Goal: Transaction & Acquisition: Download file/media

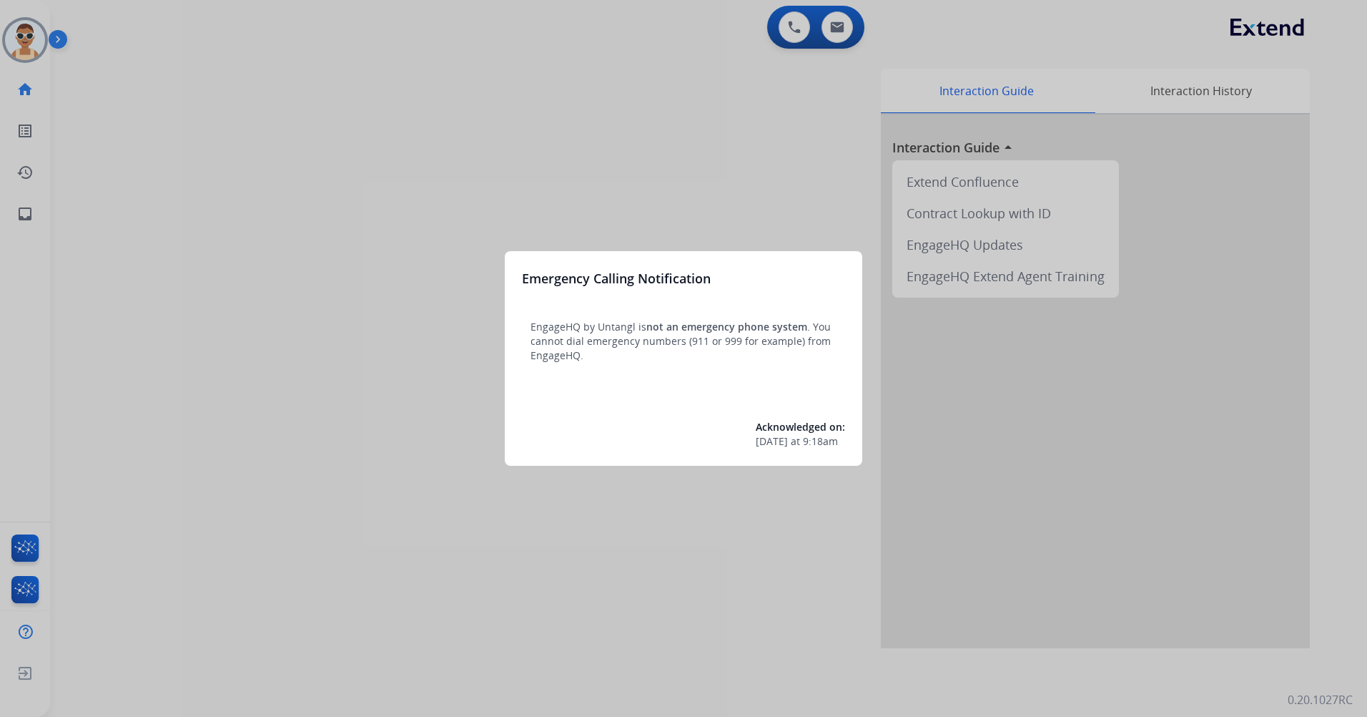
click at [451, 443] on div at bounding box center [683, 358] width 1367 height 717
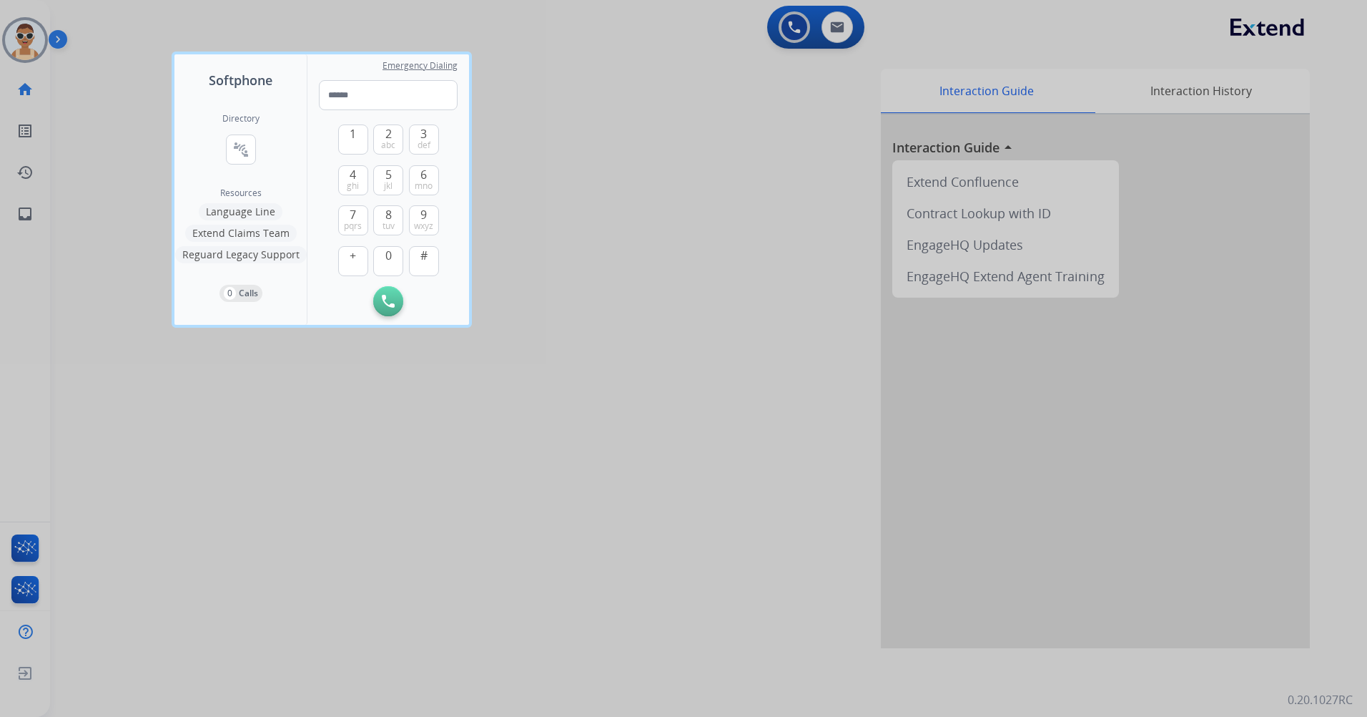
click at [628, 443] on div at bounding box center [683, 358] width 1367 height 717
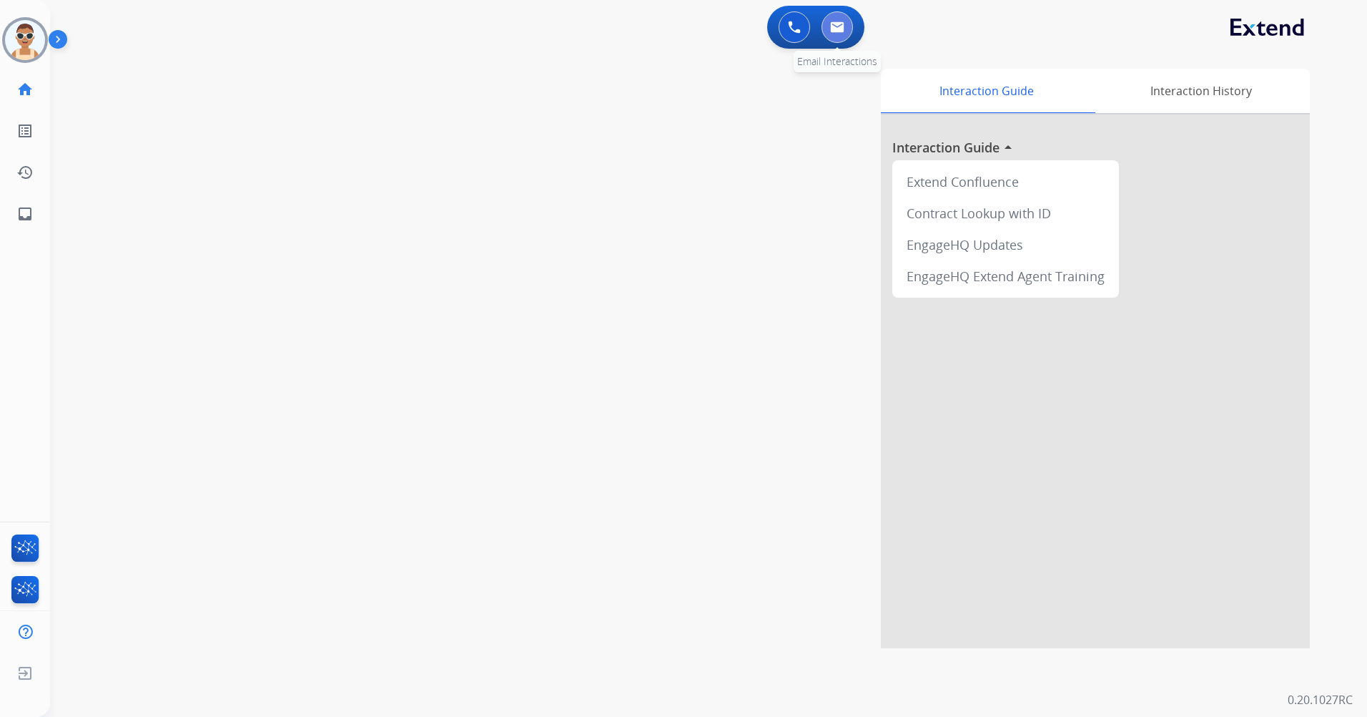
click at [842, 24] on img at bounding box center [837, 26] width 14 height 11
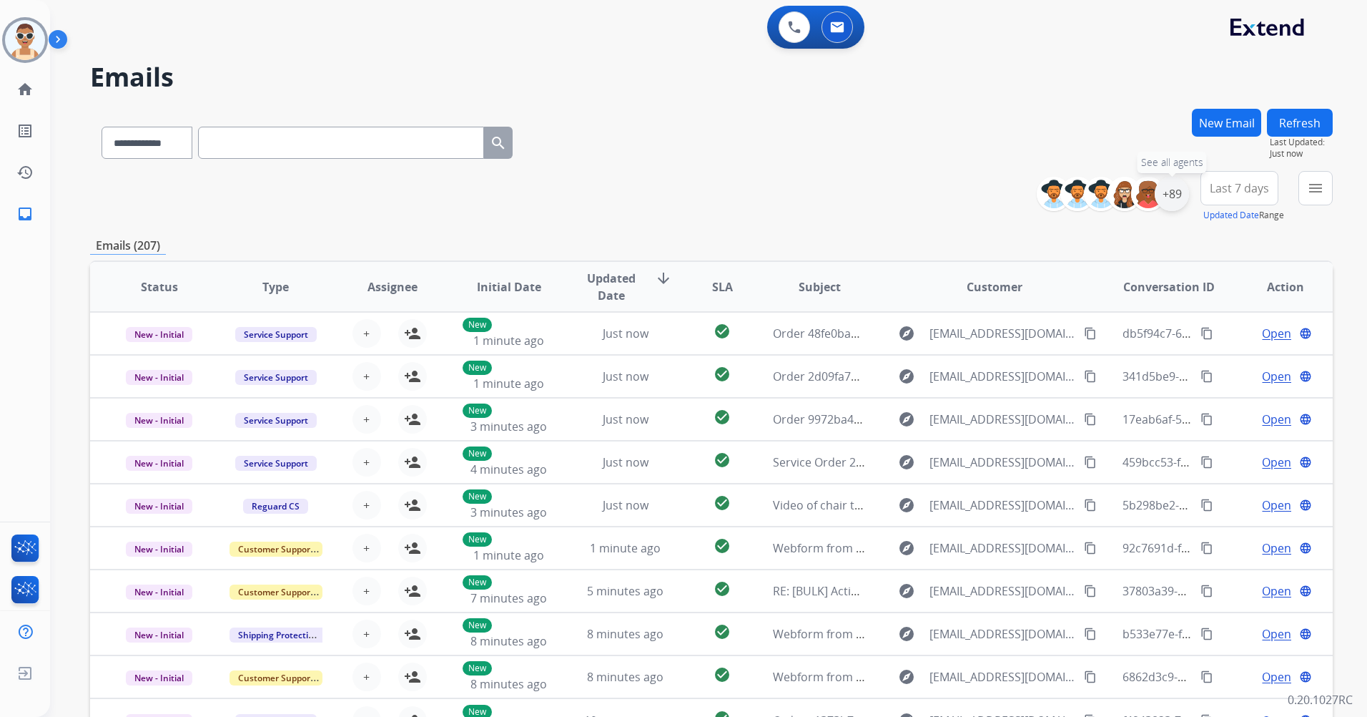
click at [1166, 197] on div "+89" at bounding box center [1172, 194] width 34 height 34
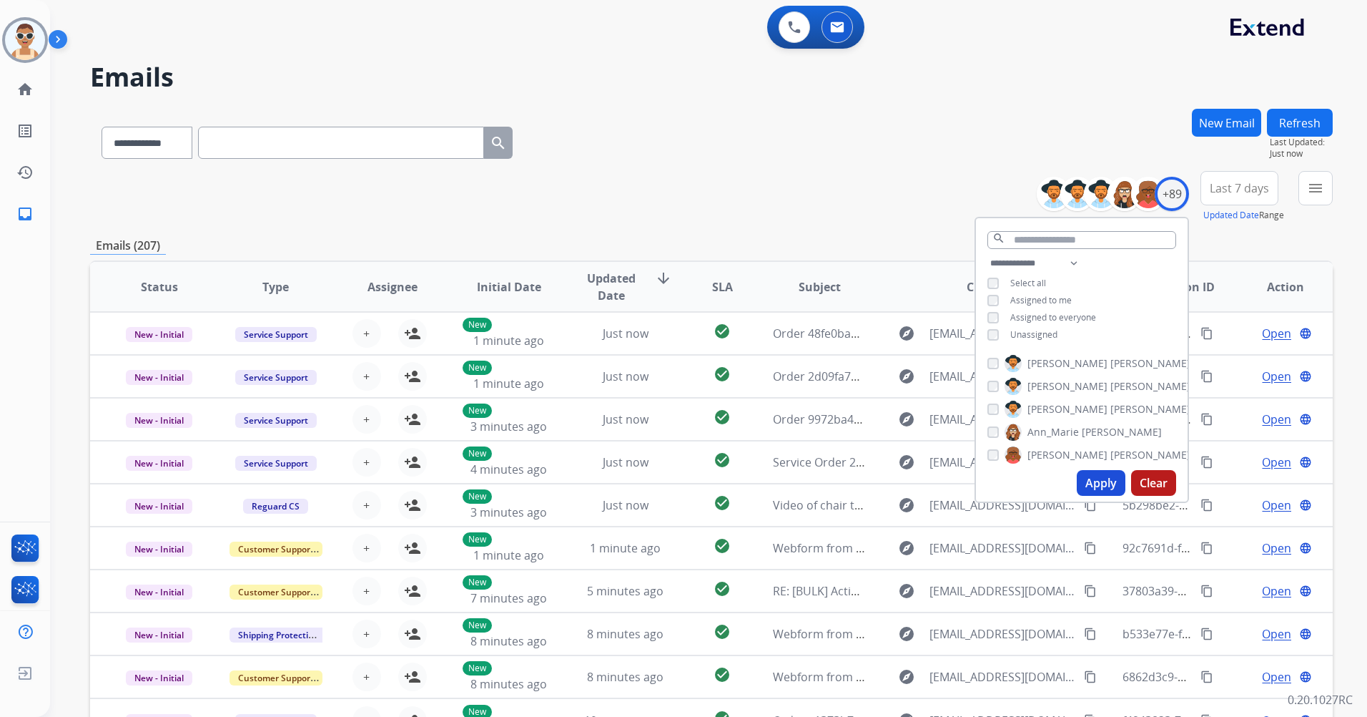
click at [1033, 333] on span "Unassigned" at bounding box center [1034, 334] width 47 height 12
click at [1032, 301] on span "Assigned to me" at bounding box center [1042, 300] width 62 height 12
click at [1071, 261] on select "**********" at bounding box center [1037, 263] width 99 height 17
select select "**********"
click at [988, 255] on select "**********" at bounding box center [1037, 263] width 99 height 17
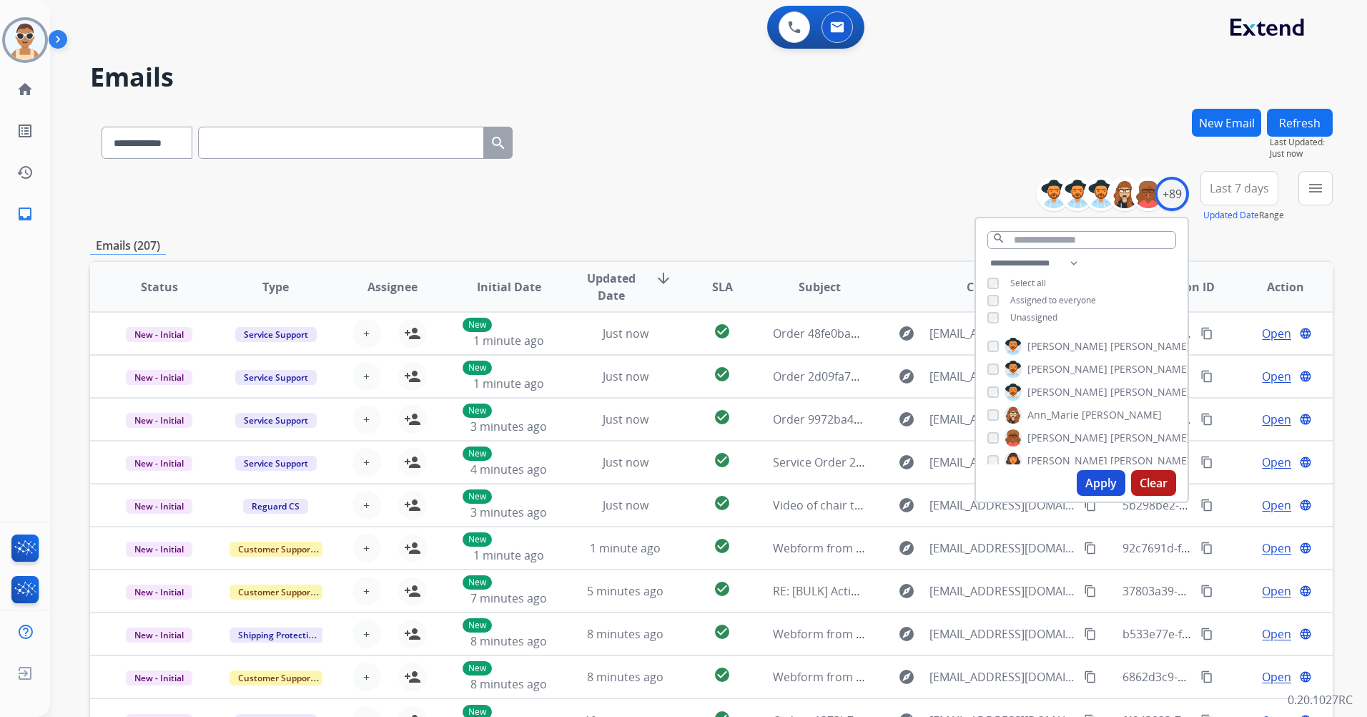
click at [1061, 296] on span "Assigned to everyone" at bounding box center [1054, 300] width 86 height 12
drag, startPoint x: 1088, startPoint y: 489, endPoint x: 1009, endPoint y: 460, distance: 84.6
click at [1088, 486] on button "Apply" at bounding box center [1101, 483] width 49 height 26
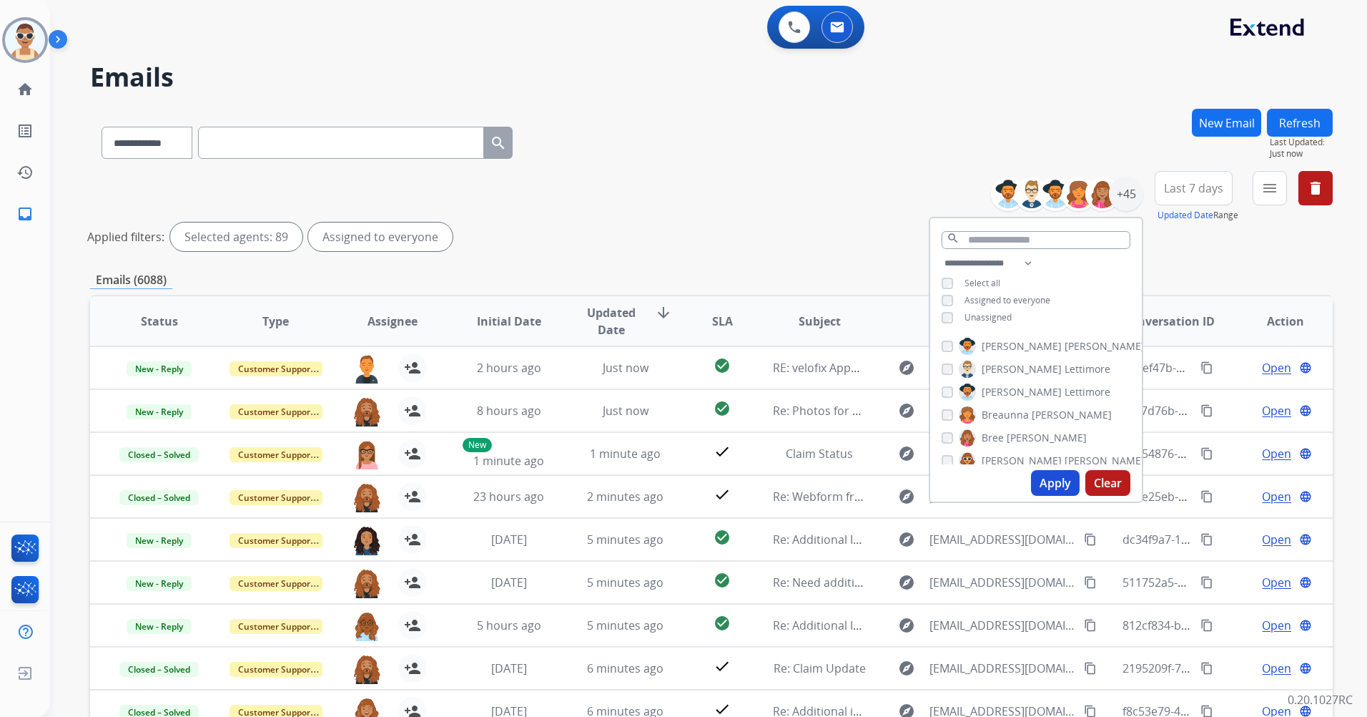
click at [1051, 477] on button "Apply" at bounding box center [1055, 483] width 49 height 26
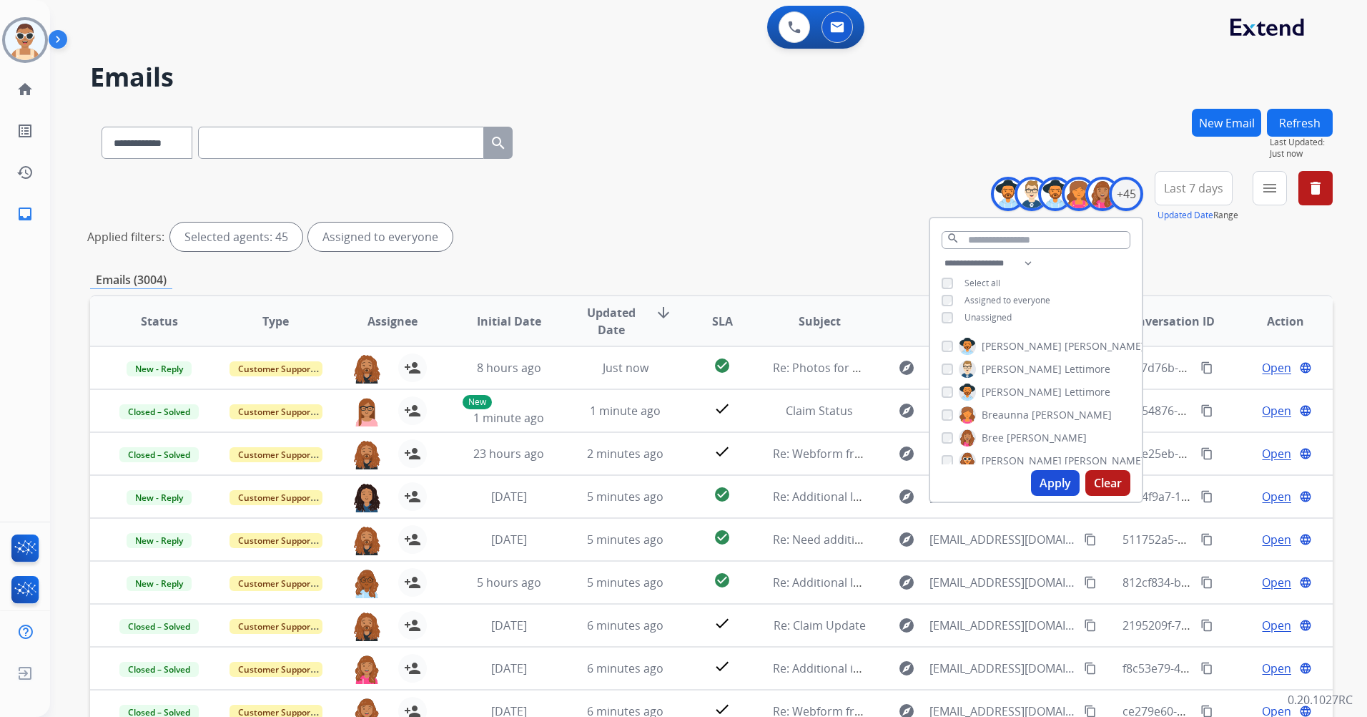
click at [1194, 191] on span "Last 7 days" at bounding box center [1193, 188] width 59 height 6
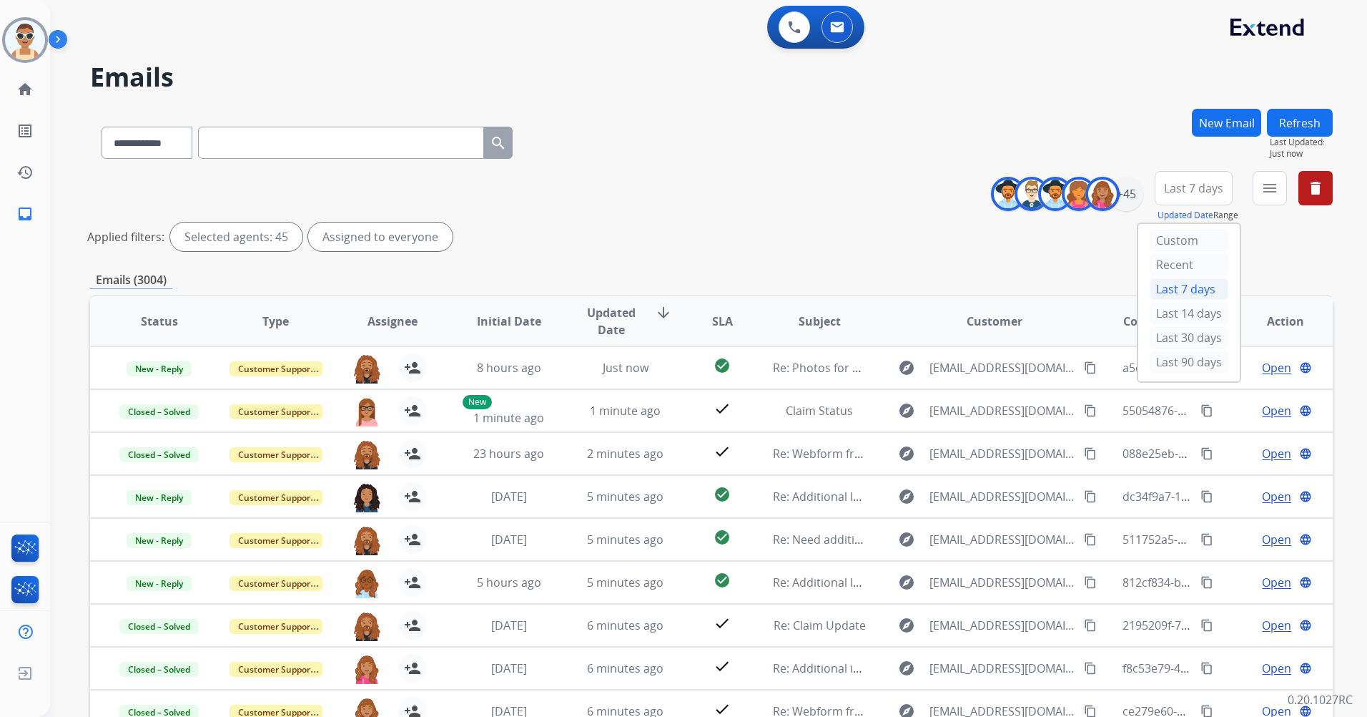
drag, startPoint x: 1164, startPoint y: 364, endPoint x: 1067, endPoint y: 381, distance: 98.1
click at [1163, 364] on div "Last 90 days" at bounding box center [1189, 361] width 79 height 21
click at [1269, 195] on mat-icon "menu" at bounding box center [1270, 188] width 17 height 17
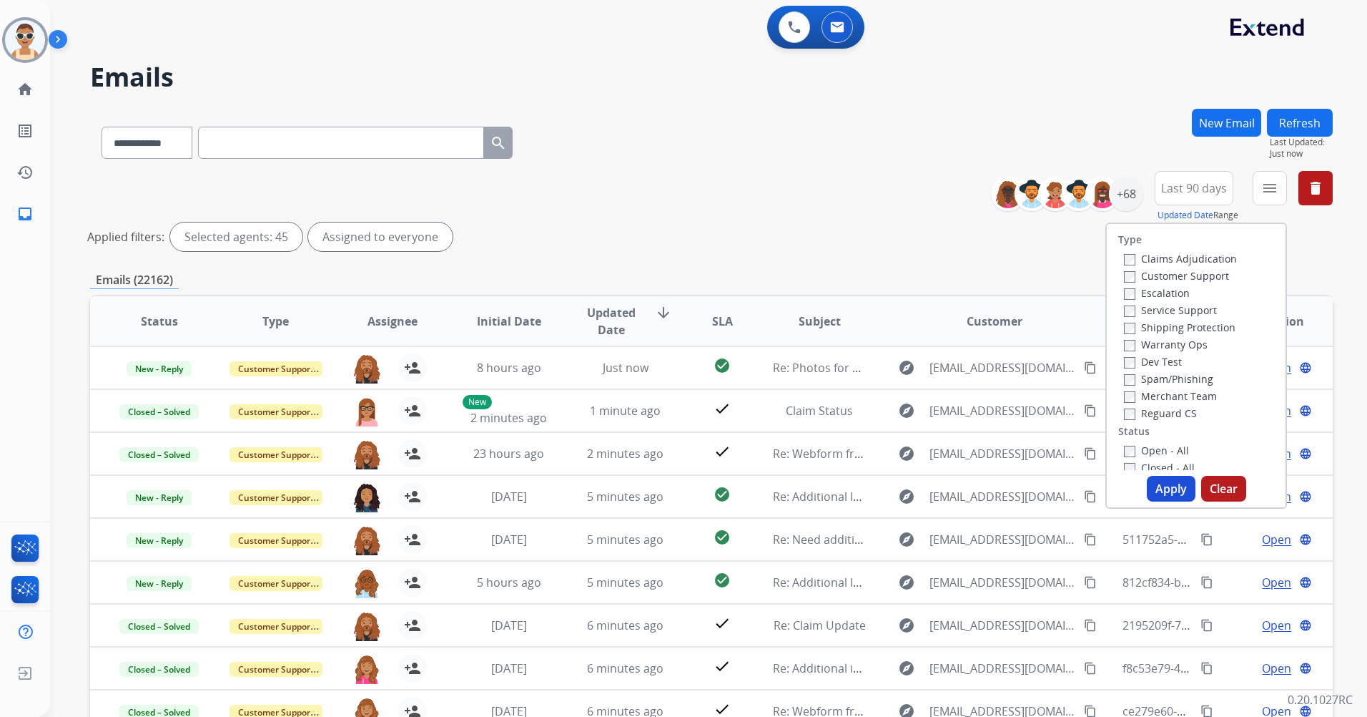
click at [1194, 278] on label "Customer Support" at bounding box center [1176, 276] width 105 height 14
click at [1195, 318] on div "Service Support" at bounding box center [1180, 309] width 113 height 17
click at [1196, 323] on label "Shipping Protection" at bounding box center [1180, 327] width 112 height 14
drag, startPoint x: 1162, startPoint y: 412, endPoint x: 1159, endPoint y: 423, distance: 11.8
click at [1161, 412] on label "Reguard CS" at bounding box center [1160, 413] width 73 height 14
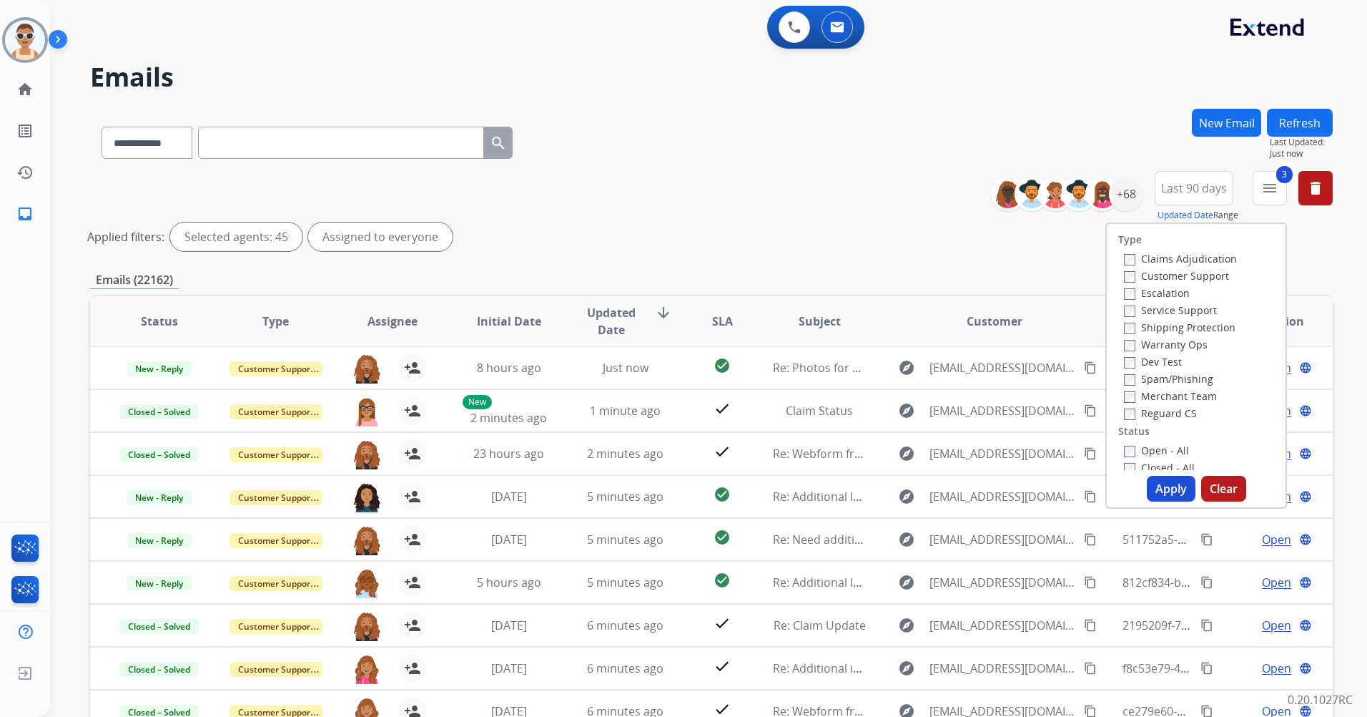
click at [1142, 446] on label "Open - All" at bounding box center [1156, 450] width 65 height 14
click at [1153, 487] on button "Apply" at bounding box center [1171, 489] width 49 height 26
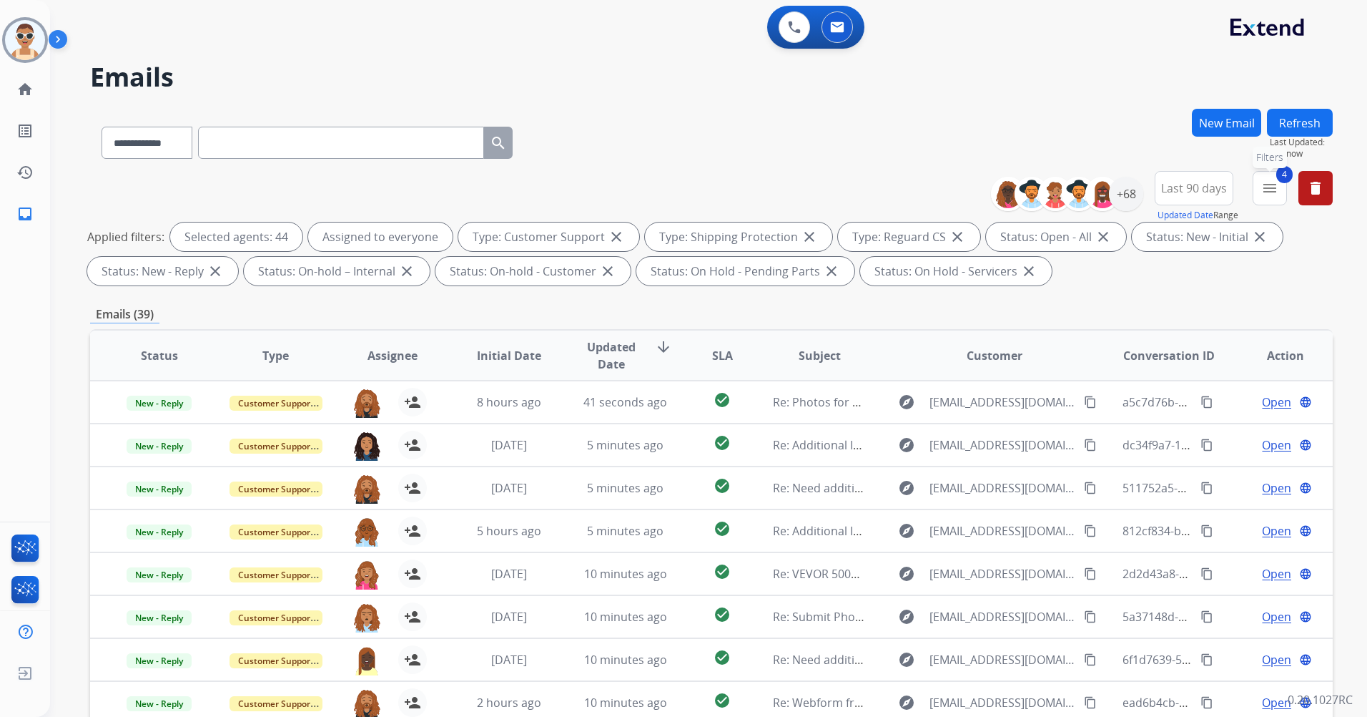
click at [1267, 198] on button "4 menu Filters" at bounding box center [1270, 188] width 34 height 34
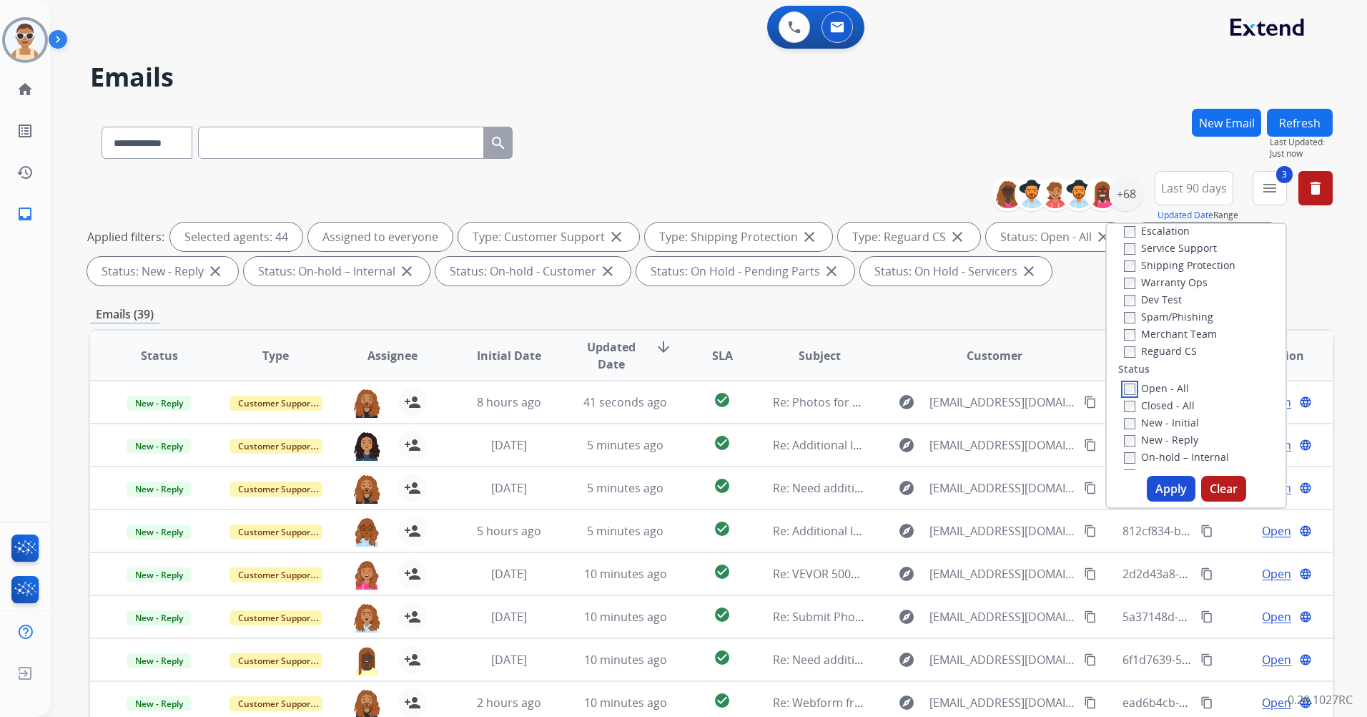
scroll to position [143, 0]
click at [1168, 360] on label "New - Reply" at bounding box center [1161, 359] width 74 height 14
click at [1162, 490] on button "Apply" at bounding box center [1171, 489] width 49 height 26
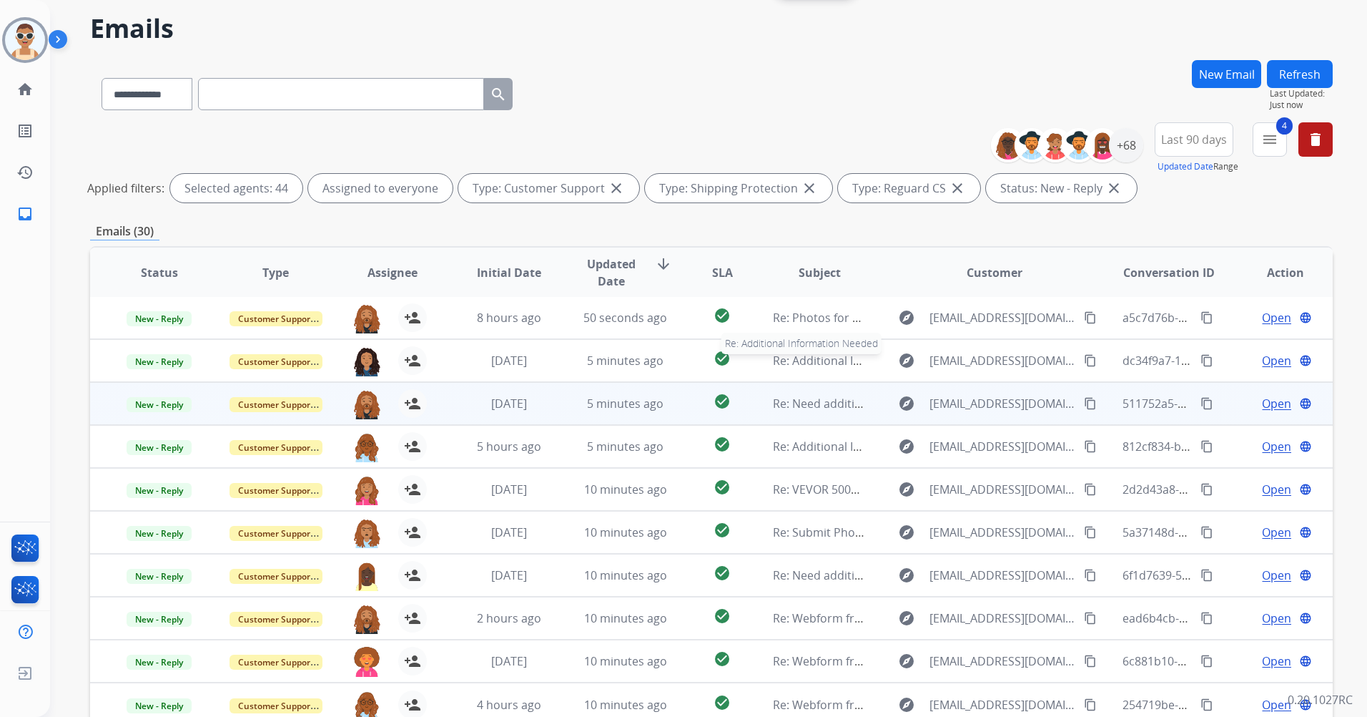
scroll to position [132, 0]
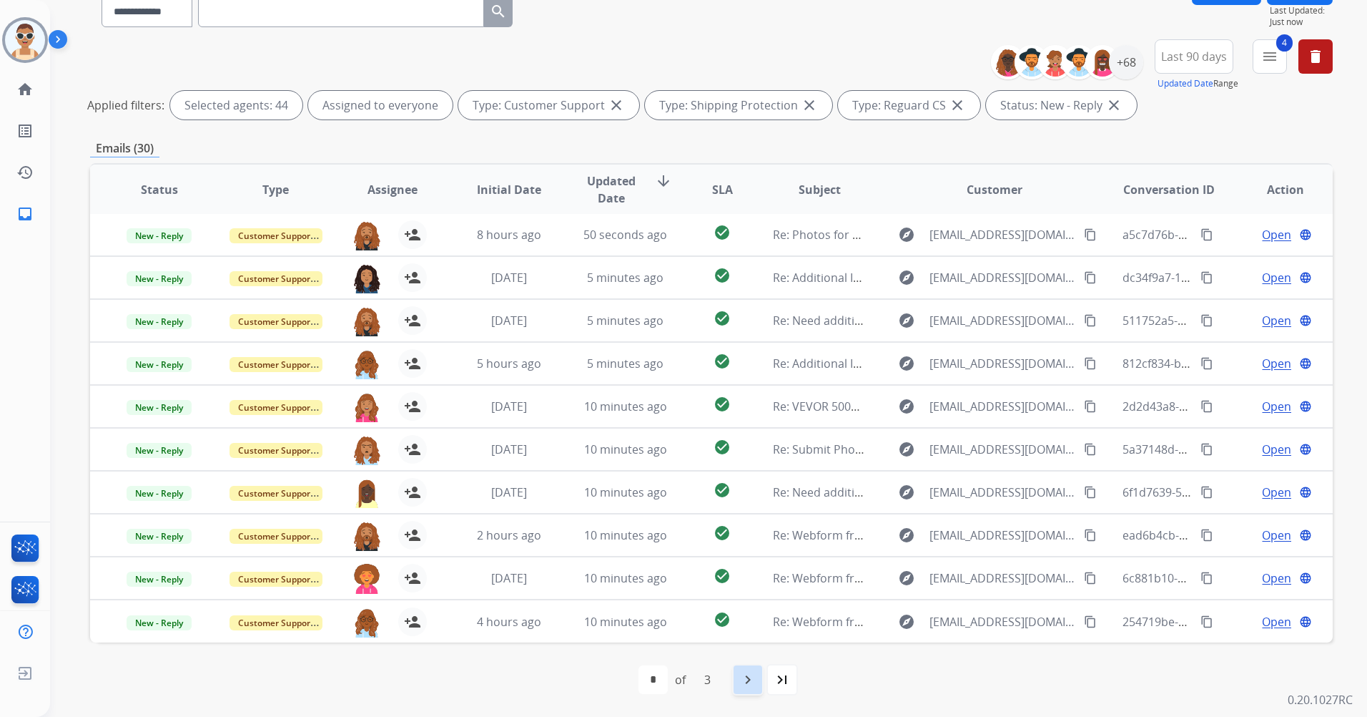
click at [752, 672] on mat-icon "navigate_next" at bounding box center [747, 679] width 17 height 17
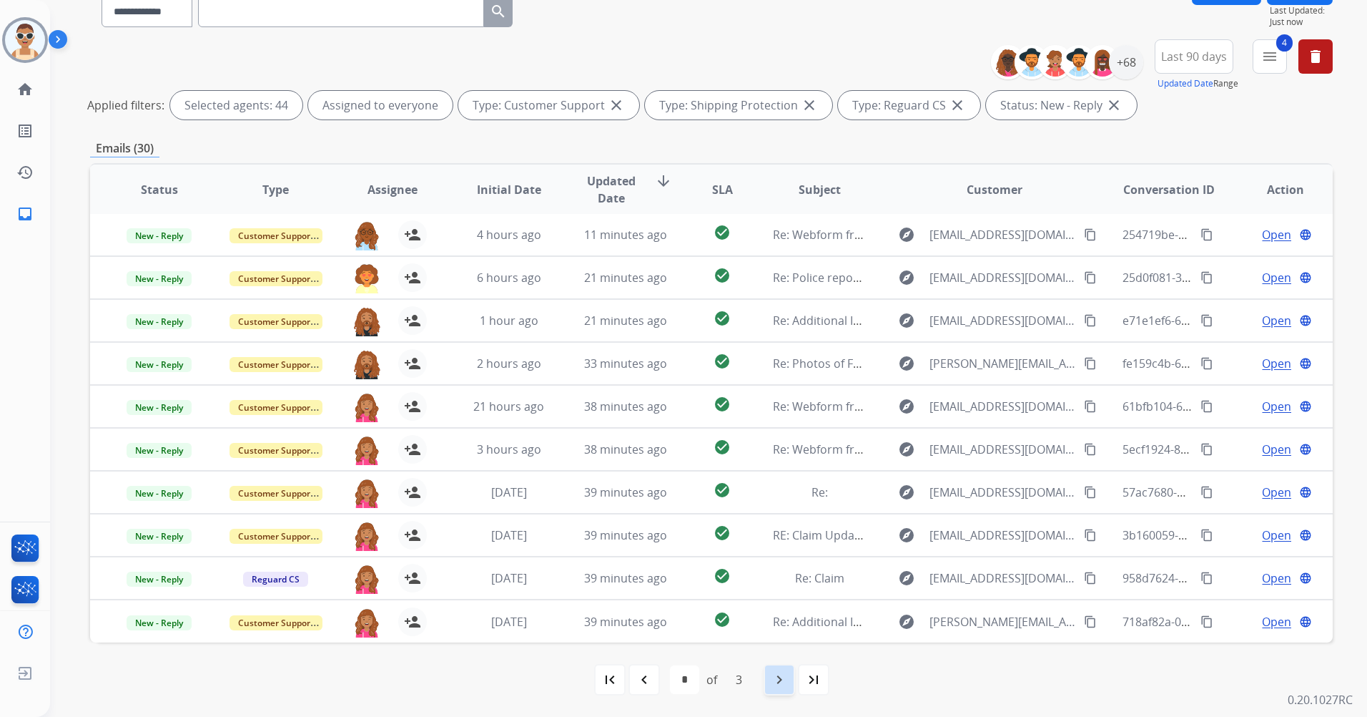
click at [784, 674] on mat-icon "navigate_next" at bounding box center [779, 679] width 17 height 17
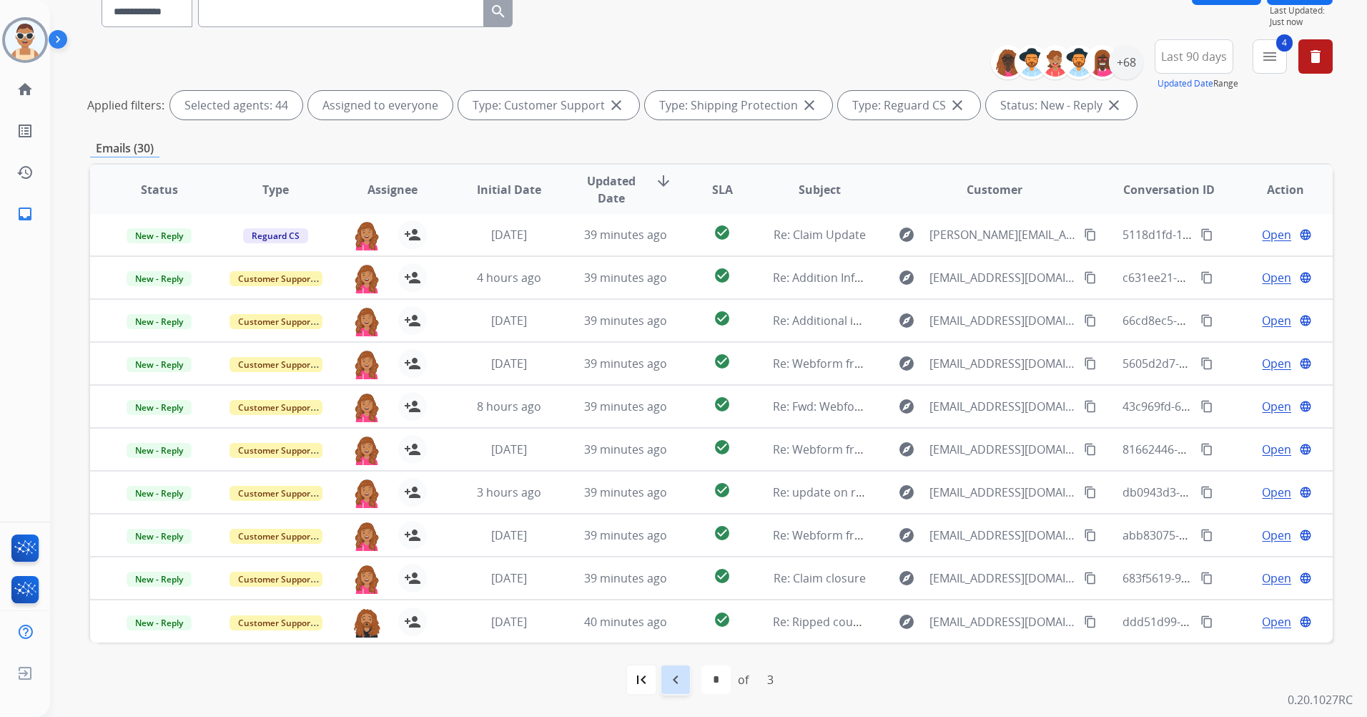
click at [671, 682] on mat-icon "navigate_before" at bounding box center [675, 679] width 17 height 17
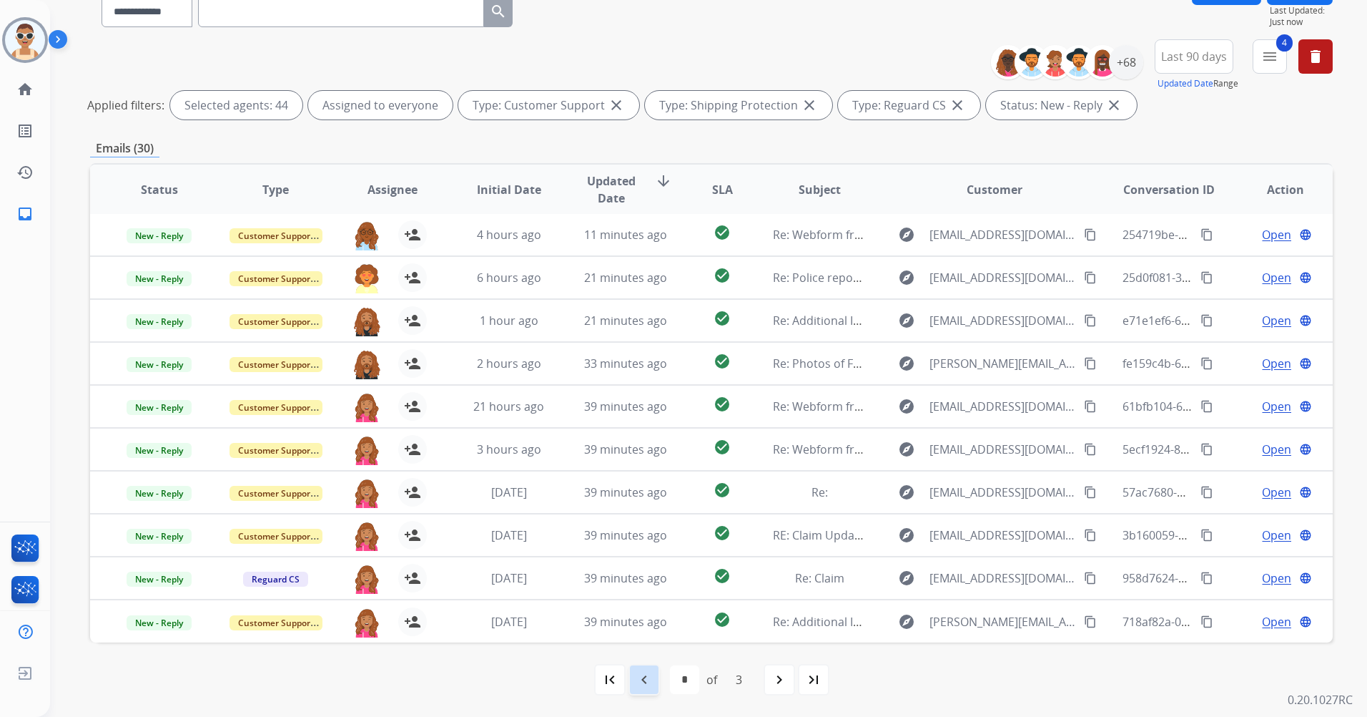
click at [637, 675] on mat-icon "navigate_before" at bounding box center [644, 679] width 17 height 17
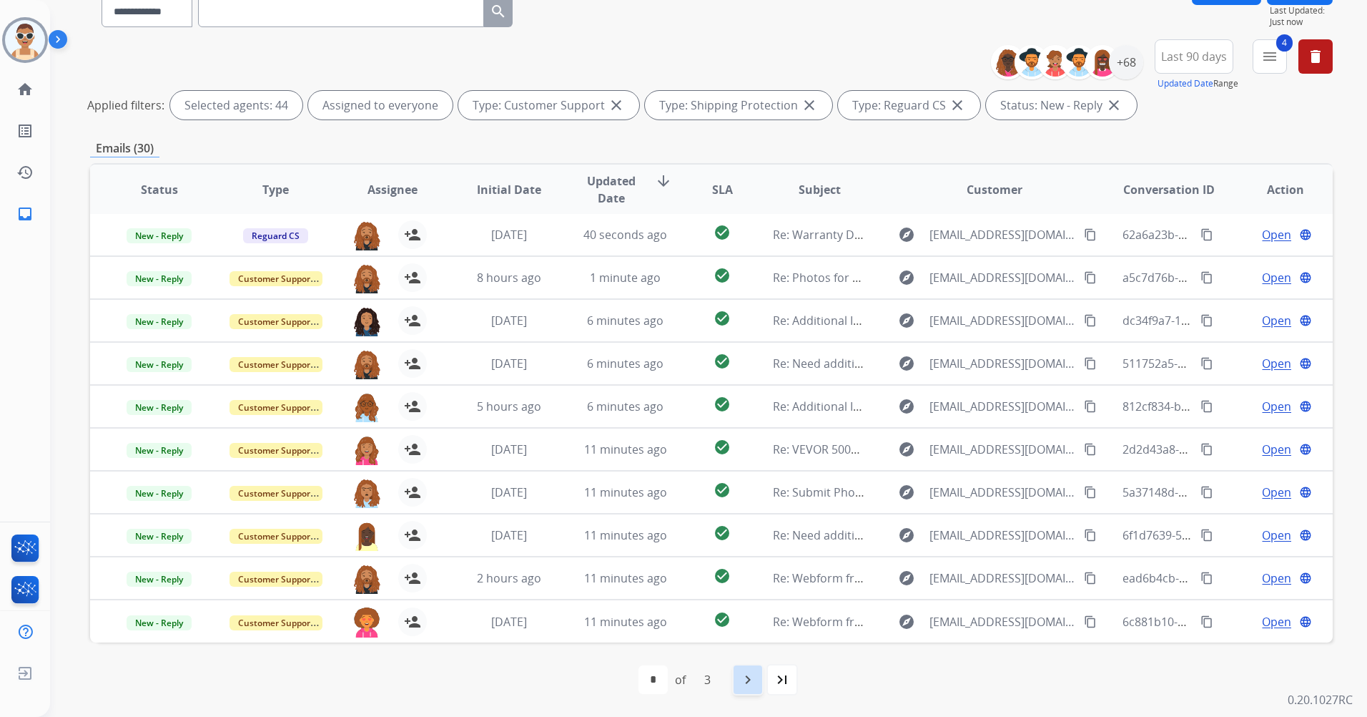
click at [752, 678] on mat-icon "navigate_next" at bounding box center [747, 679] width 17 height 17
select select "*"
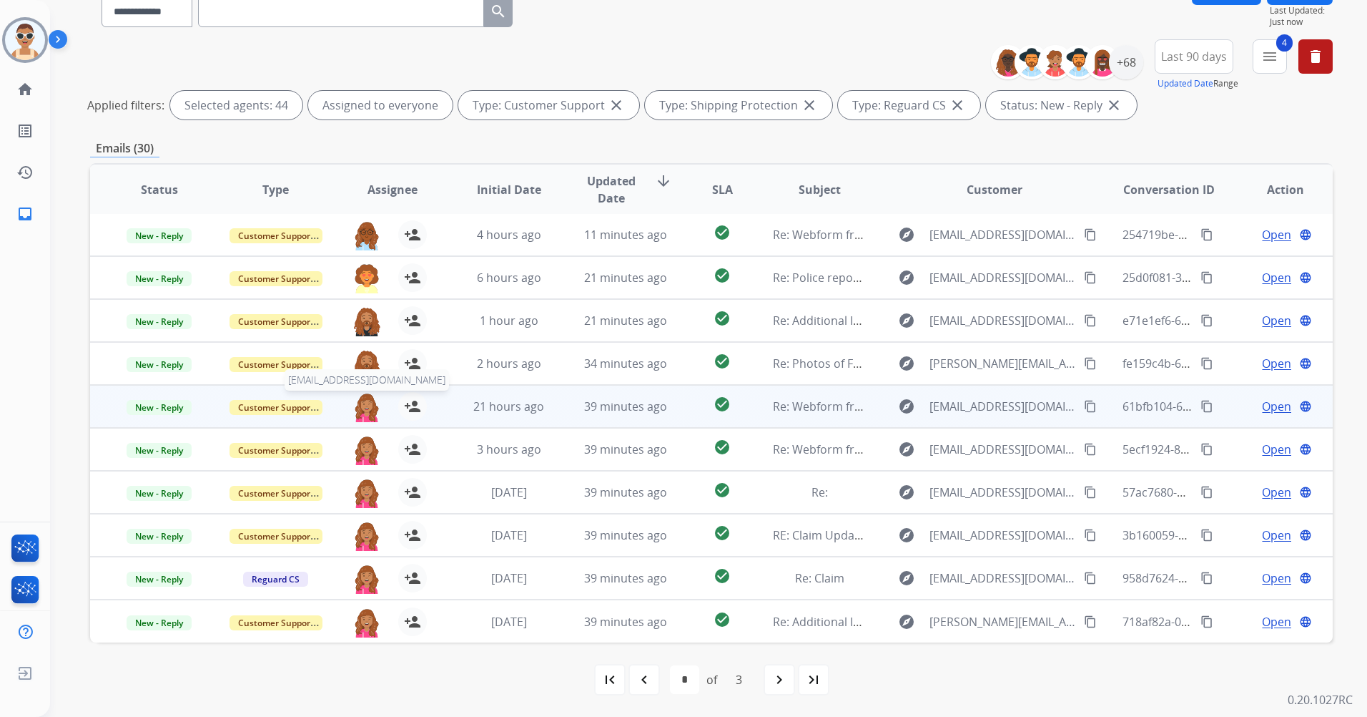
click at [365, 405] on img at bounding box center [367, 407] width 29 height 30
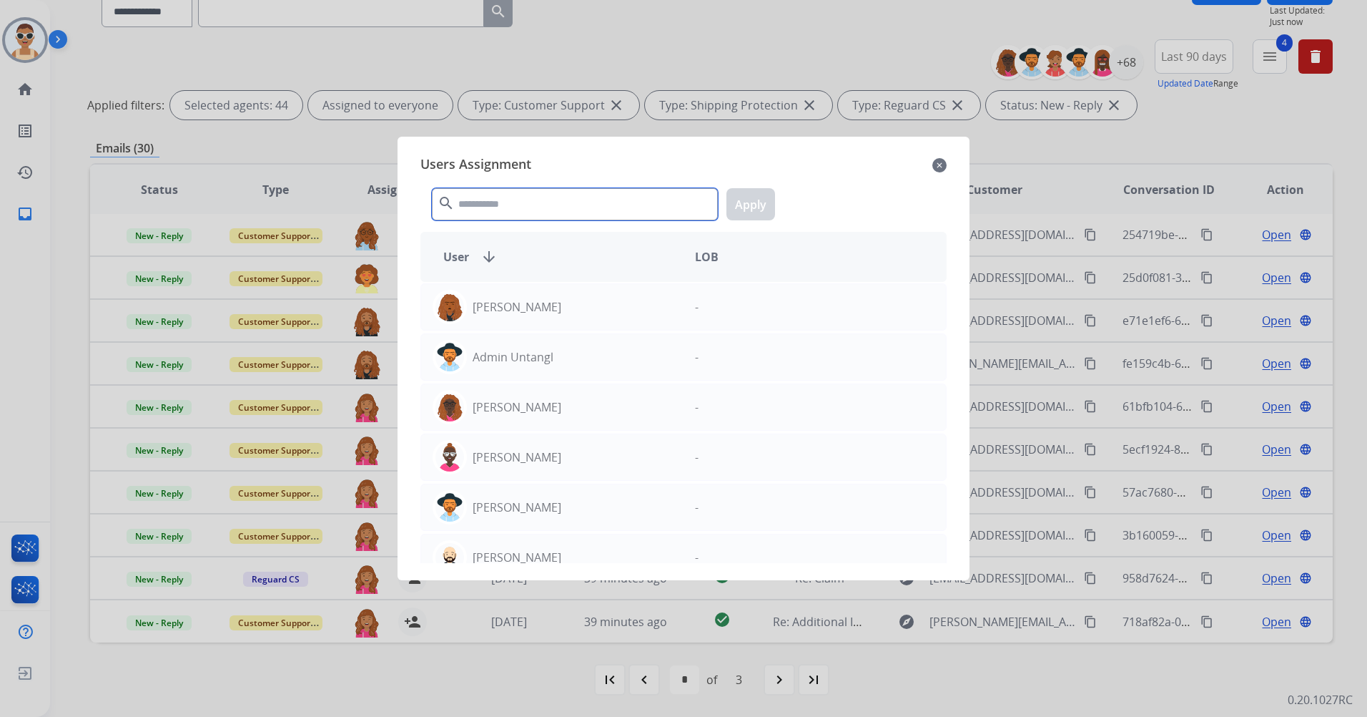
click at [541, 218] on input "text" at bounding box center [575, 204] width 286 height 32
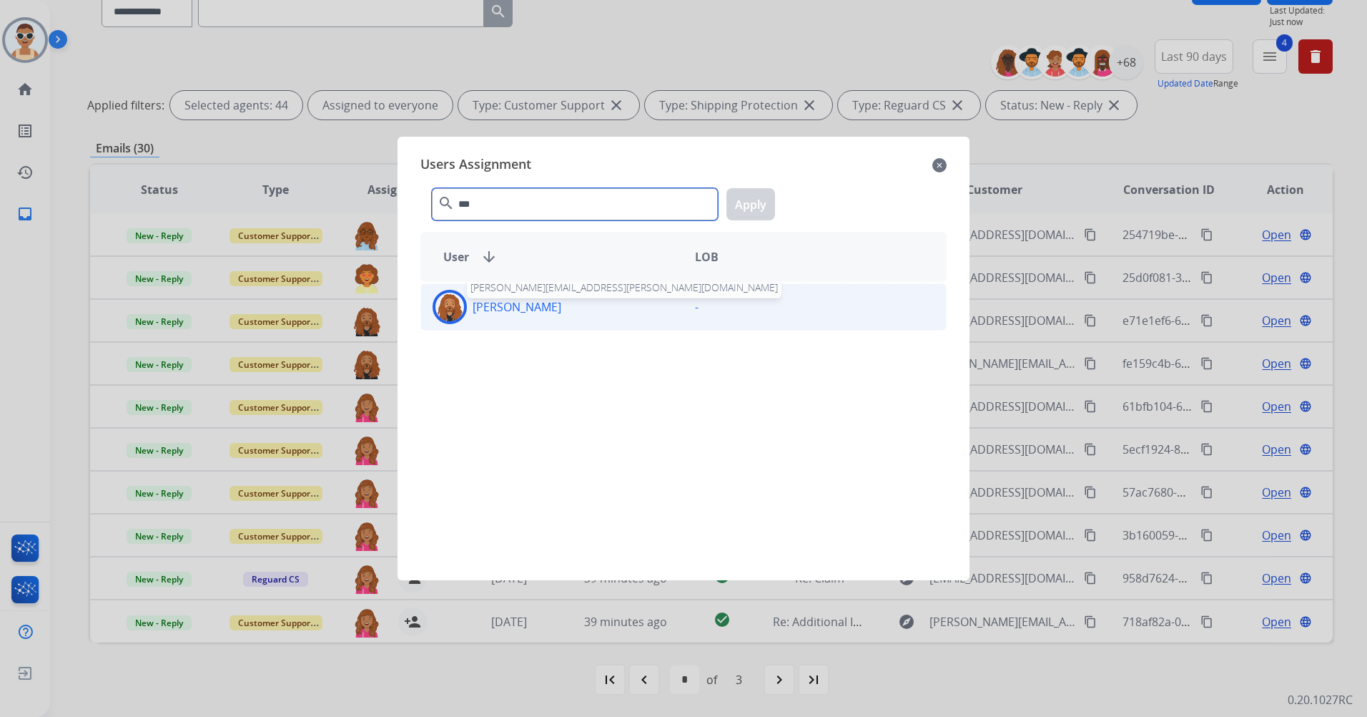
type input "***"
click at [561, 307] on p "[PERSON_NAME]" at bounding box center [517, 306] width 89 height 17
click at [732, 202] on button "Apply" at bounding box center [751, 204] width 49 height 32
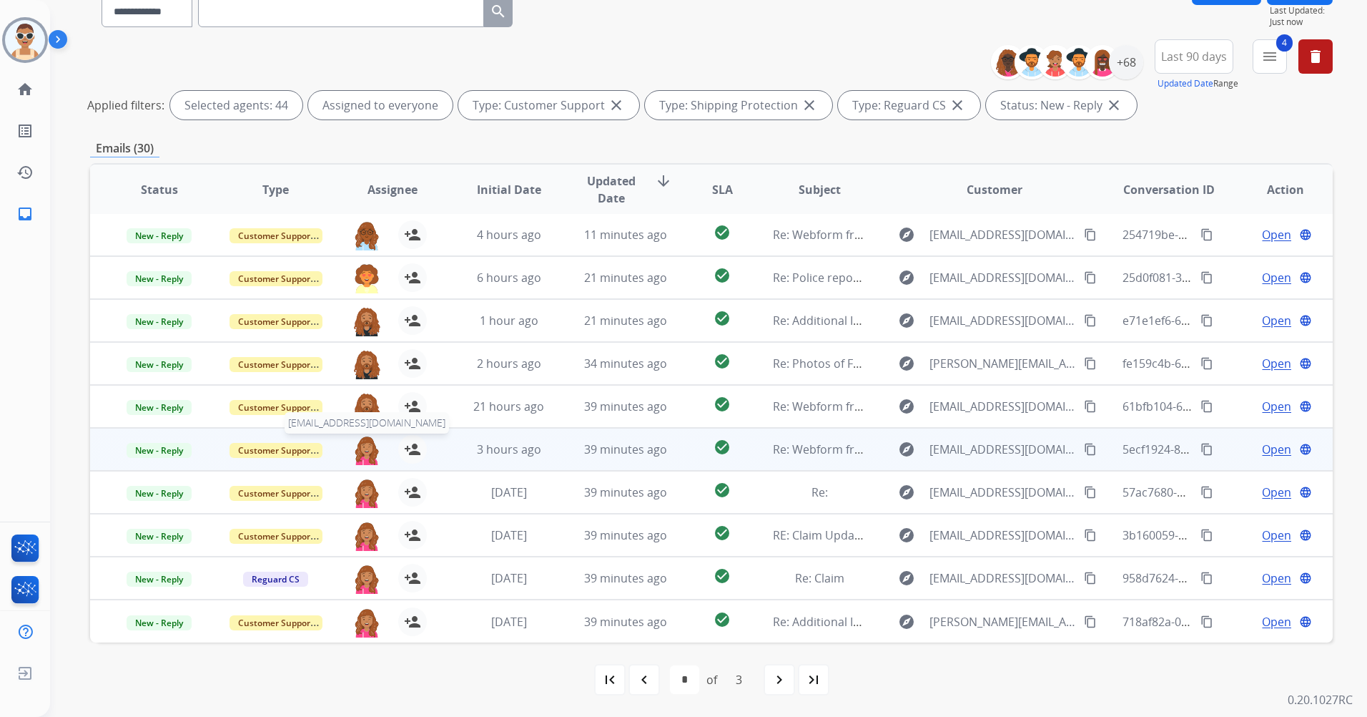
click at [367, 447] on img at bounding box center [367, 450] width 29 height 30
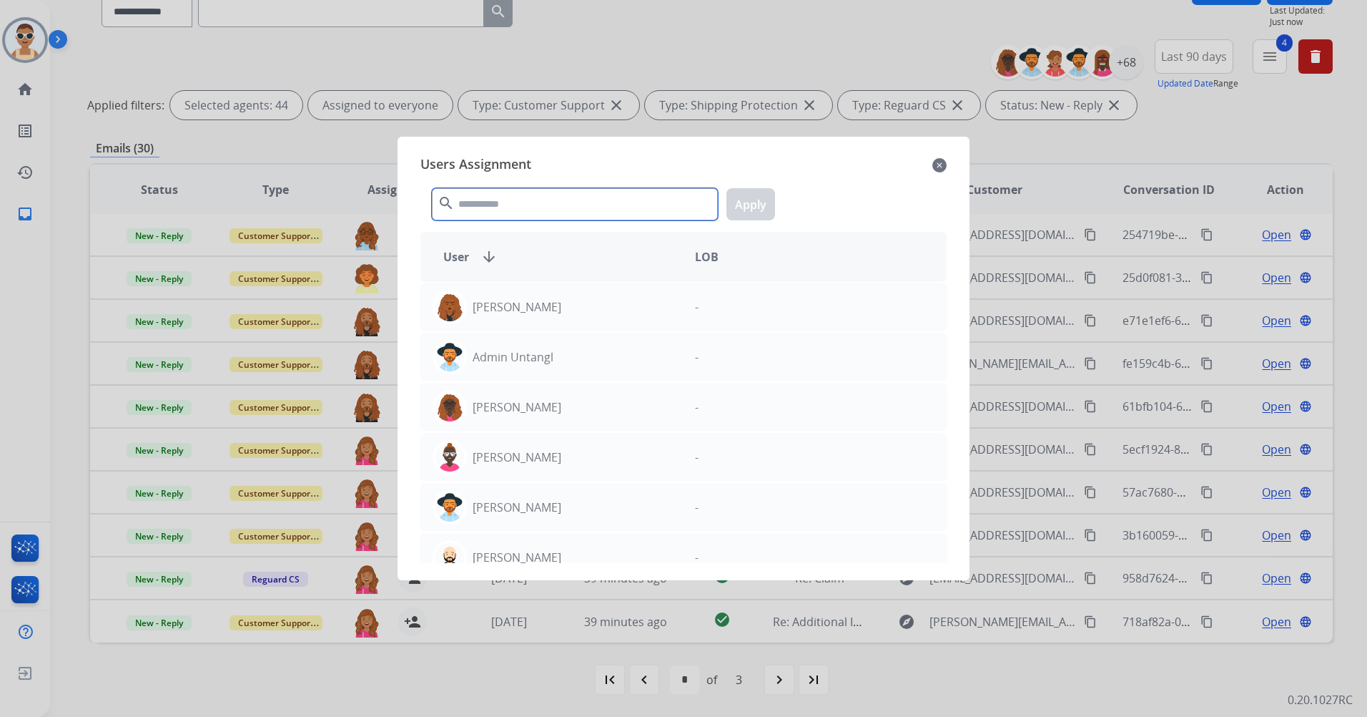
click at [516, 214] on input "text" at bounding box center [575, 204] width 286 height 32
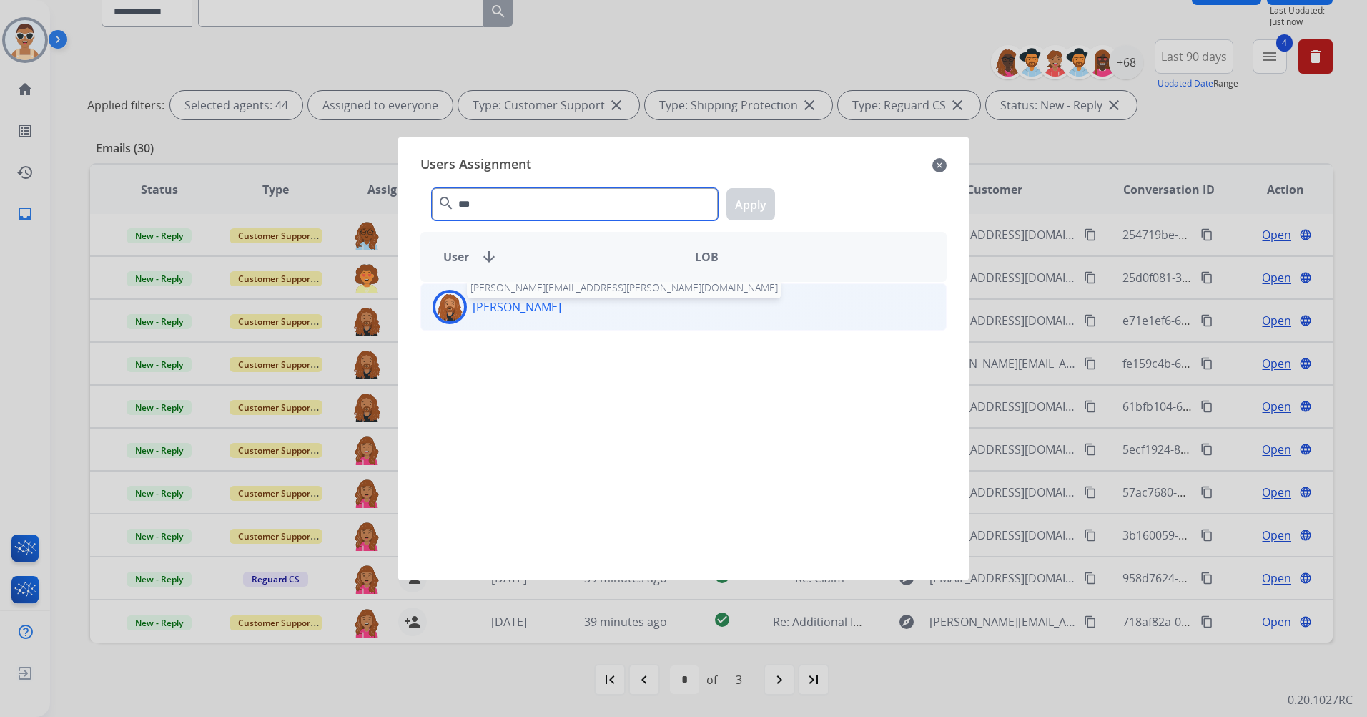
type input "***"
click at [561, 301] on p "[PERSON_NAME]" at bounding box center [517, 306] width 89 height 17
click at [733, 204] on button "Apply" at bounding box center [751, 204] width 49 height 32
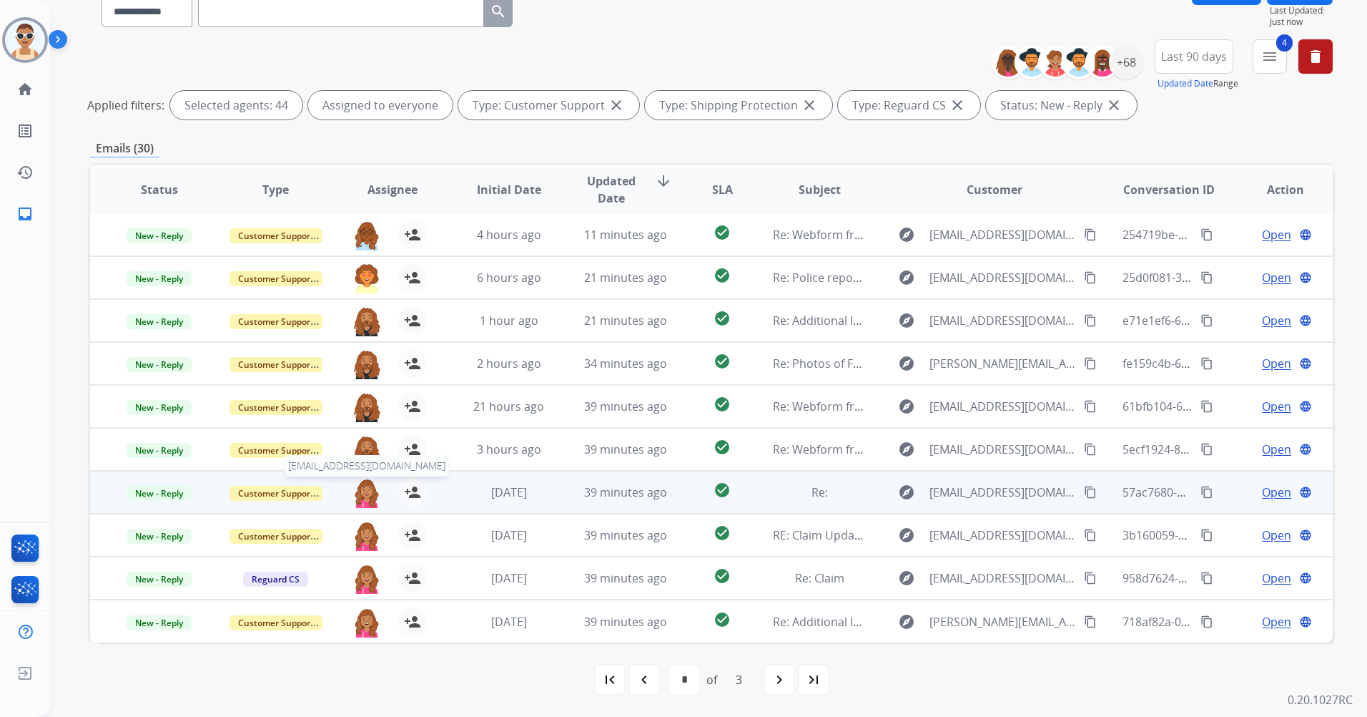
click at [359, 488] on img at bounding box center [367, 493] width 29 height 30
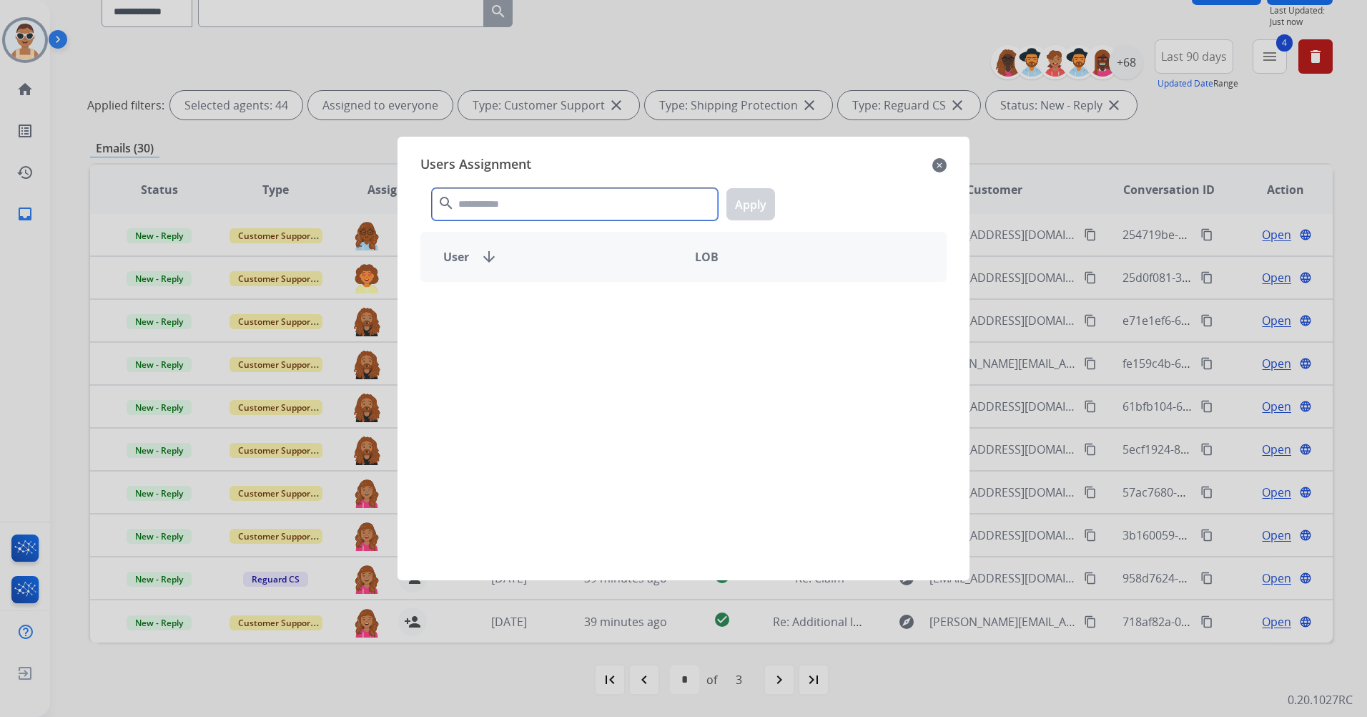
click at [497, 202] on input "text" at bounding box center [575, 204] width 286 height 32
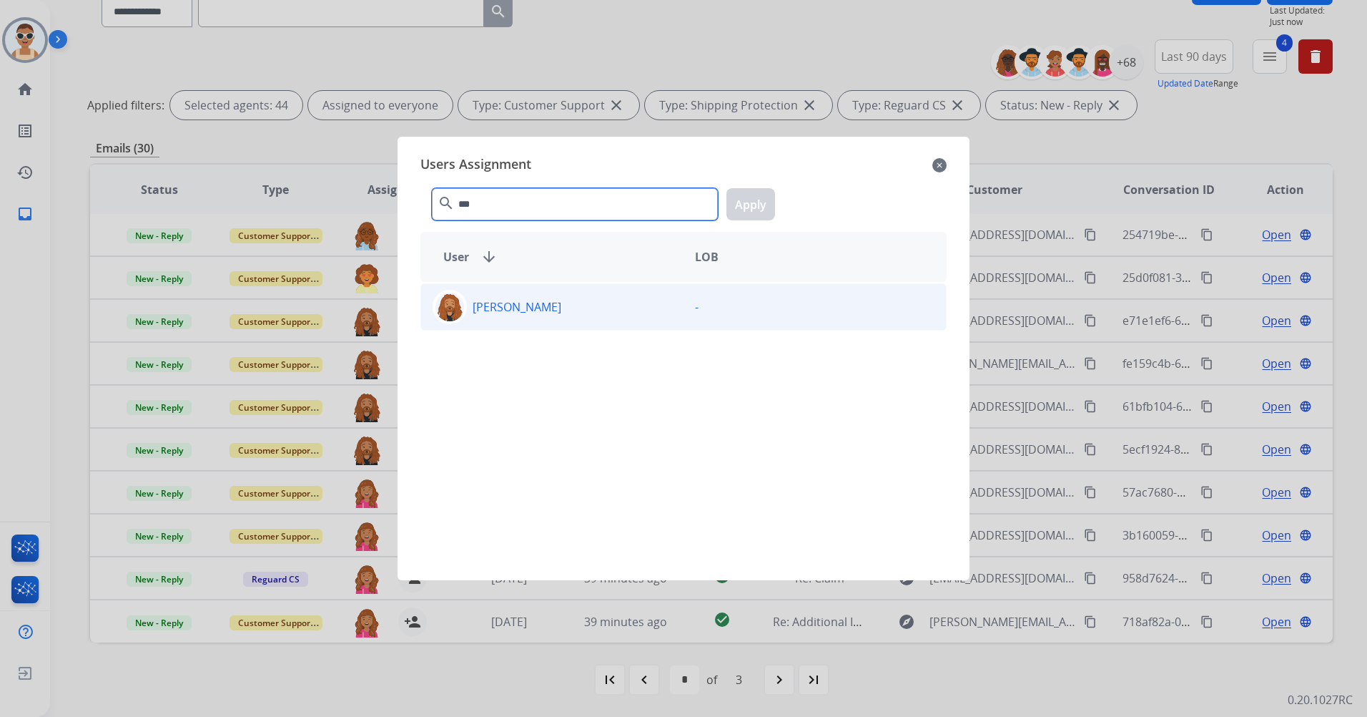
type input "***"
drag, startPoint x: 534, startPoint y: 300, endPoint x: 558, endPoint y: 291, distance: 26.0
click at [534, 300] on p "[PERSON_NAME]" at bounding box center [517, 306] width 89 height 17
click at [758, 196] on button "Apply" at bounding box center [751, 204] width 49 height 32
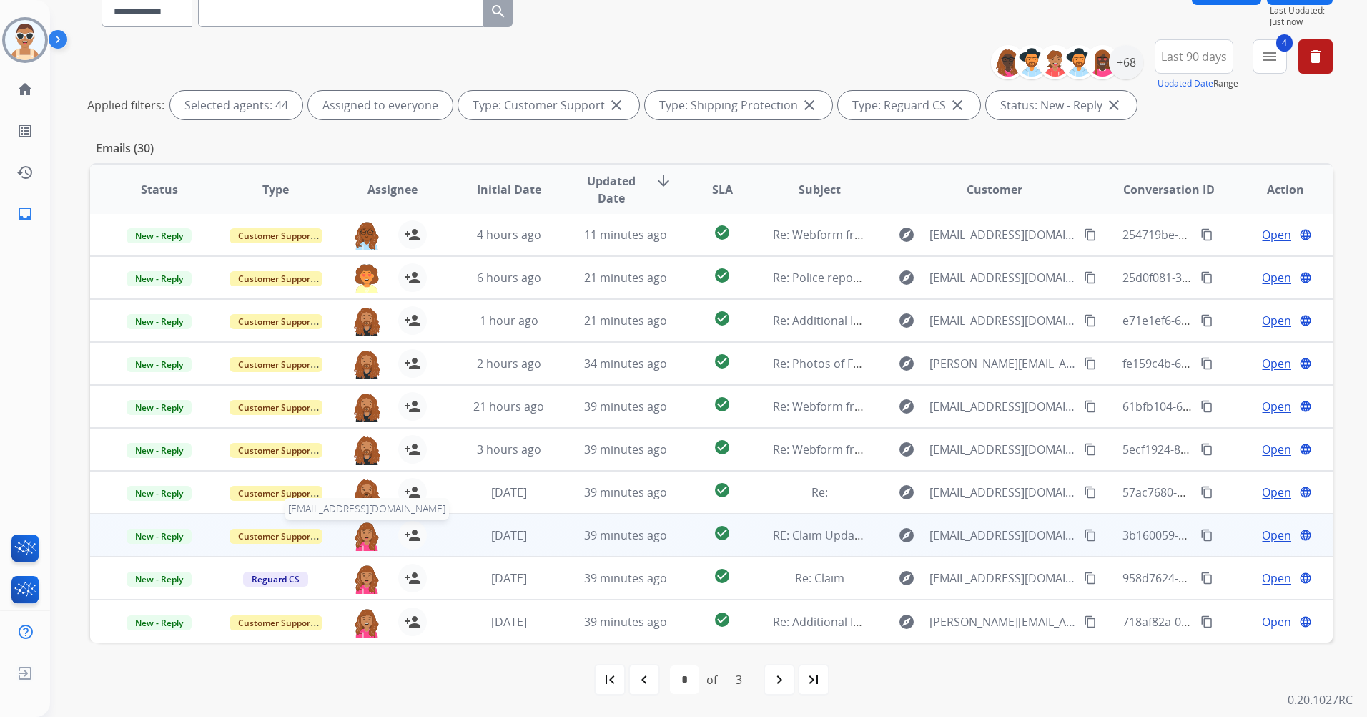
click at [368, 531] on img at bounding box center [367, 536] width 29 height 30
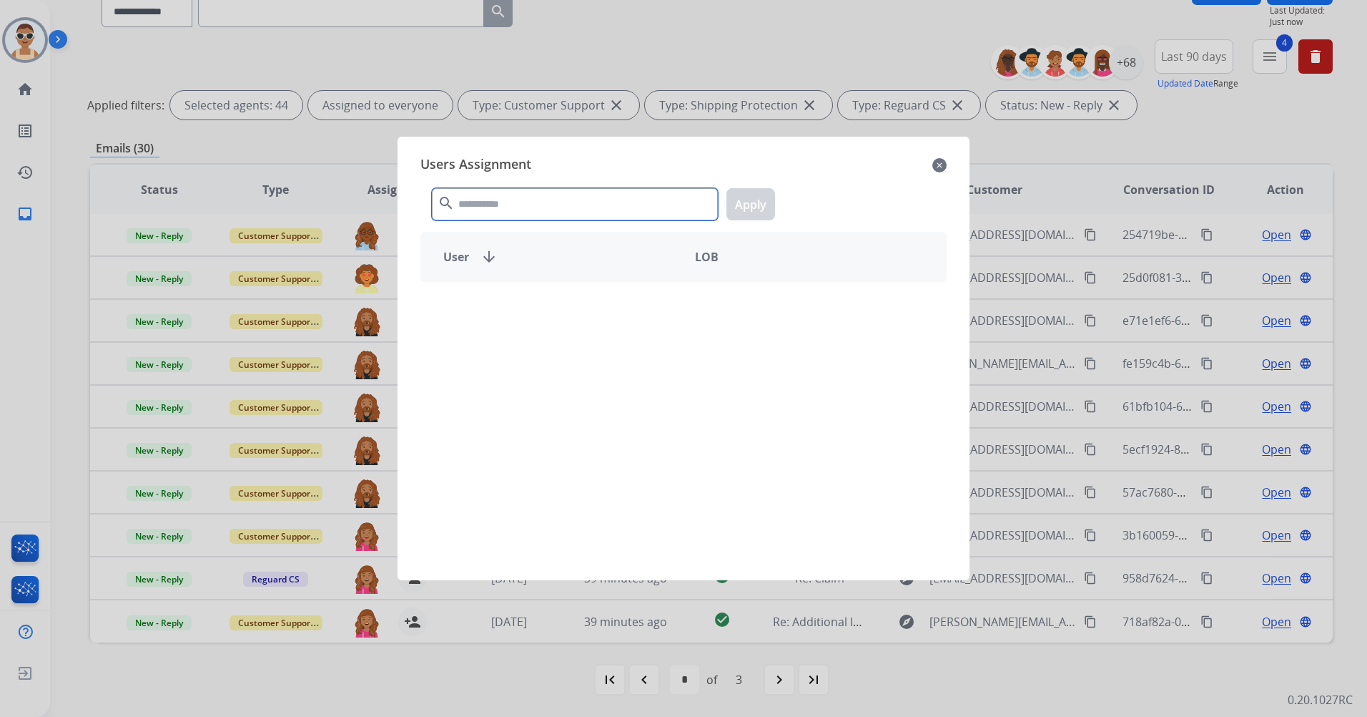
click at [511, 210] on input "text" at bounding box center [575, 204] width 286 height 32
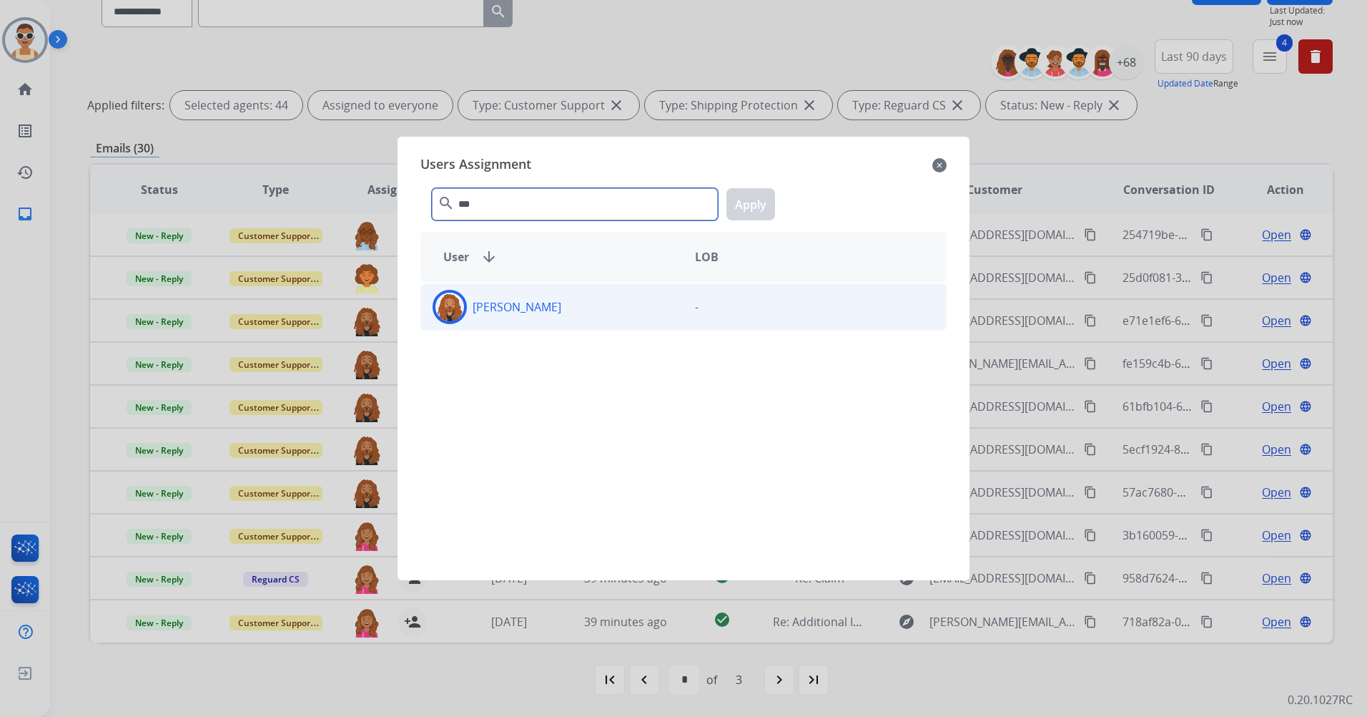
type input "***"
click at [559, 302] on p "[PERSON_NAME]" at bounding box center [517, 306] width 89 height 17
click at [764, 195] on button "Apply" at bounding box center [751, 204] width 49 height 32
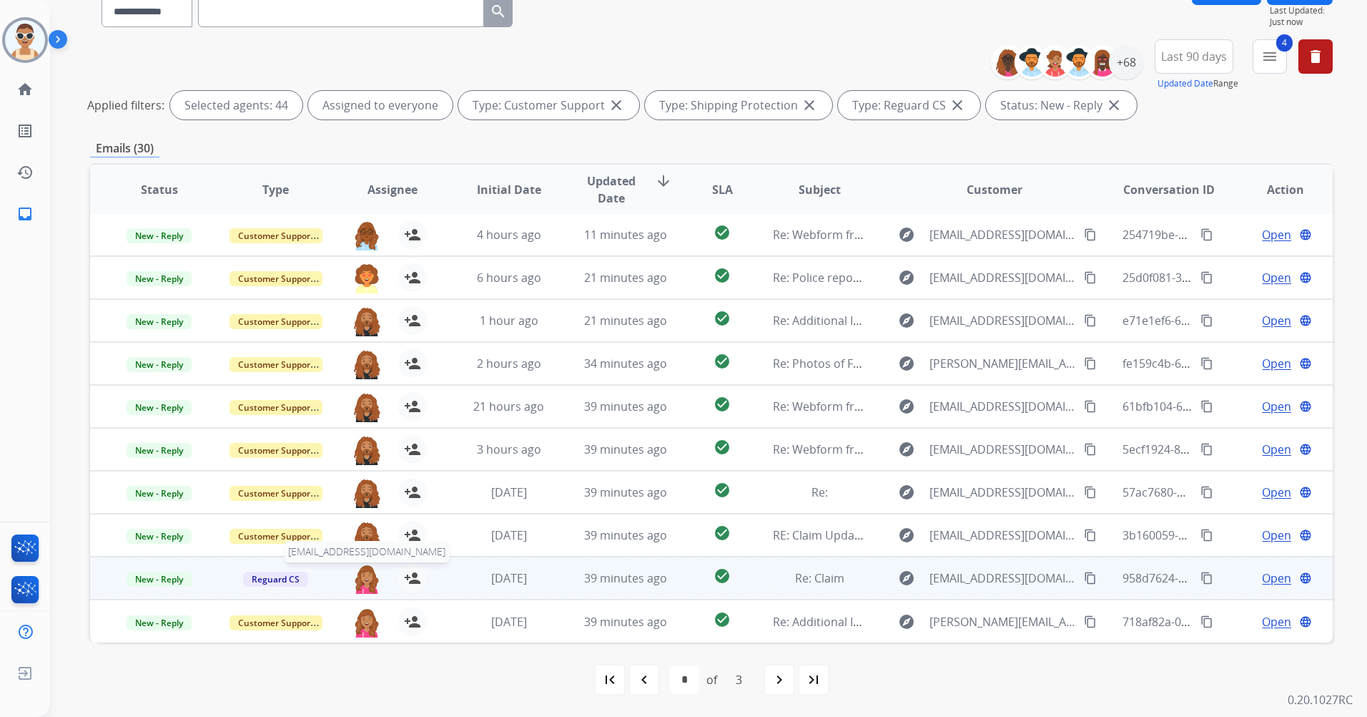
click at [368, 575] on img at bounding box center [367, 579] width 29 height 30
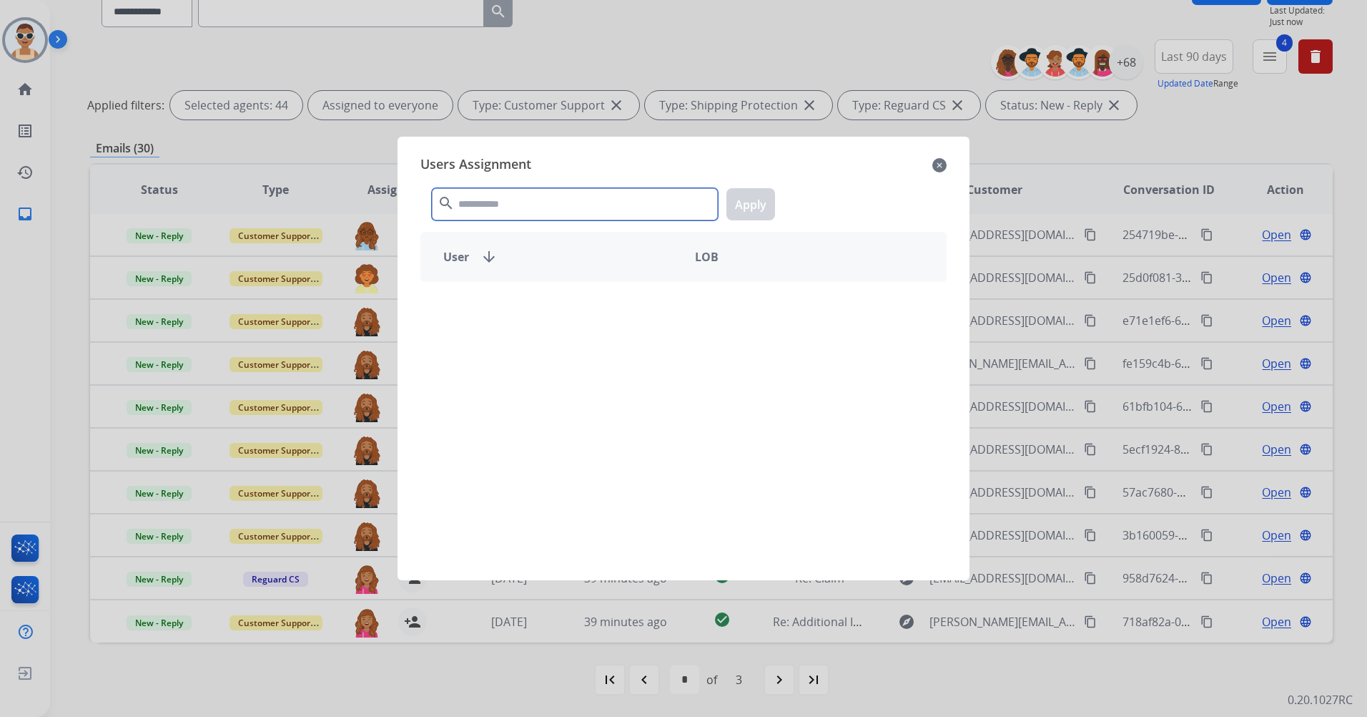
click at [528, 203] on input "text" at bounding box center [575, 204] width 286 height 32
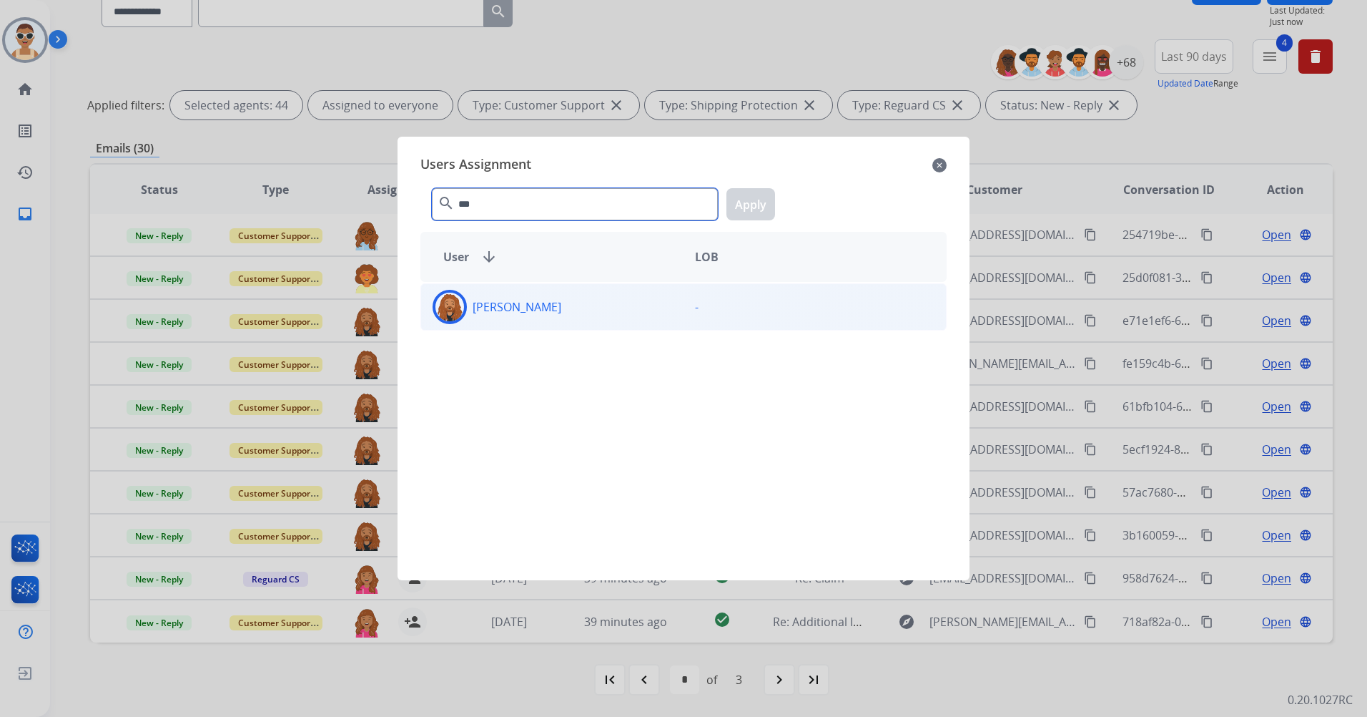
type input "***"
click at [554, 324] on div "[PERSON_NAME] -" at bounding box center [684, 306] width 526 height 47
drag, startPoint x: 758, startPoint y: 201, endPoint x: 744, endPoint y: 247, distance: 48.4
click at [757, 201] on button "Apply" at bounding box center [751, 204] width 49 height 32
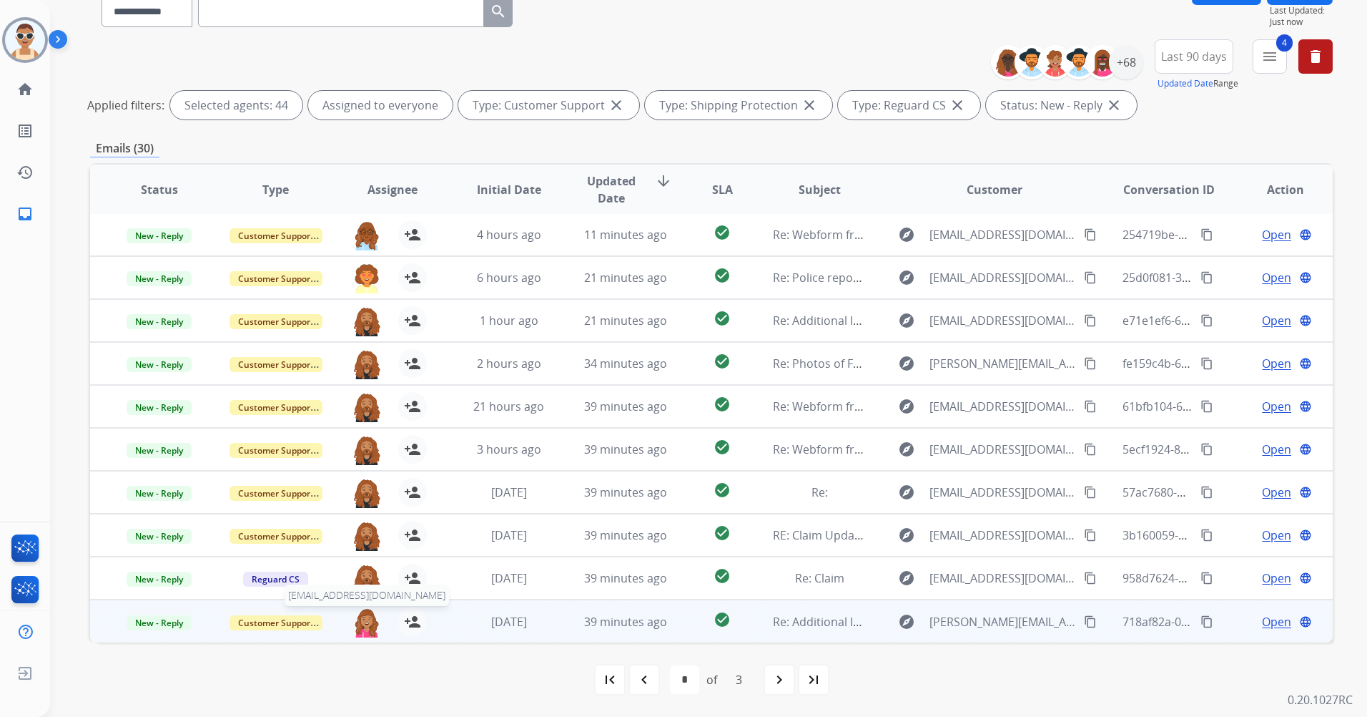
click at [364, 621] on img at bounding box center [367, 622] width 29 height 30
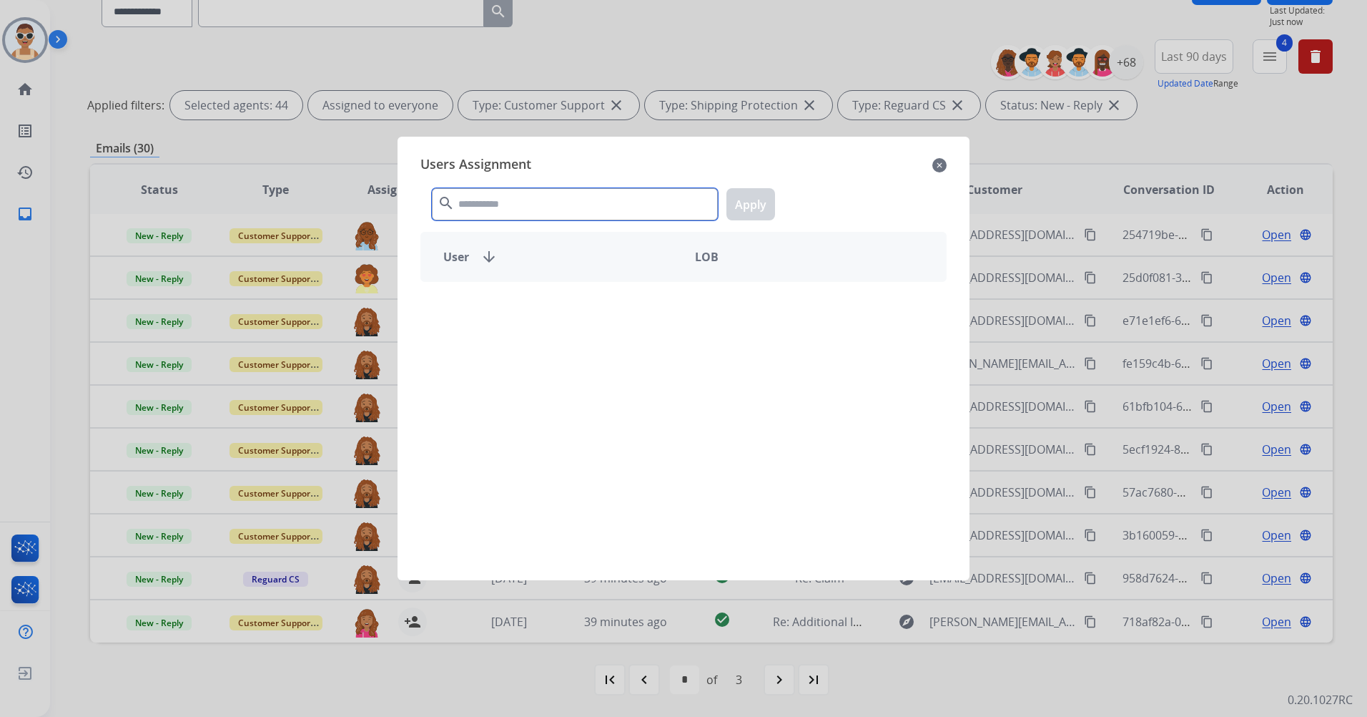
click at [501, 212] on input "text" at bounding box center [575, 204] width 286 height 32
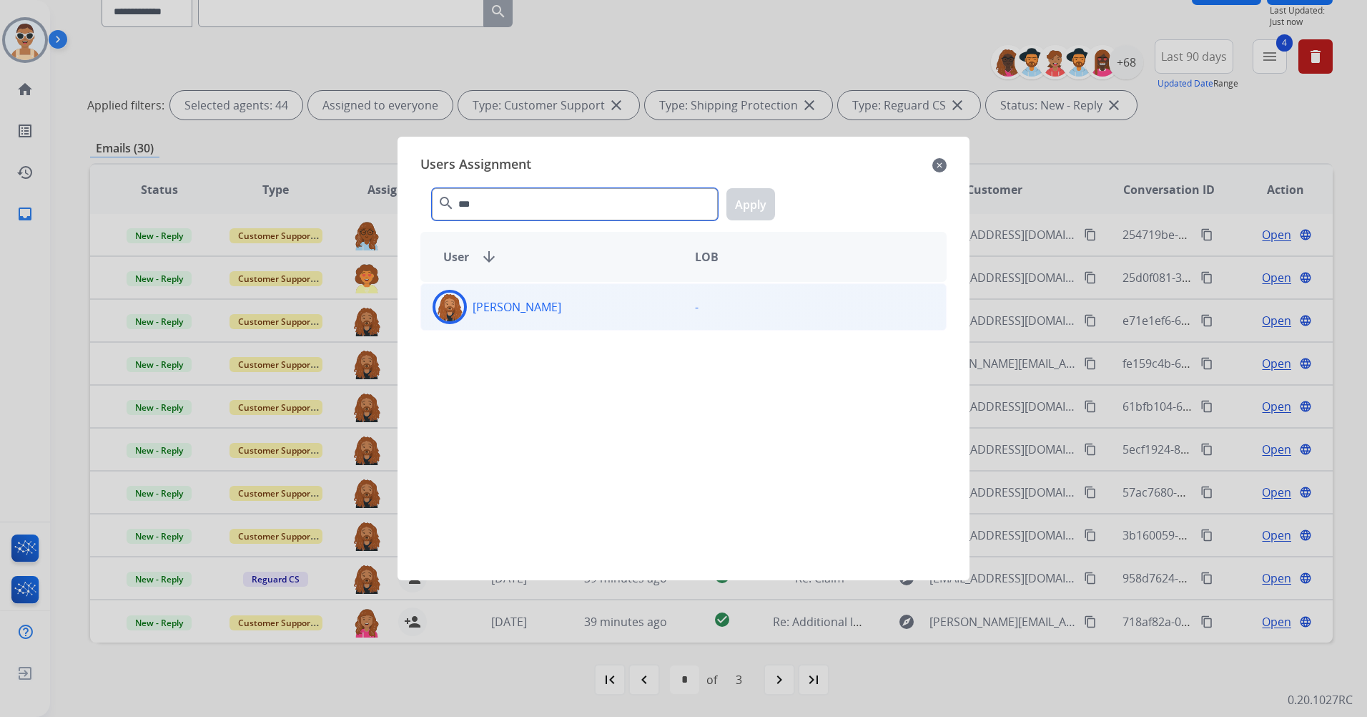
type input "***"
click at [642, 300] on div "[PERSON_NAME]" at bounding box center [552, 307] width 262 height 34
click at [736, 220] on div "*** search Apply" at bounding box center [684, 201] width 526 height 49
click at [744, 205] on button "Apply" at bounding box center [751, 204] width 49 height 32
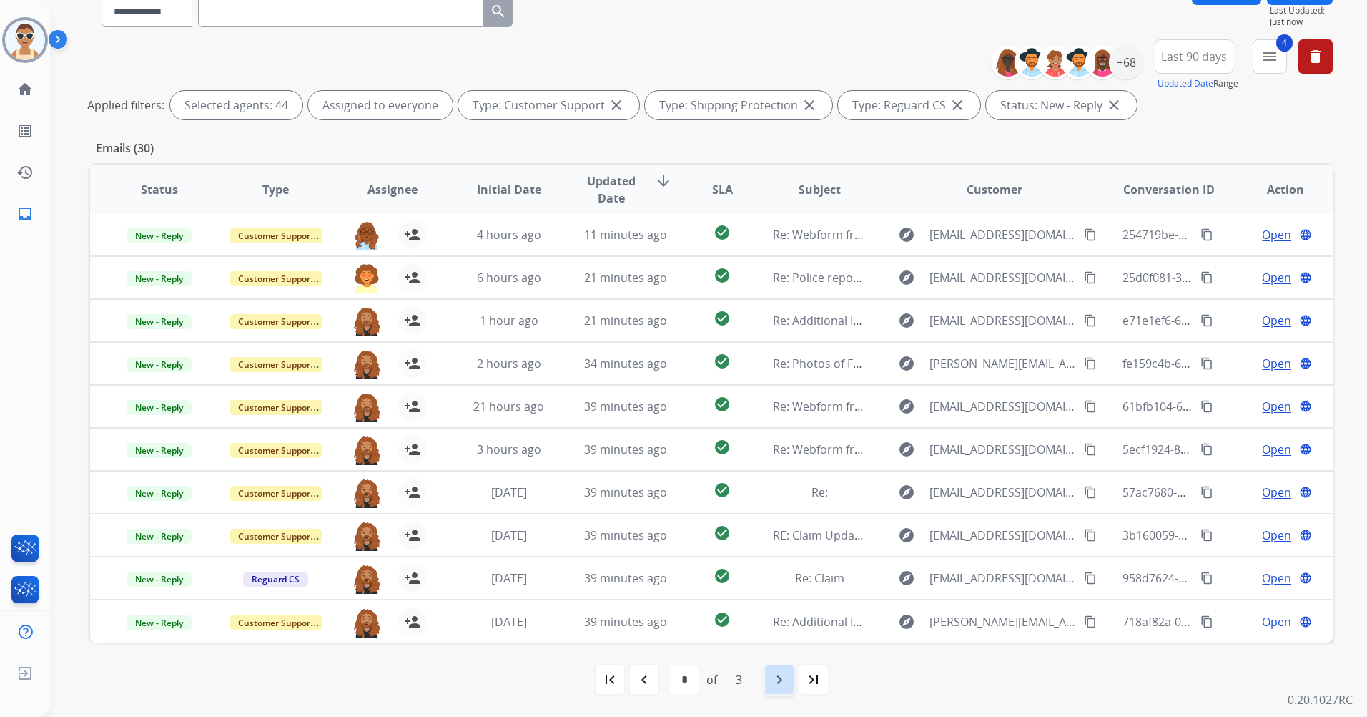
click at [784, 689] on div "navigate_next" at bounding box center [779, 679] width 31 height 31
select select "*"
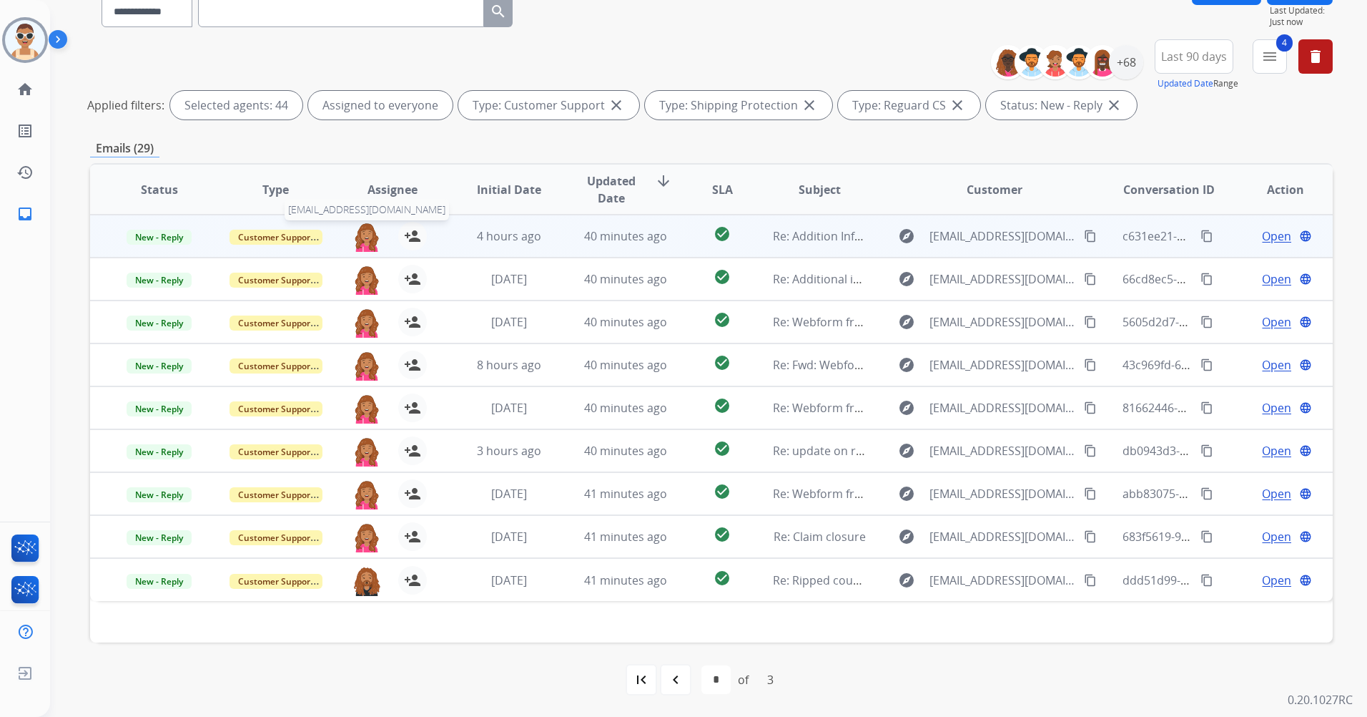
click at [360, 233] on img at bounding box center [367, 237] width 29 height 30
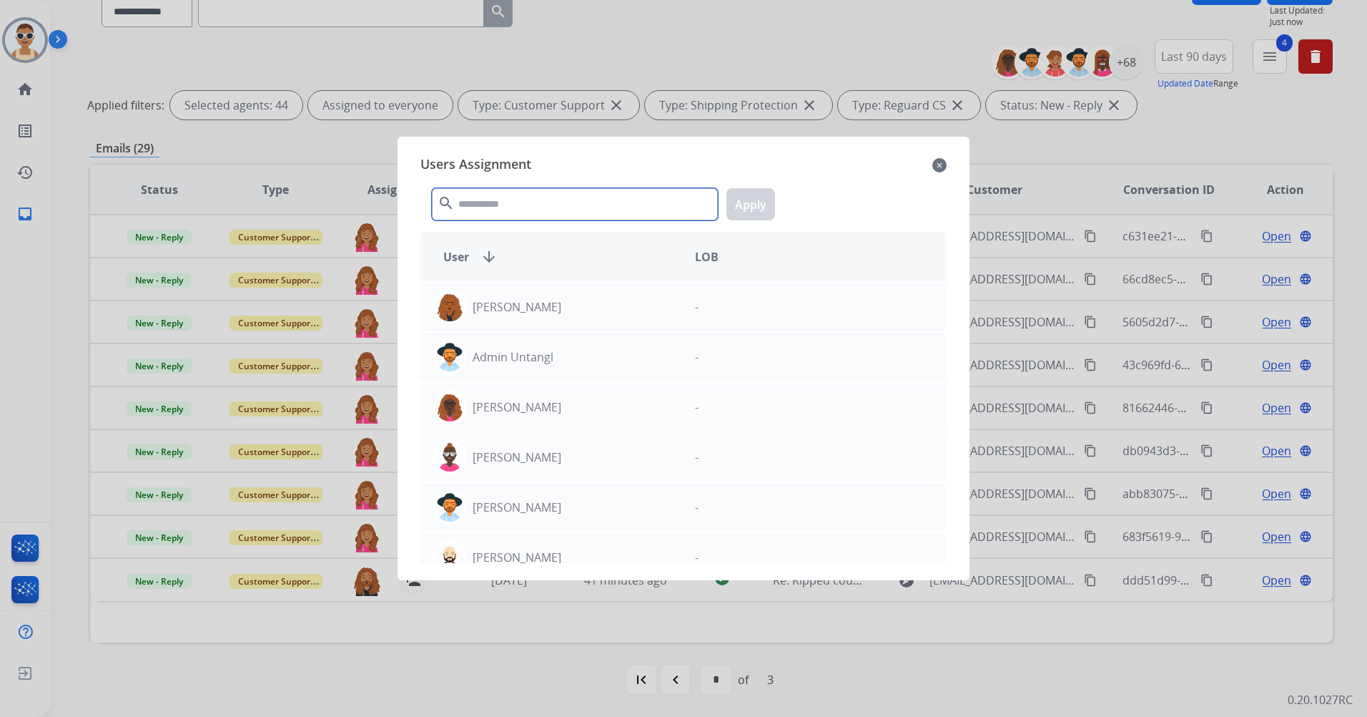
click at [574, 192] on input "text" at bounding box center [575, 204] width 286 height 32
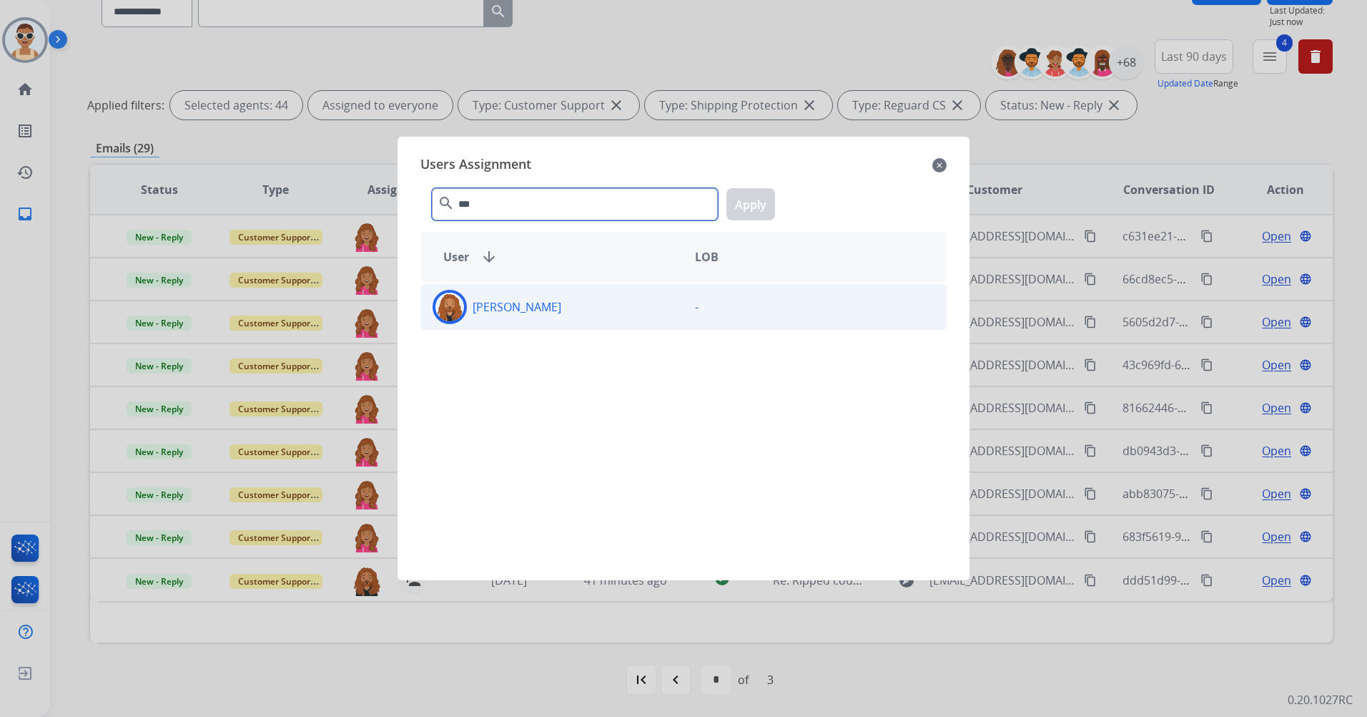
type input "***"
click at [608, 311] on div "[PERSON_NAME]" at bounding box center [552, 307] width 262 height 34
click at [761, 204] on button "Apply" at bounding box center [751, 204] width 49 height 32
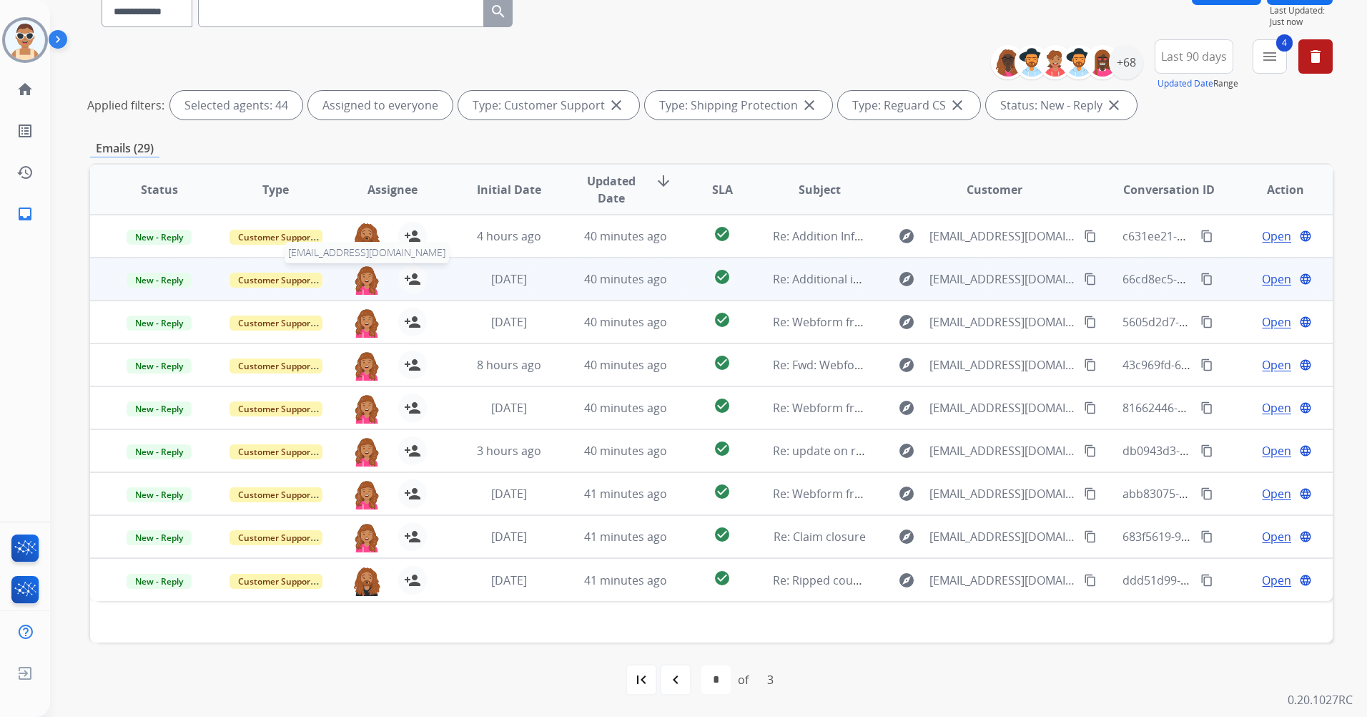
click at [366, 282] on img at bounding box center [367, 280] width 29 height 30
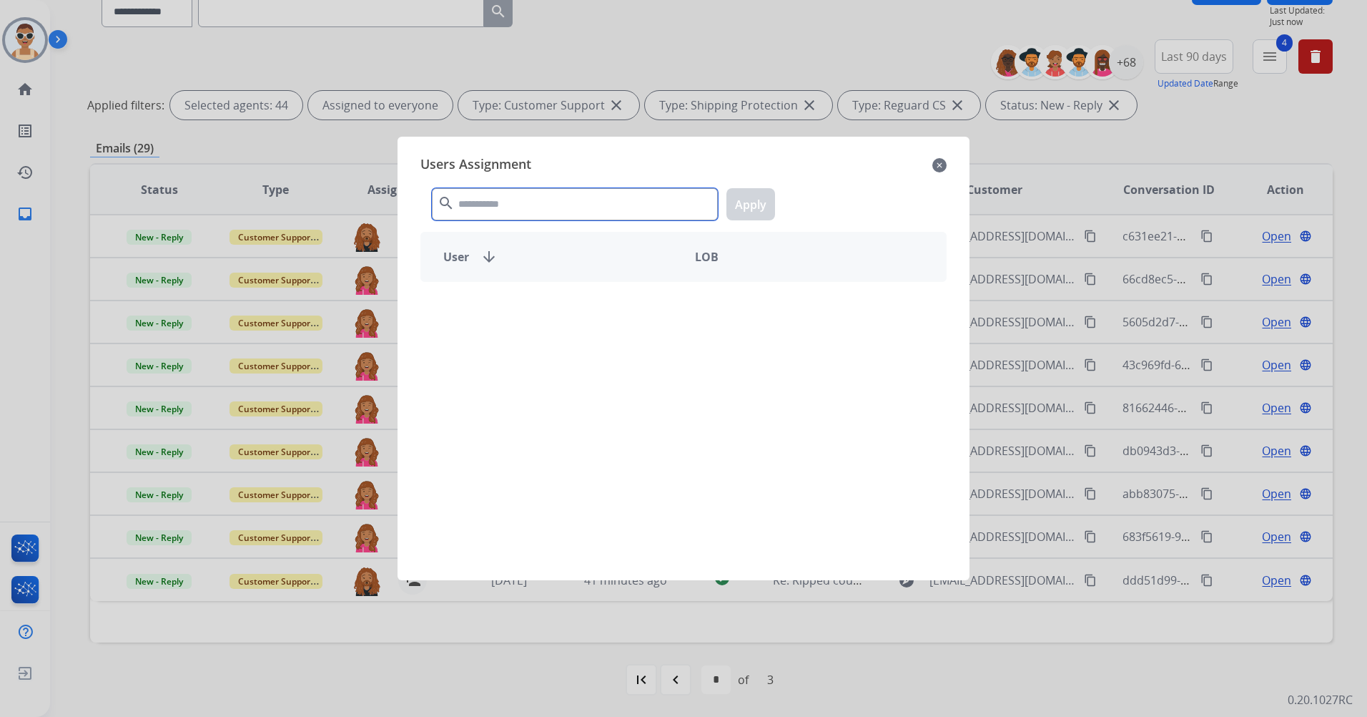
click at [586, 192] on input "text" at bounding box center [575, 204] width 286 height 32
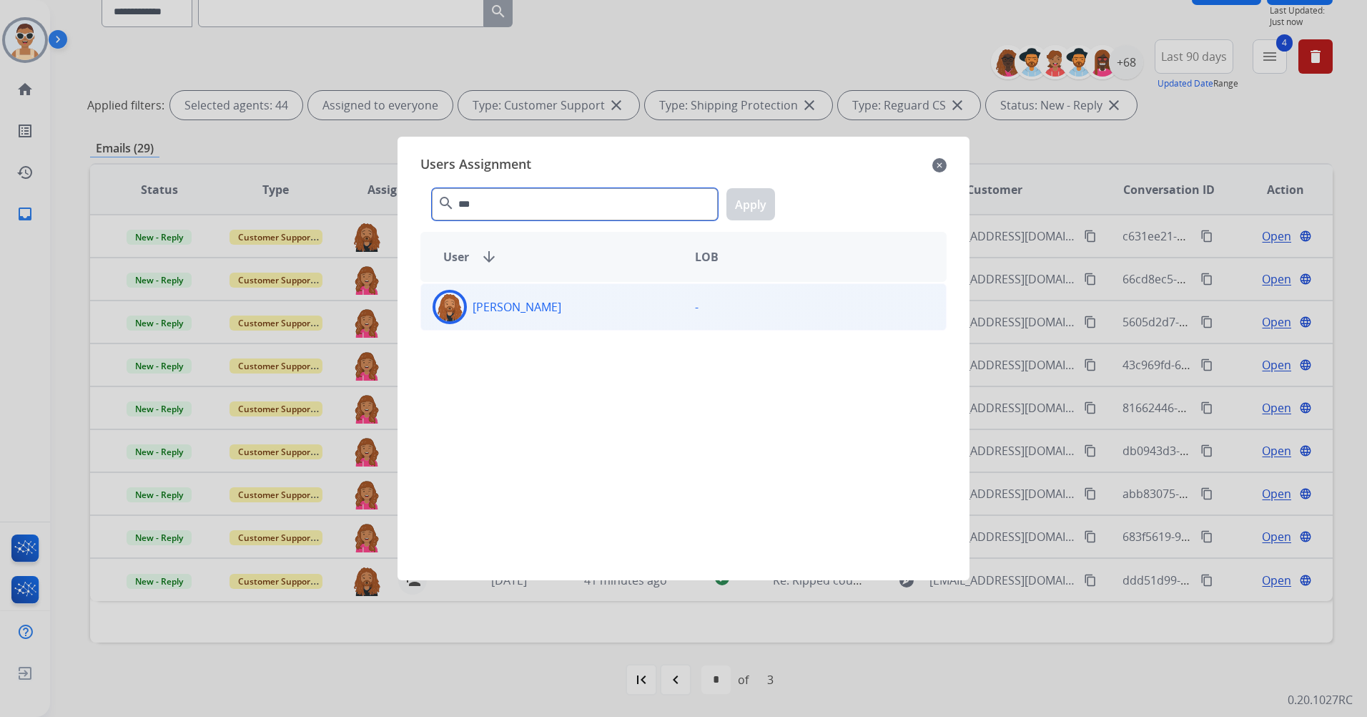
type input "***"
click at [609, 318] on div "[PERSON_NAME]" at bounding box center [552, 307] width 262 height 34
click at [732, 217] on button "Apply" at bounding box center [751, 204] width 49 height 32
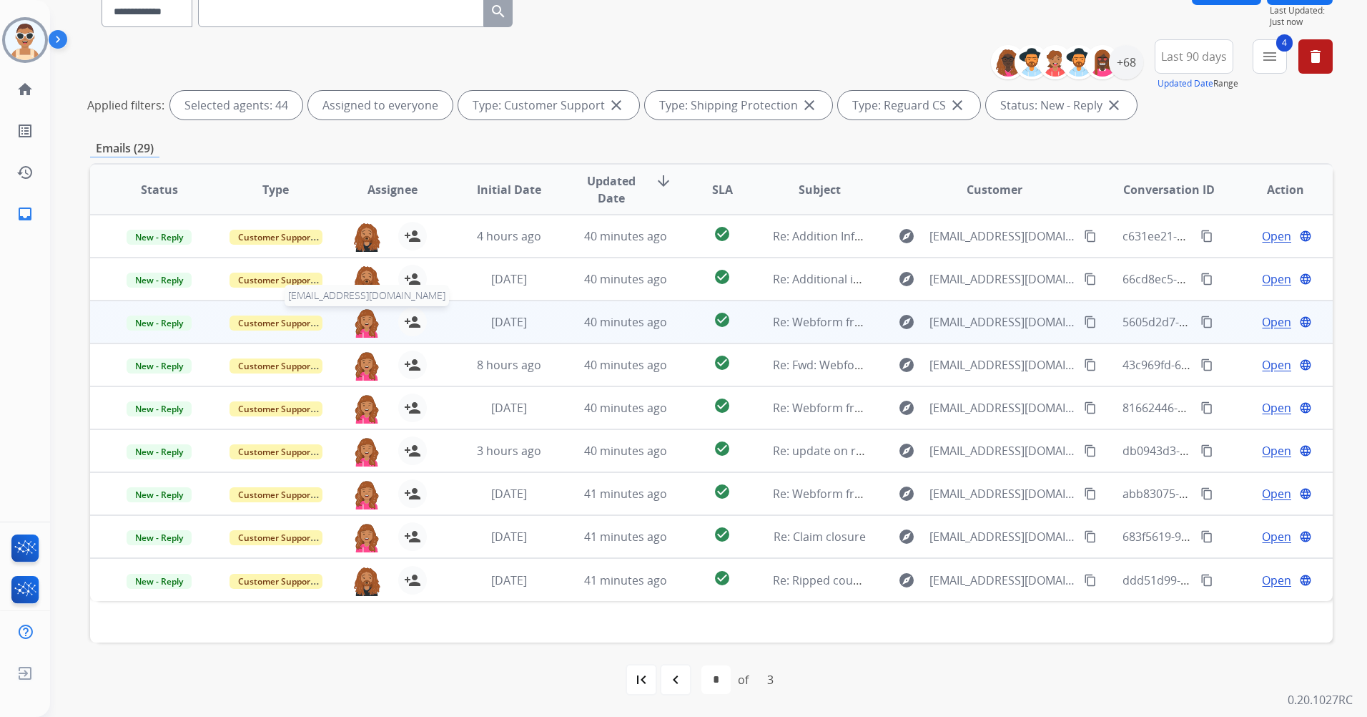
click at [355, 312] on img at bounding box center [367, 323] width 29 height 30
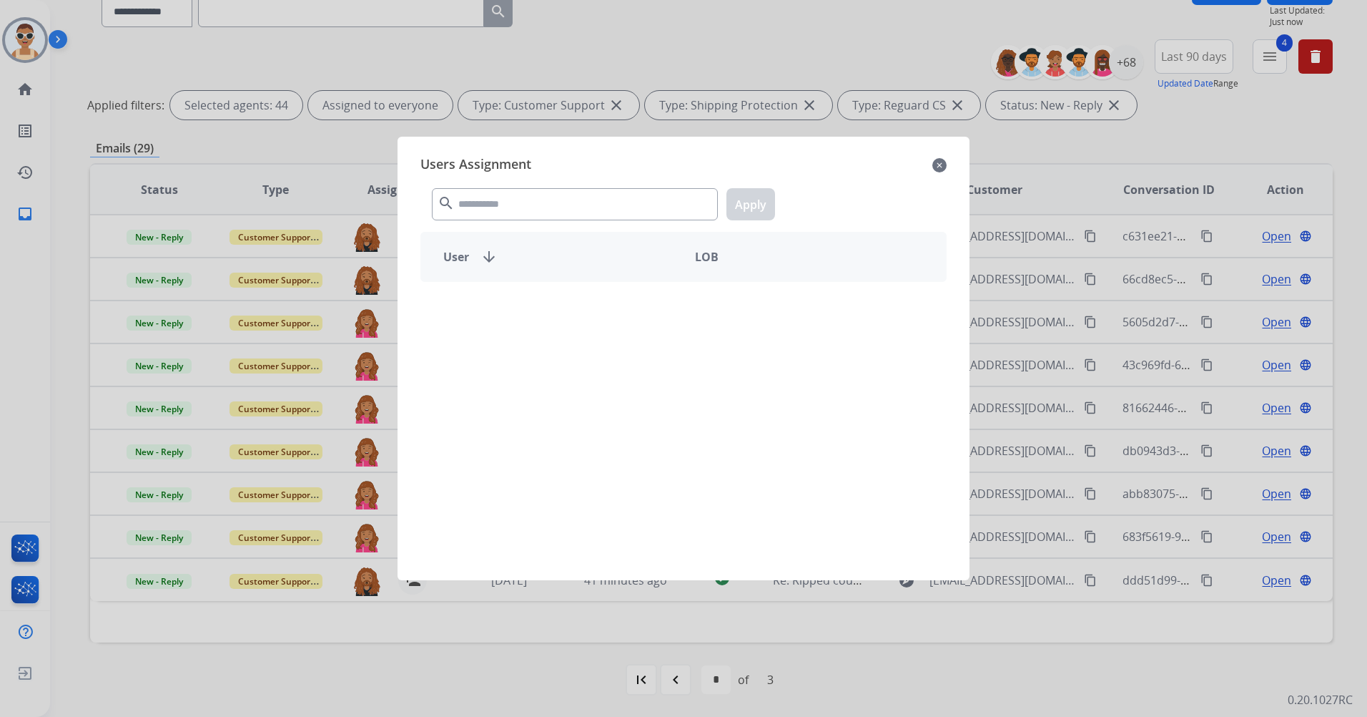
click at [561, 176] on div "Users Assignment close" at bounding box center [684, 165] width 526 height 23
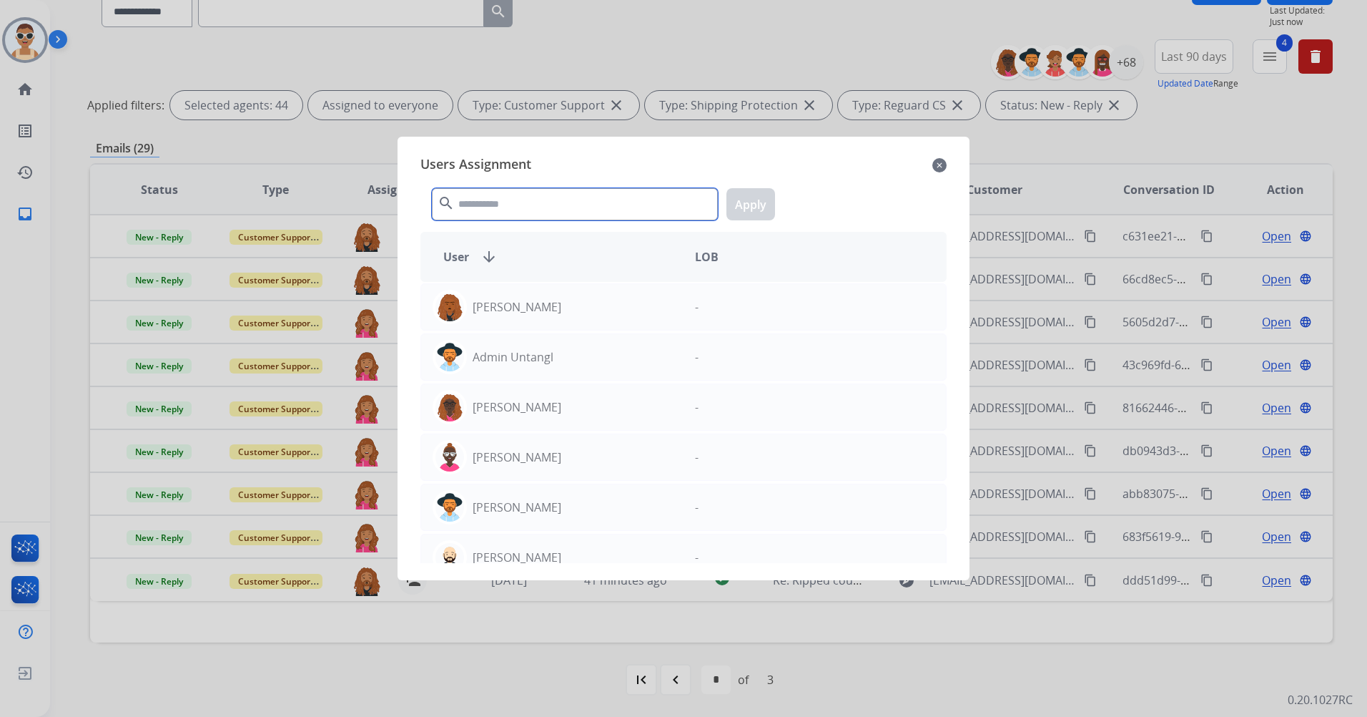
click at [543, 211] on input "text" at bounding box center [575, 204] width 286 height 32
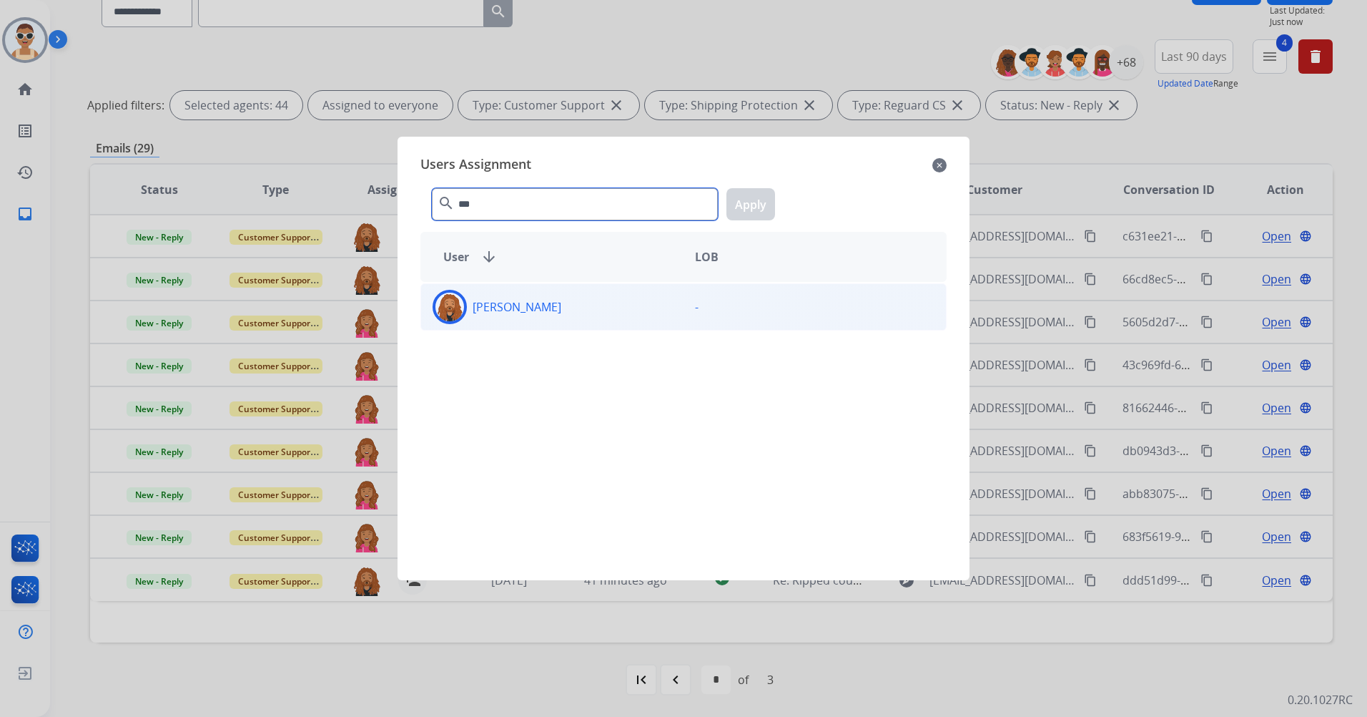
type input "***"
drag, startPoint x: 546, startPoint y: 321, endPoint x: 605, endPoint y: 302, distance: 62.4
click at [547, 320] on div "[PERSON_NAME]" at bounding box center [552, 307] width 262 height 34
click at [728, 208] on button "Apply" at bounding box center [751, 204] width 49 height 32
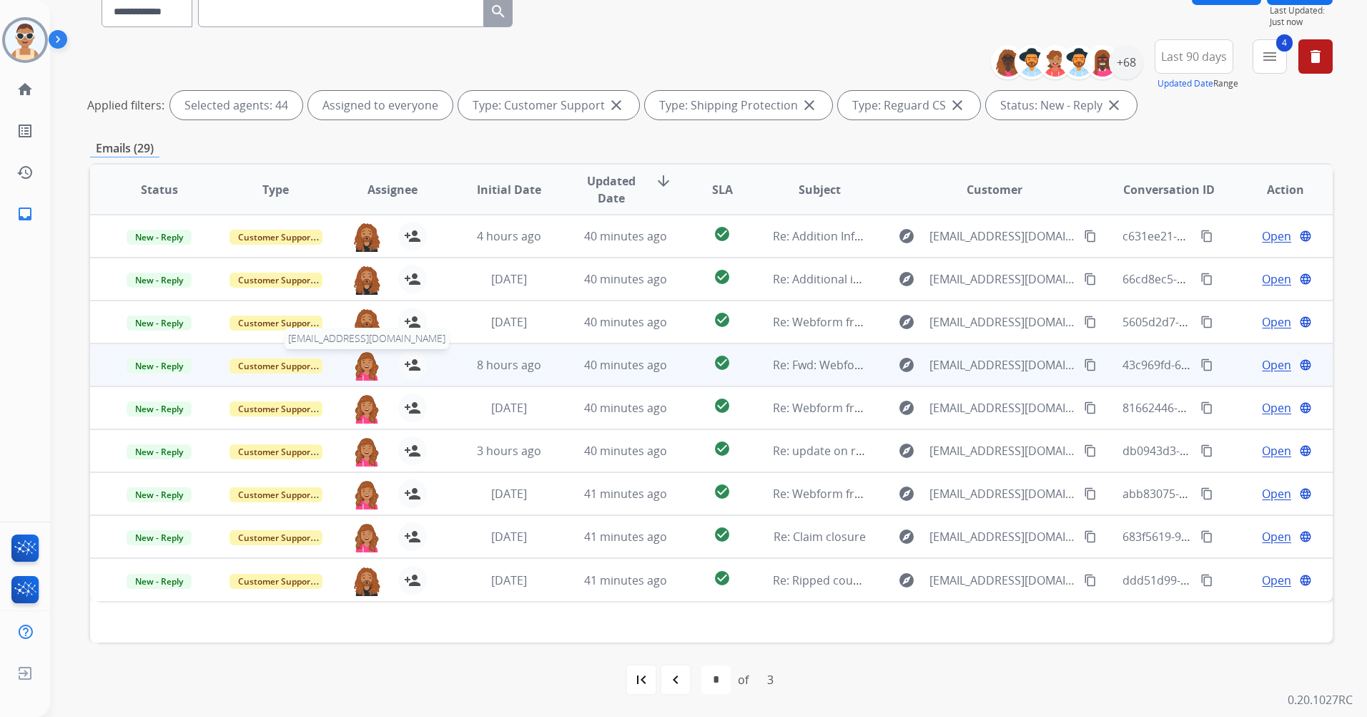
click at [366, 365] on img at bounding box center [367, 365] width 29 height 30
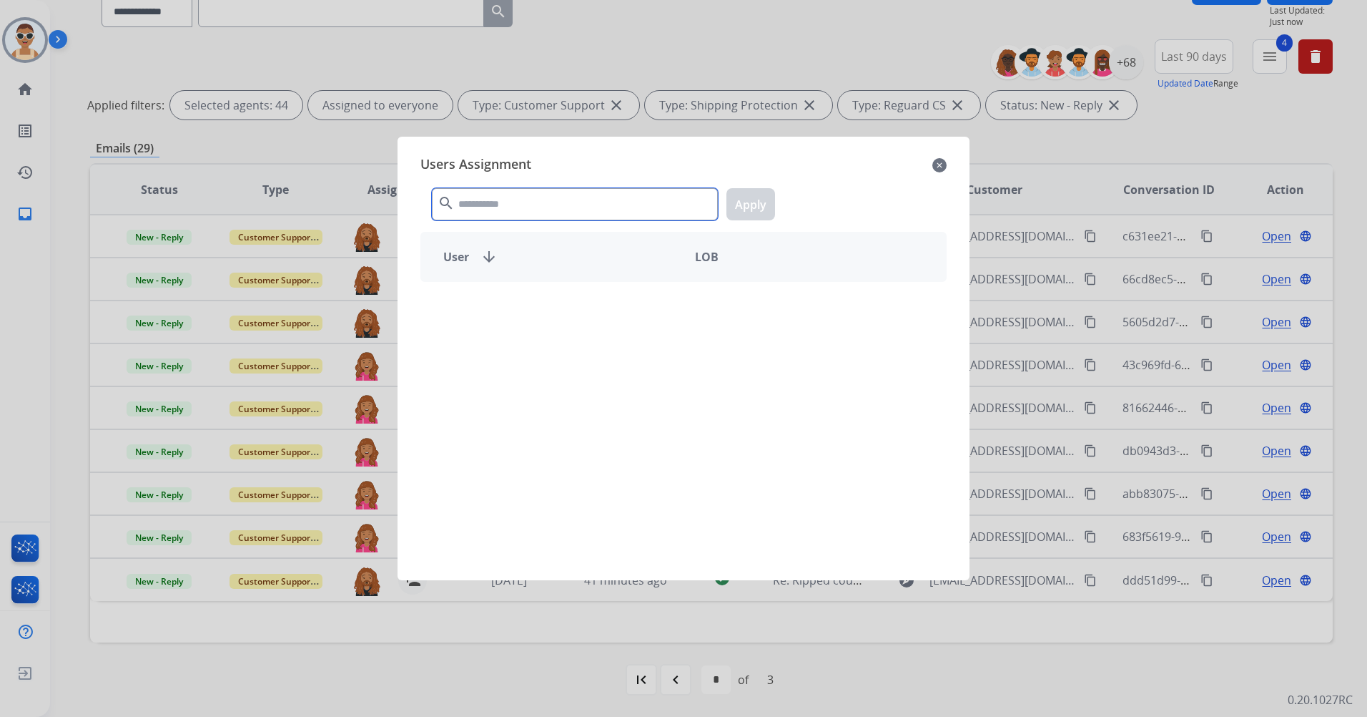
click at [526, 211] on input "text" at bounding box center [575, 204] width 286 height 32
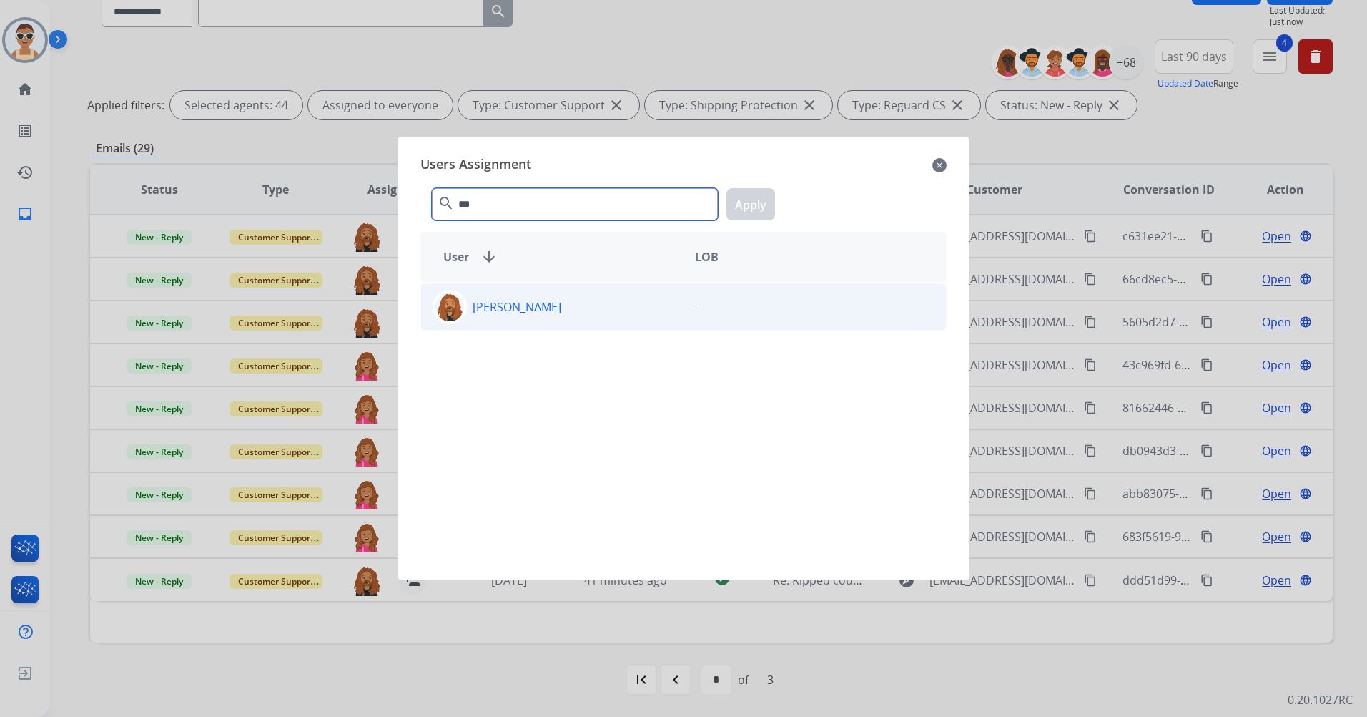
type input "***"
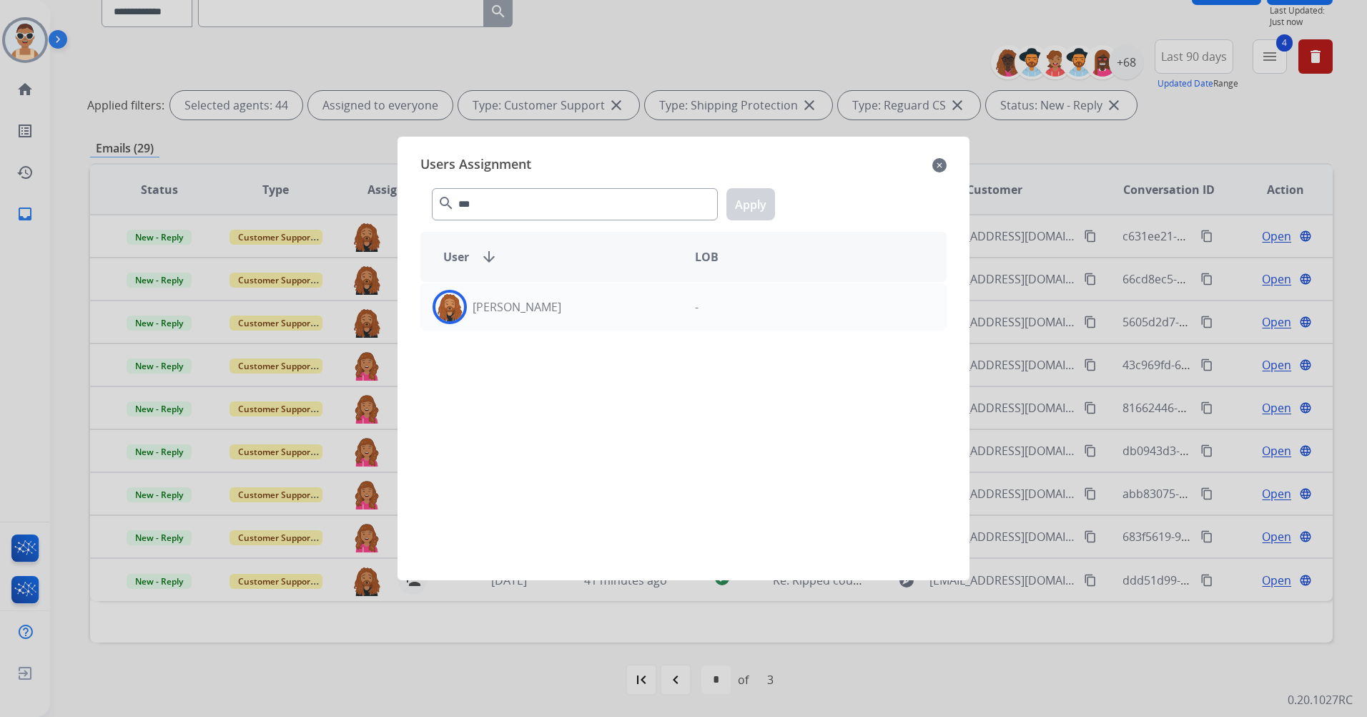
drag, startPoint x: 611, startPoint y: 305, endPoint x: 682, endPoint y: 259, distance: 84.7
click at [613, 305] on div "[PERSON_NAME]" at bounding box center [552, 307] width 262 height 34
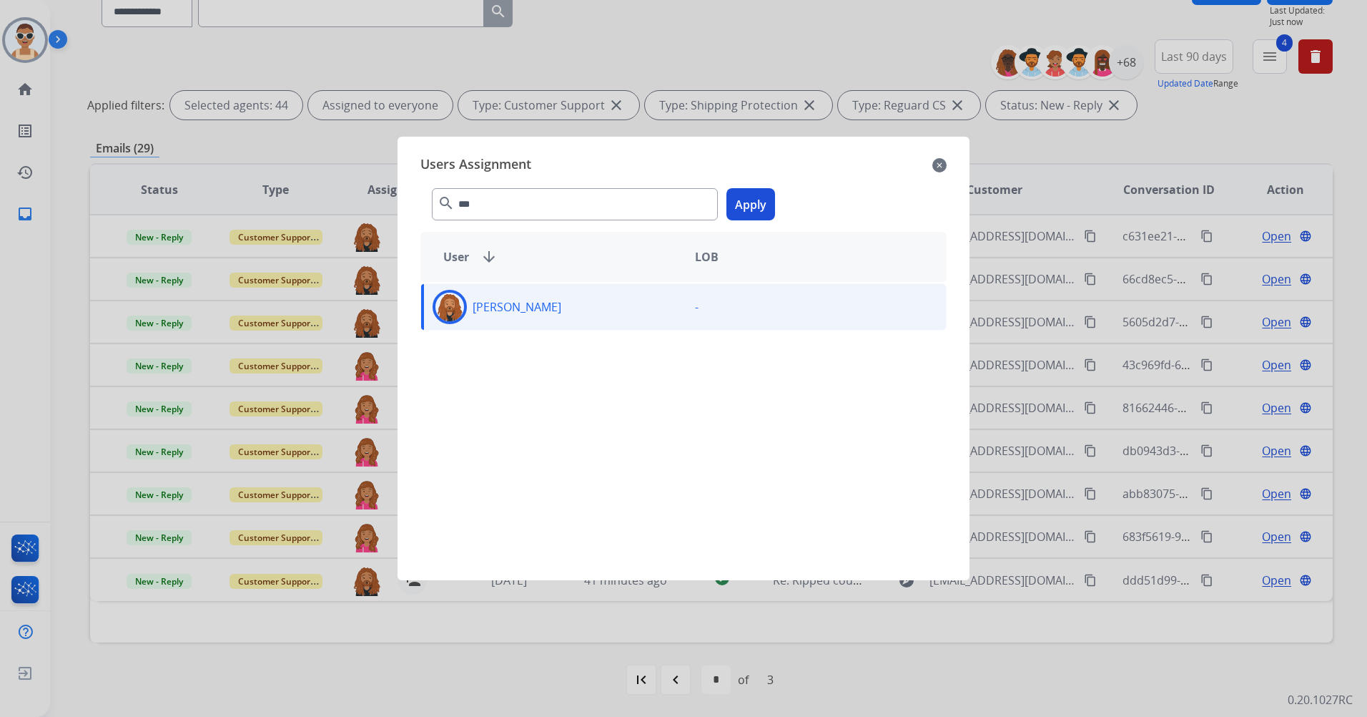
click at [736, 215] on button "Apply" at bounding box center [751, 204] width 49 height 32
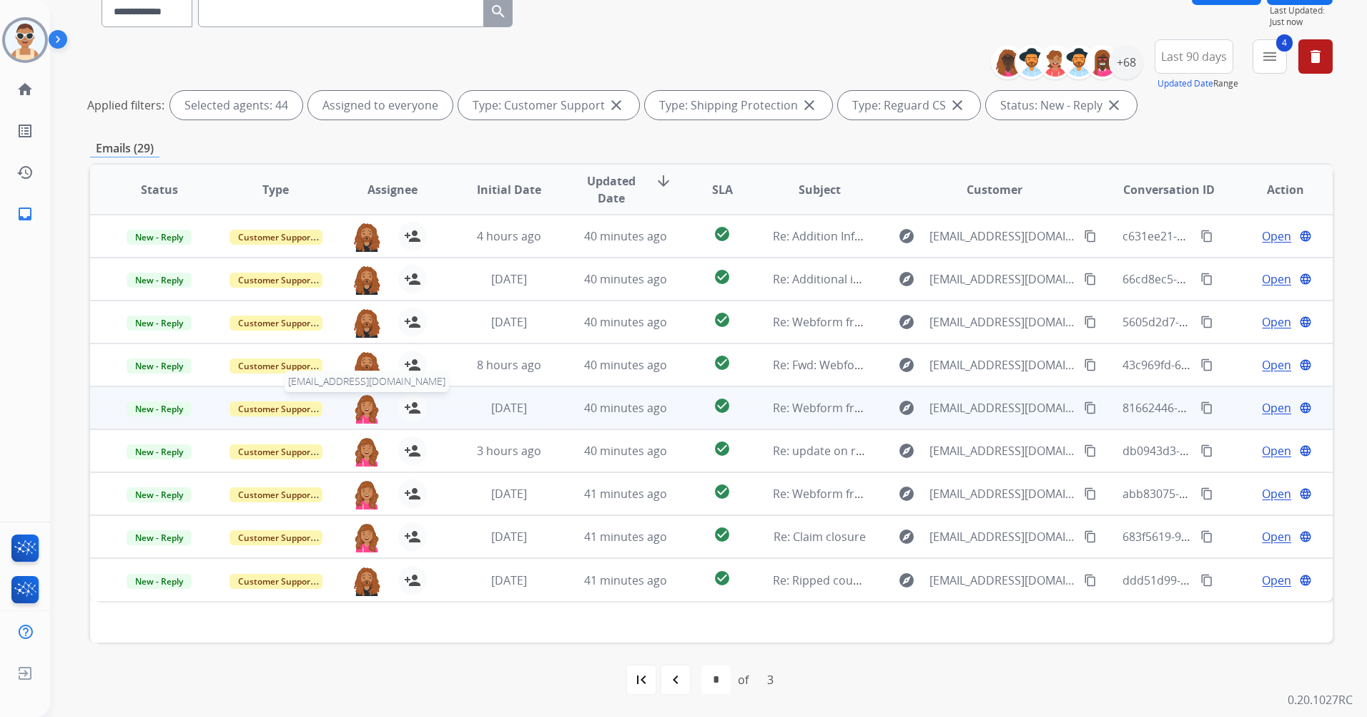
click at [363, 404] on img at bounding box center [367, 408] width 29 height 30
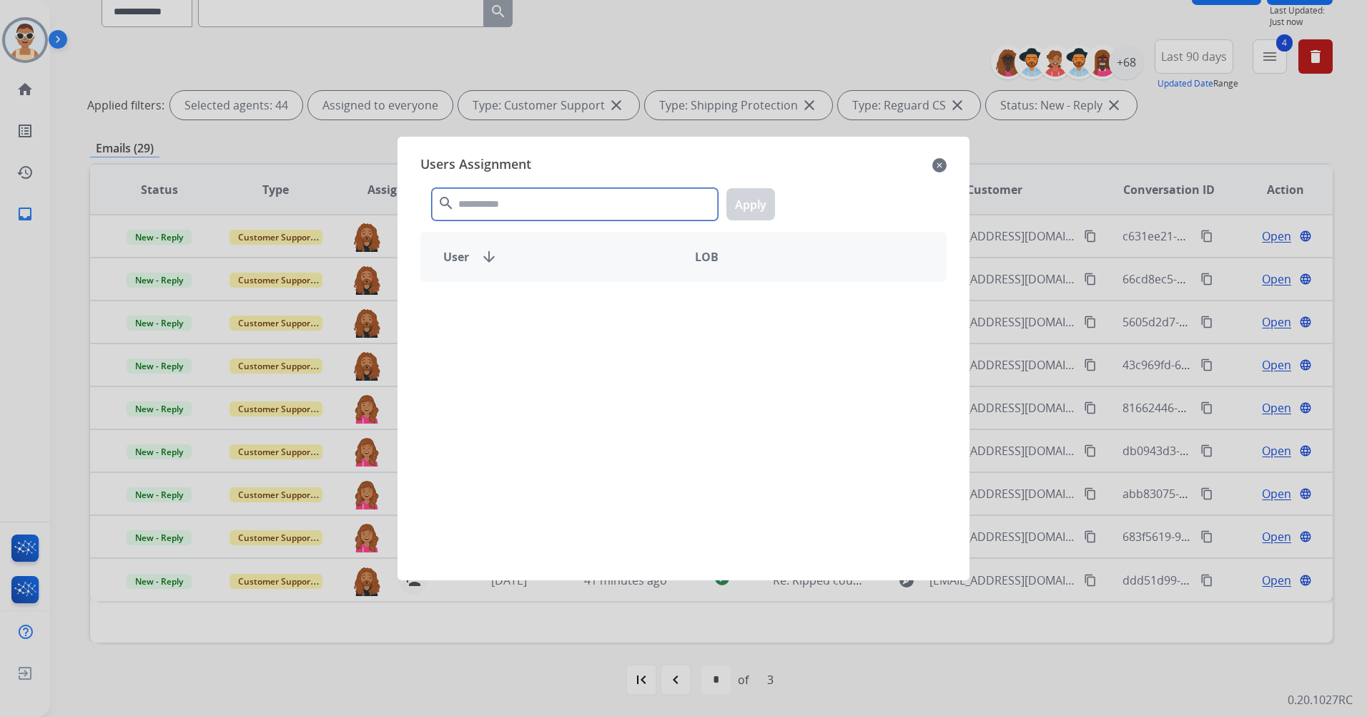
click at [567, 202] on input "text" at bounding box center [575, 204] width 286 height 32
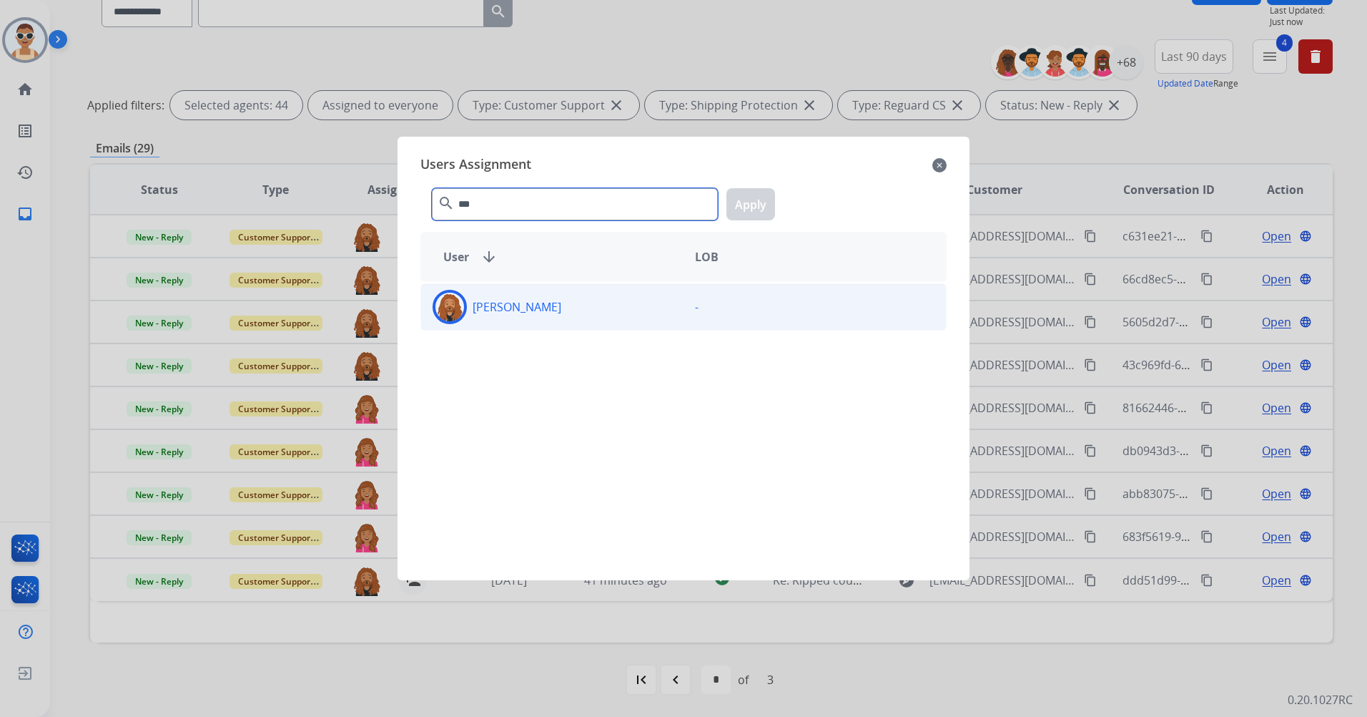
type input "***"
click at [581, 315] on div "[PERSON_NAME]" at bounding box center [552, 307] width 262 height 34
click at [758, 207] on button "Apply" at bounding box center [751, 204] width 49 height 32
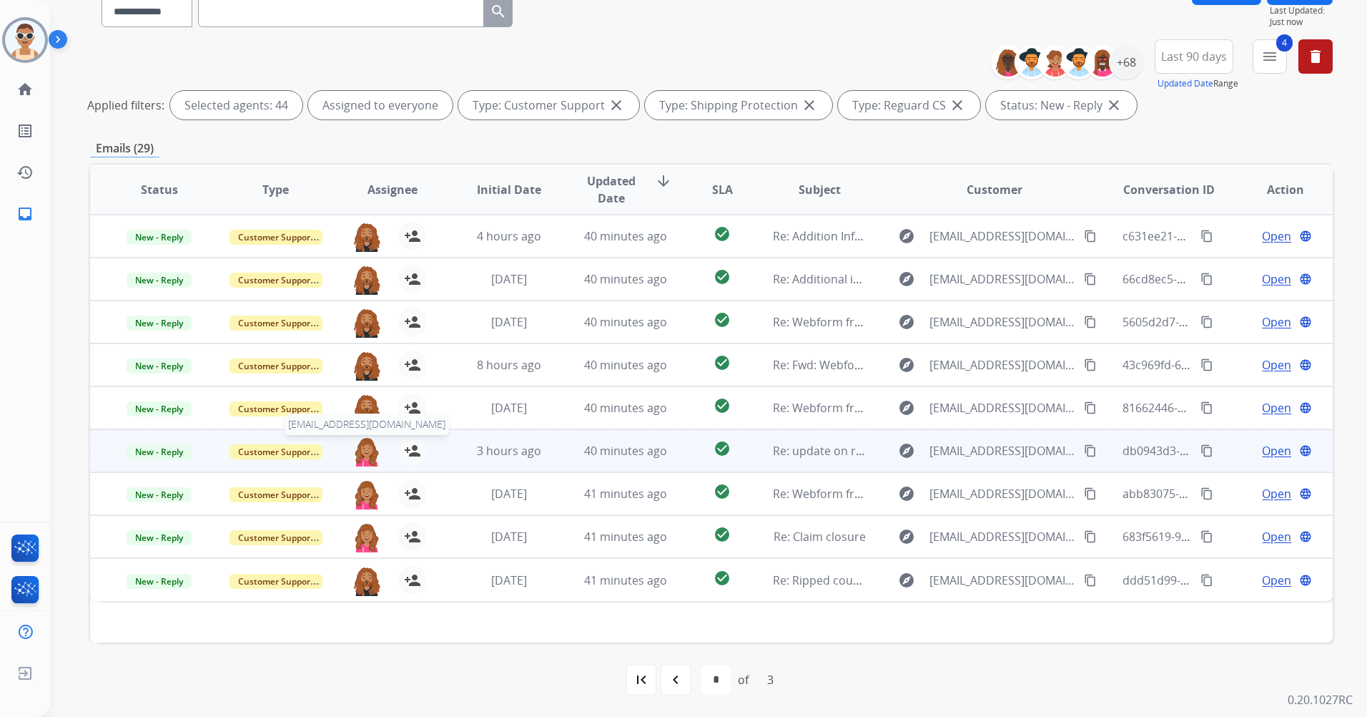
click at [365, 450] on img at bounding box center [367, 451] width 29 height 30
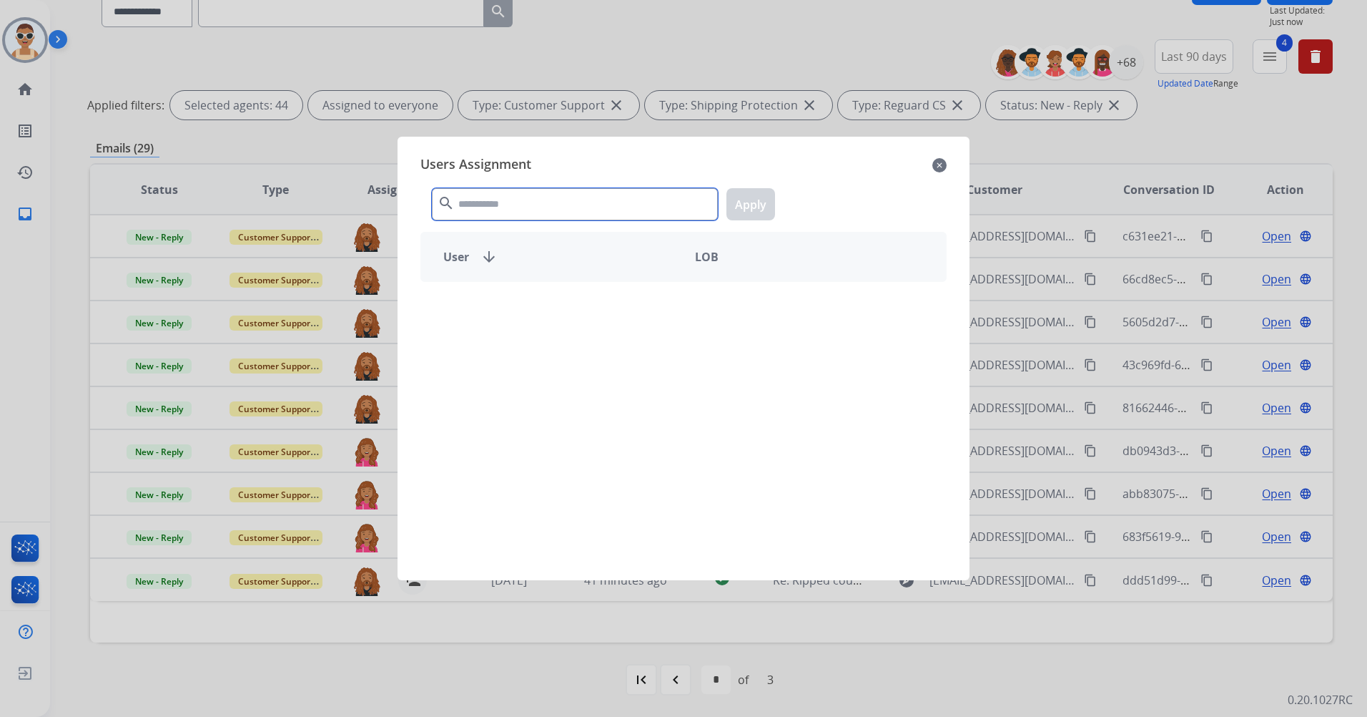
click at [580, 207] on input "text" at bounding box center [575, 204] width 286 height 32
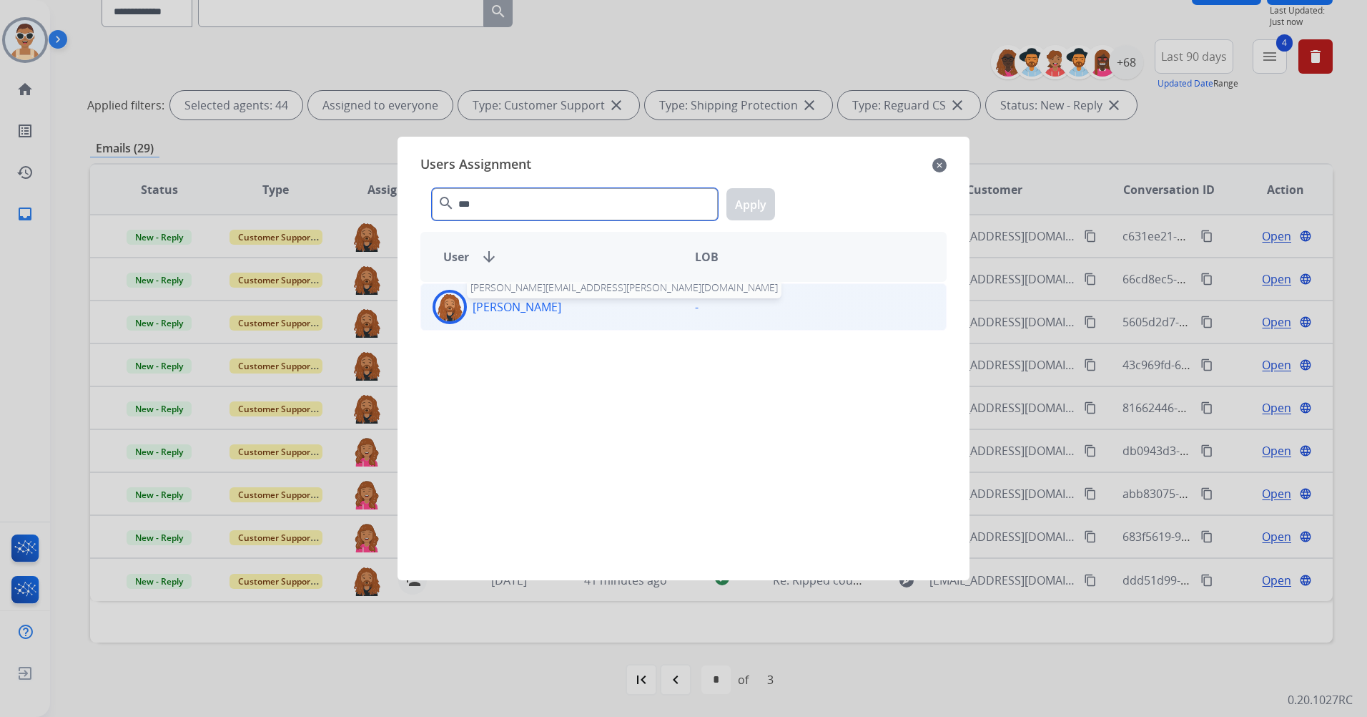
type input "***"
click at [570, 317] on div "[PERSON_NAME] [PERSON_NAME][EMAIL_ADDRESS][PERSON_NAME][DOMAIN_NAME]" at bounding box center [552, 307] width 262 height 34
click at [724, 208] on div "*** search Apply" at bounding box center [684, 201] width 526 height 49
drag, startPoint x: 737, startPoint y: 203, endPoint x: 749, endPoint y: 210, distance: 14.1
click at [737, 203] on button "Apply" at bounding box center [751, 204] width 49 height 32
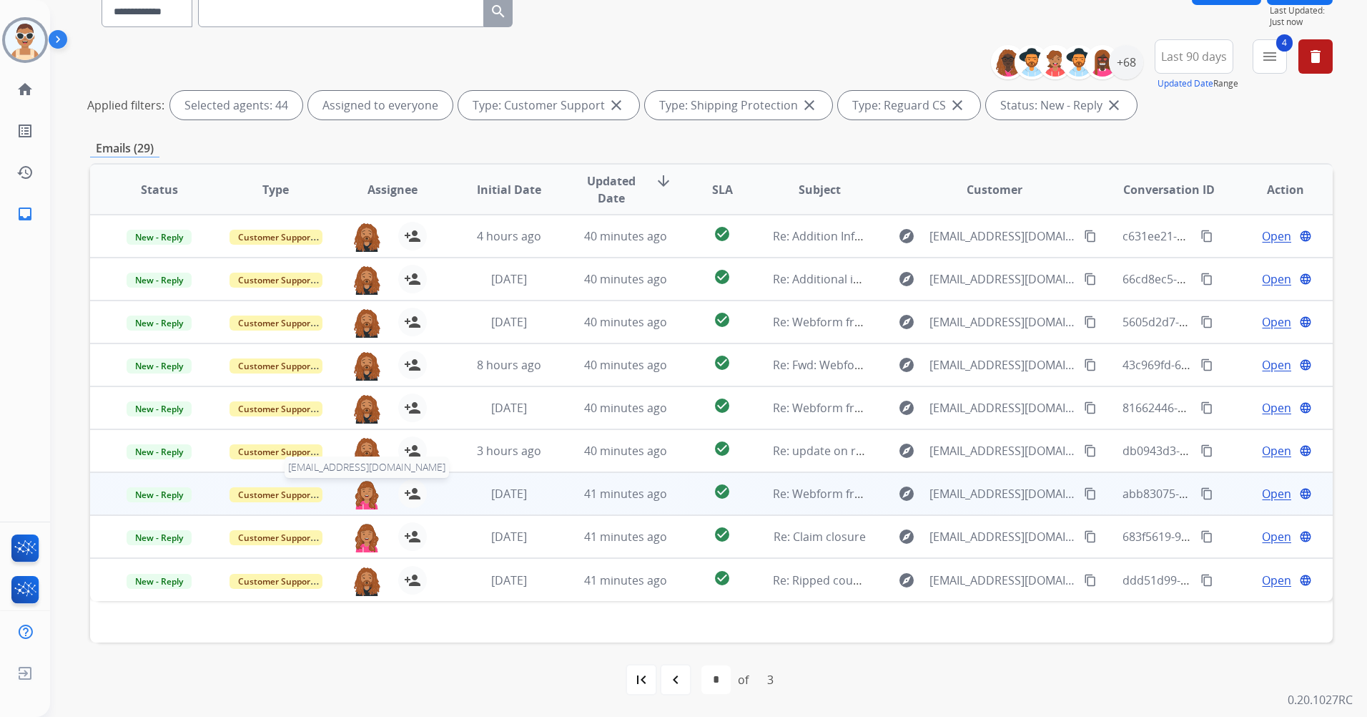
click at [363, 486] on img at bounding box center [367, 494] width 29 height 30
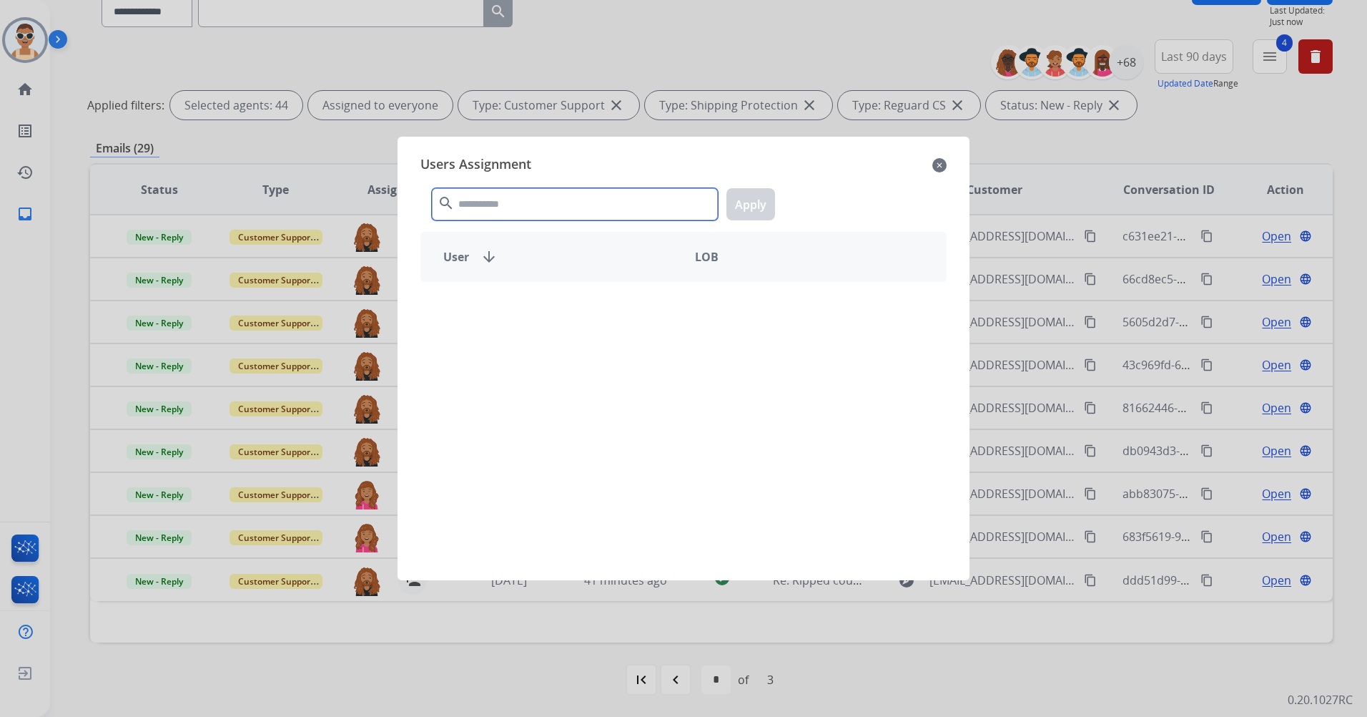
click at [498, 210] on input "text" at bounding box center [575, 204] width 286 height 32
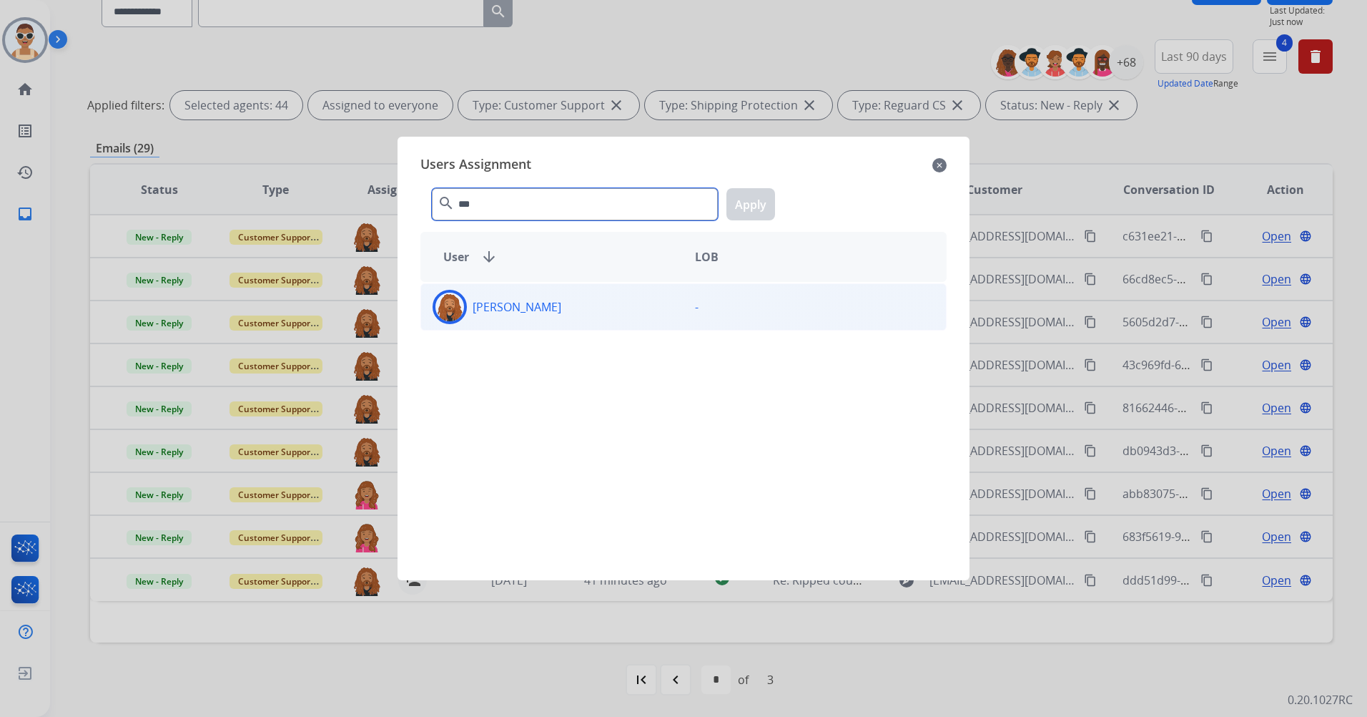
type input "***"
click at [574, 305] on div "[PERSON_NAME]" at bounding box center [552, 307] width 262 height 34
click at [749, 210] on button "Apply" at bounding box center [751, 204] width 49 height 32
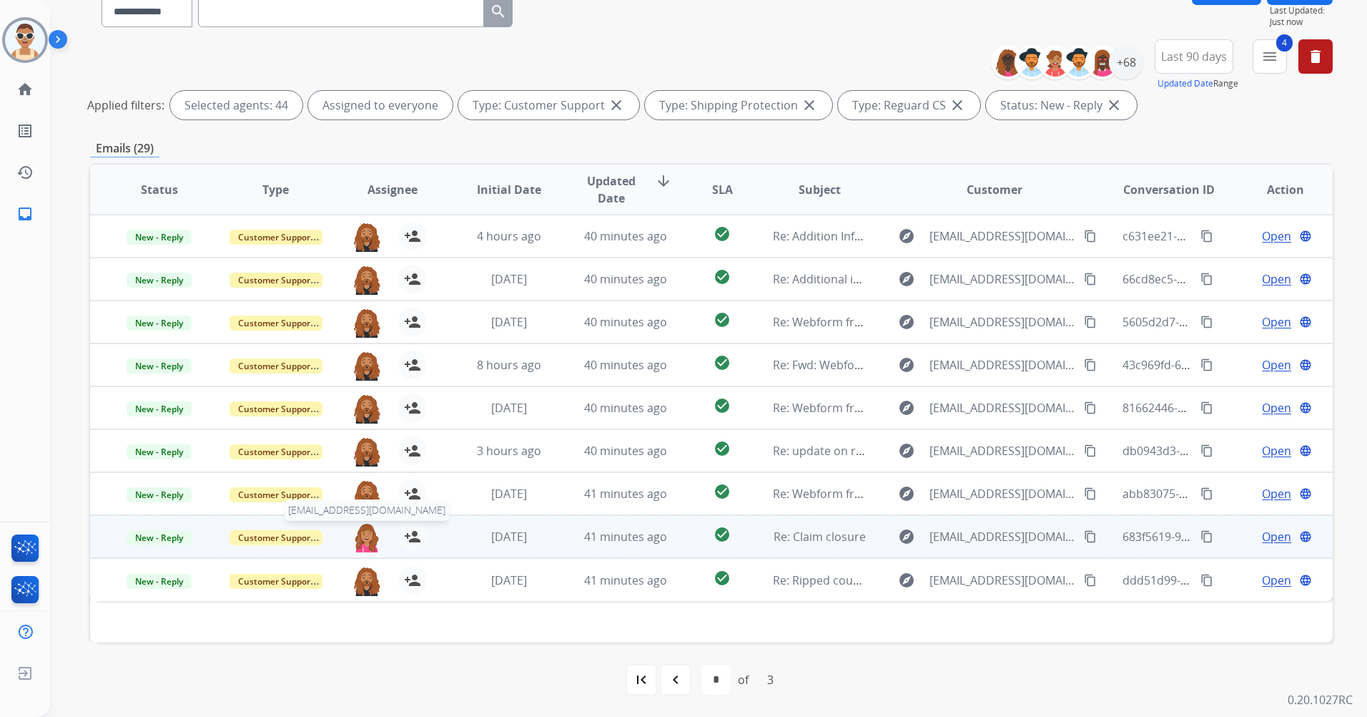
click at [360, 536] on img at bounding box center [367, 537] width 29 height 30
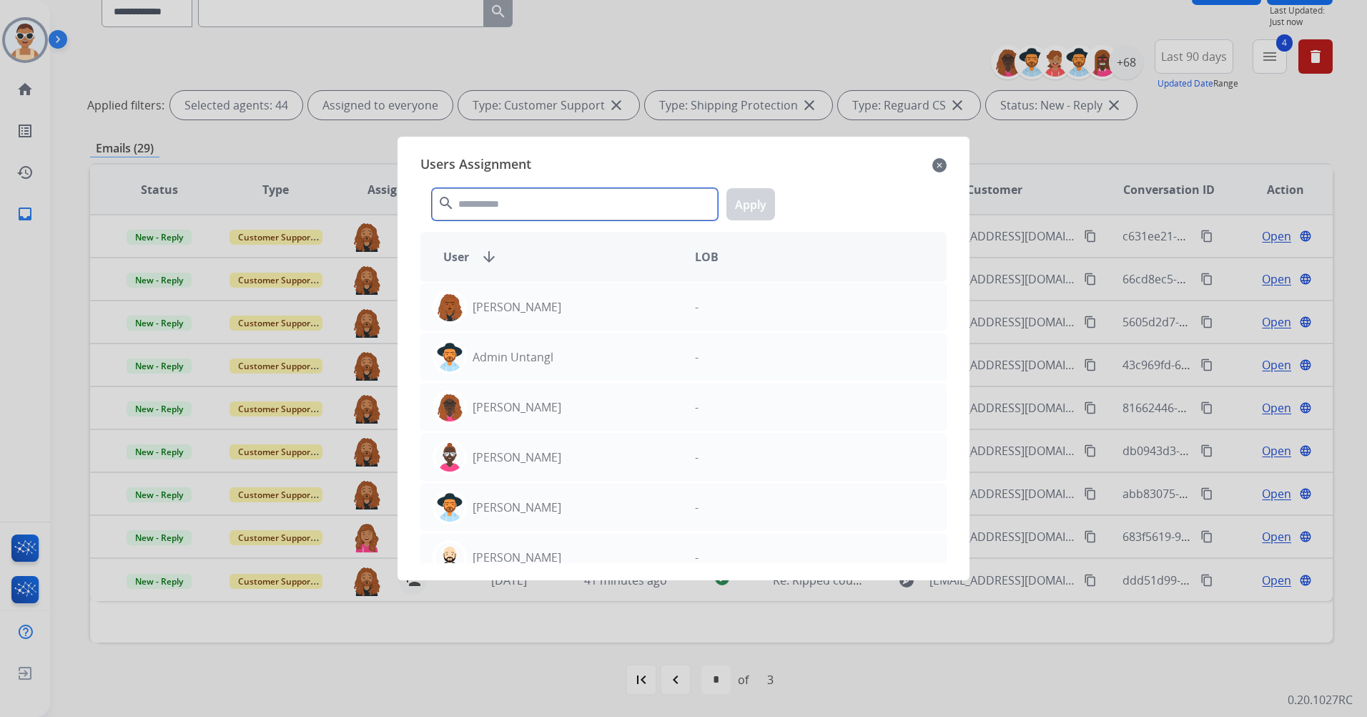
click at [496, 206] on input "text" at bounding box center [575, 204] width 286 height 32
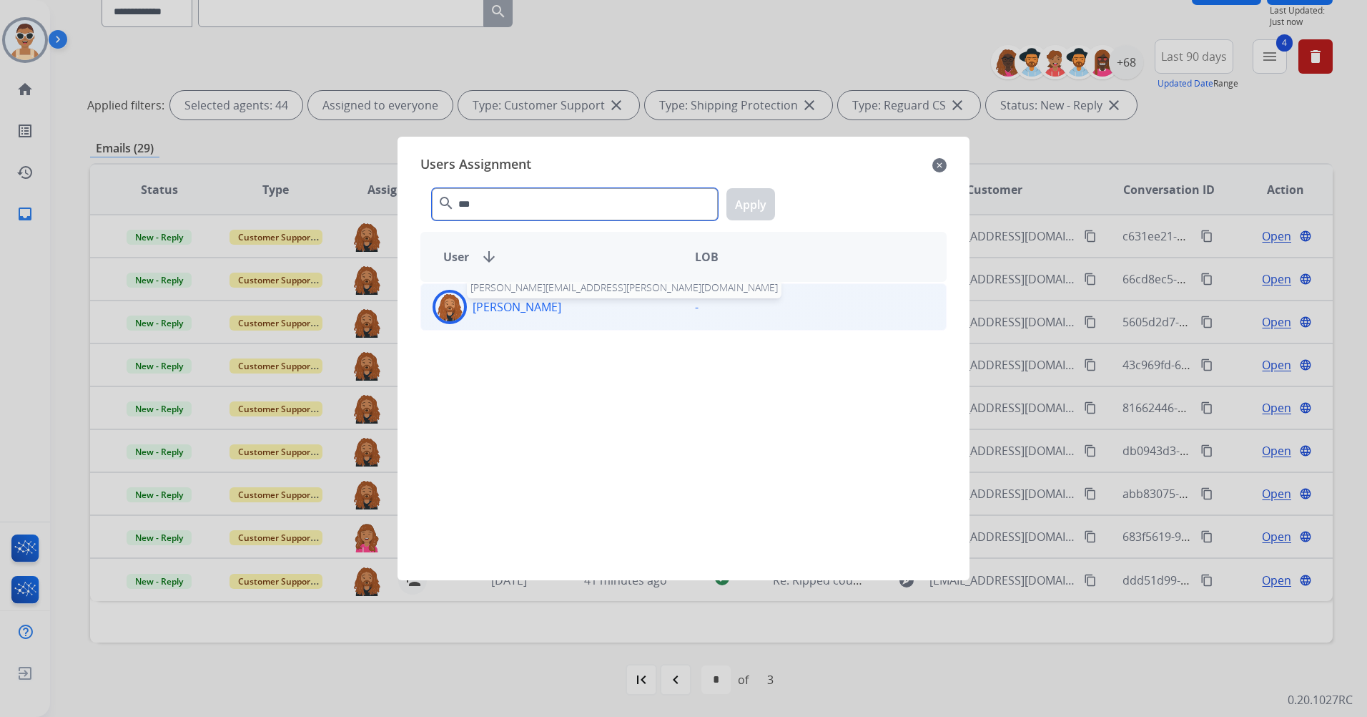
type input "***"
click at [561, 310] on p "[PERSON_NAME]" at bounding box center [517, 306] width 89 height 17
click at [761, 200] on button "Apply" at bounding box center [751, 204] width 49 height 32
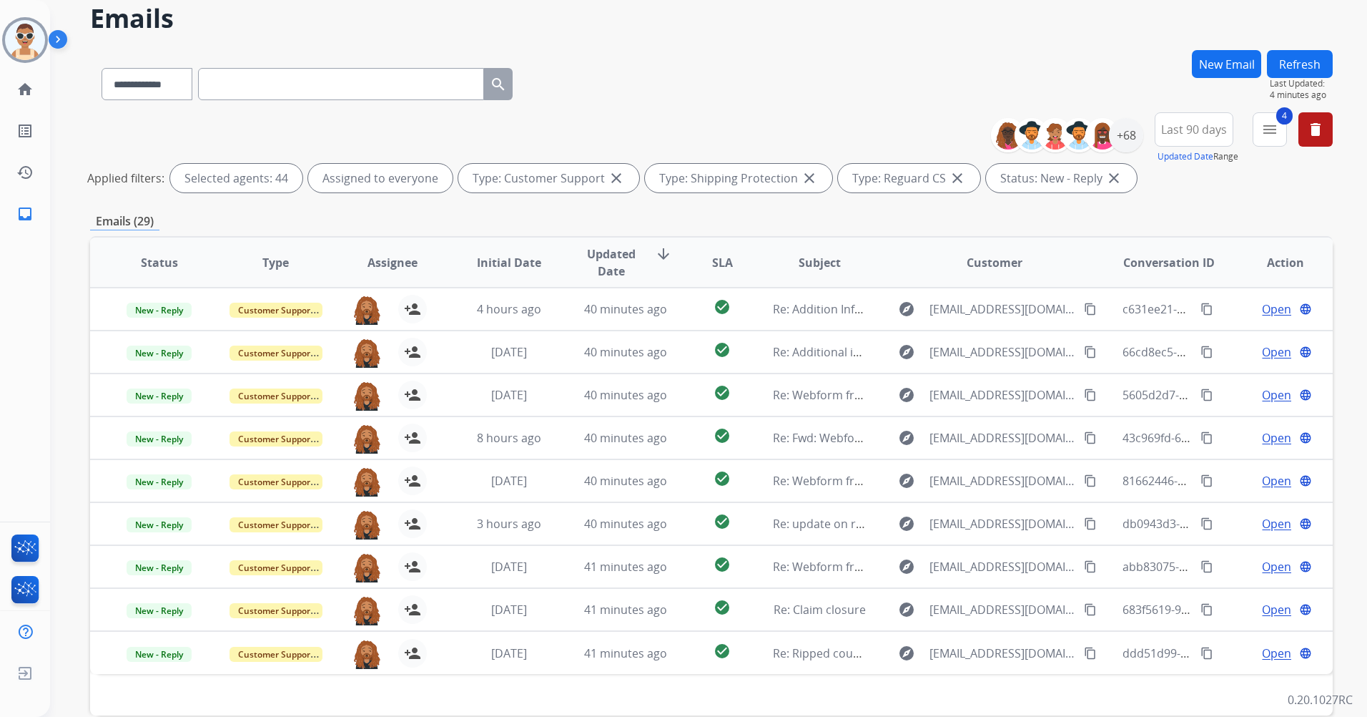
scroll to position [0, 0]
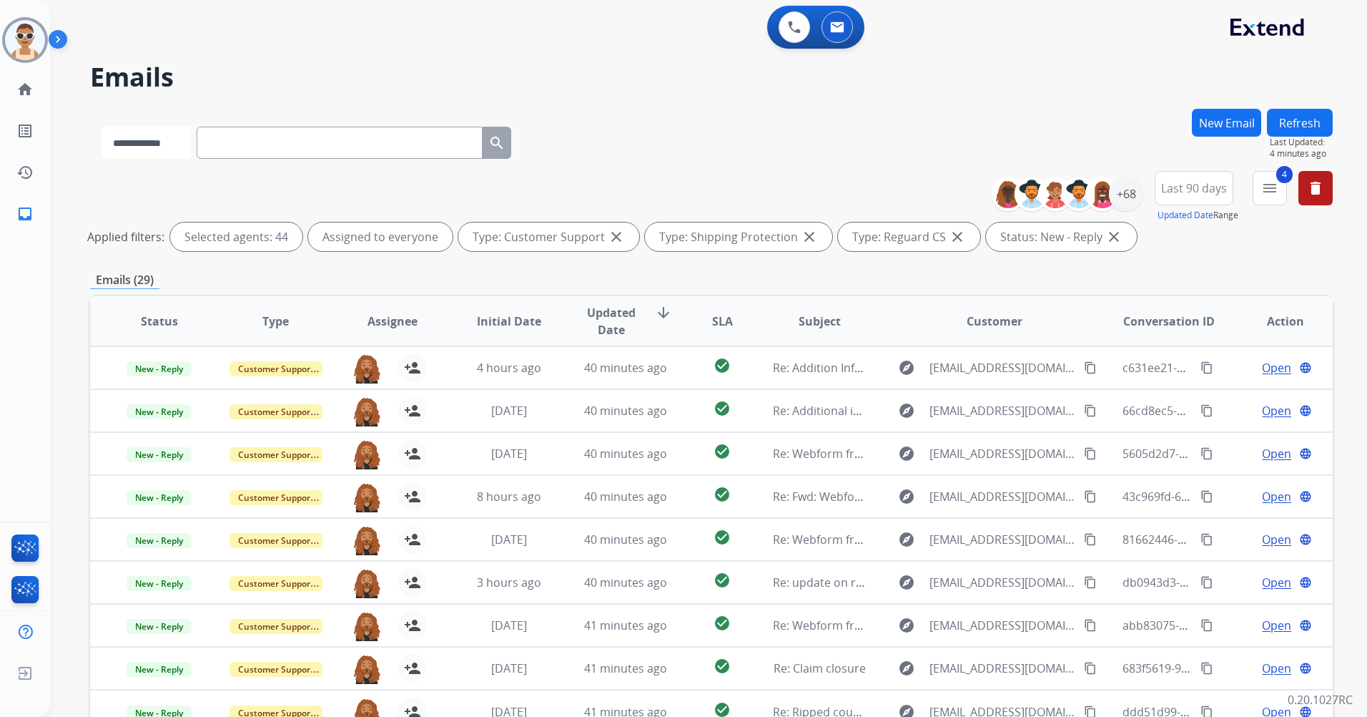
drag, startPoint x: 185, startPoint y: 135, endPoint x: 191, endPoint y: 149, distance: 14.7
click at [185, 135] on select "**********" at bounding box center [146, 143] width 89 height 32
select select "**********"
click at [102, 127] on select "**********" at bounding box center [146, 143] width 89 height 32
click at [263, 145] on input "text" at bounding box center [341, 143] width 286 height 32
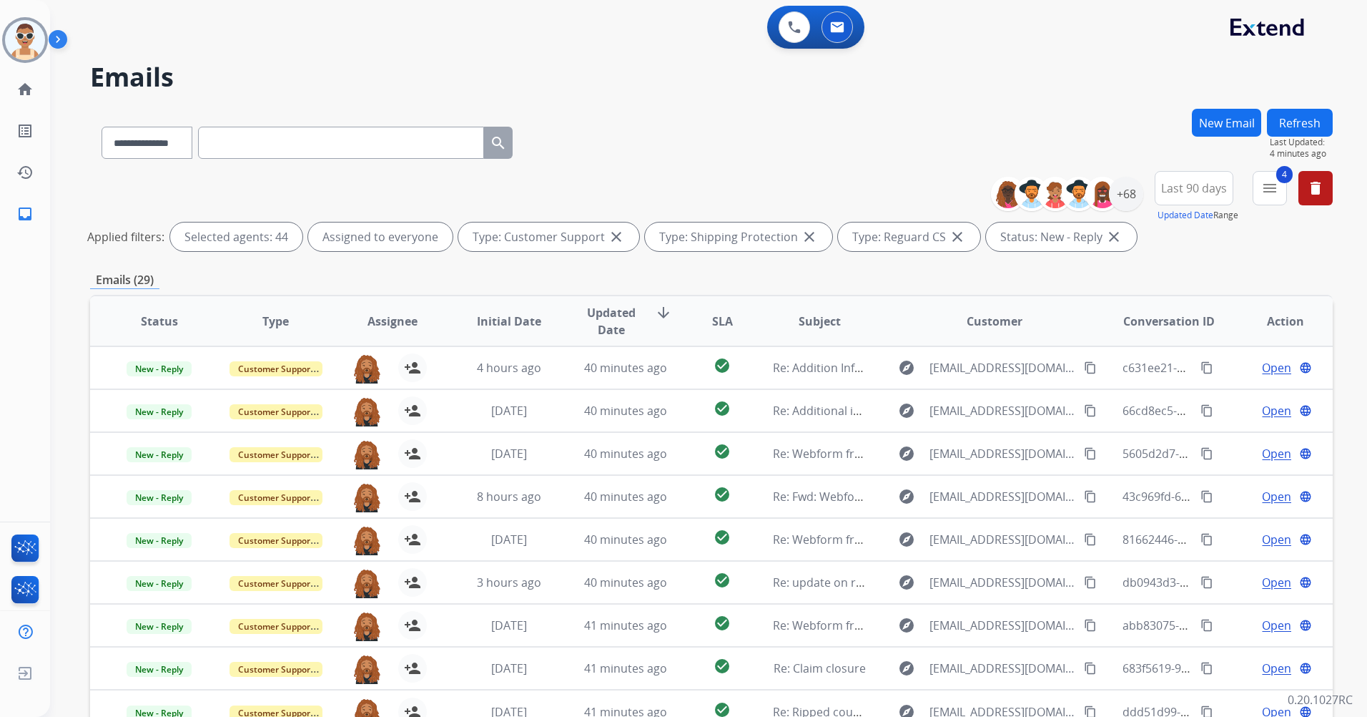
paste input "**********"
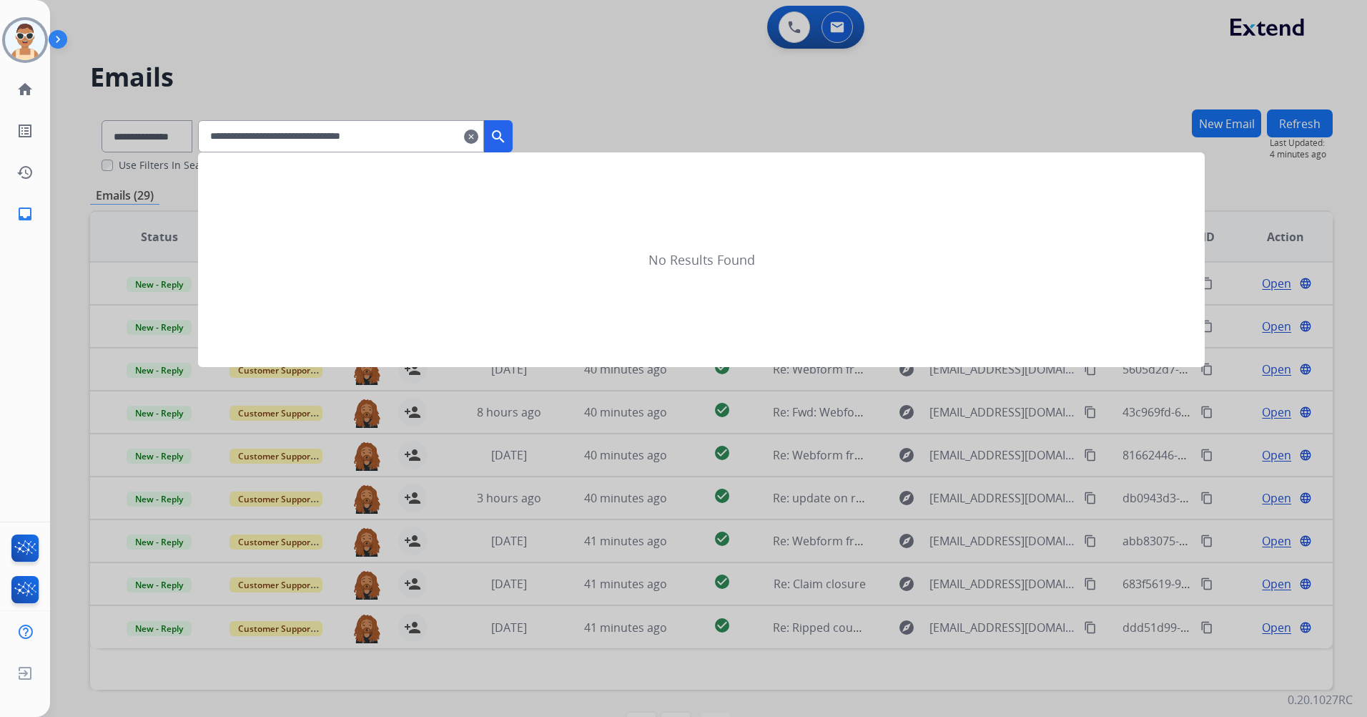
type input "**********"
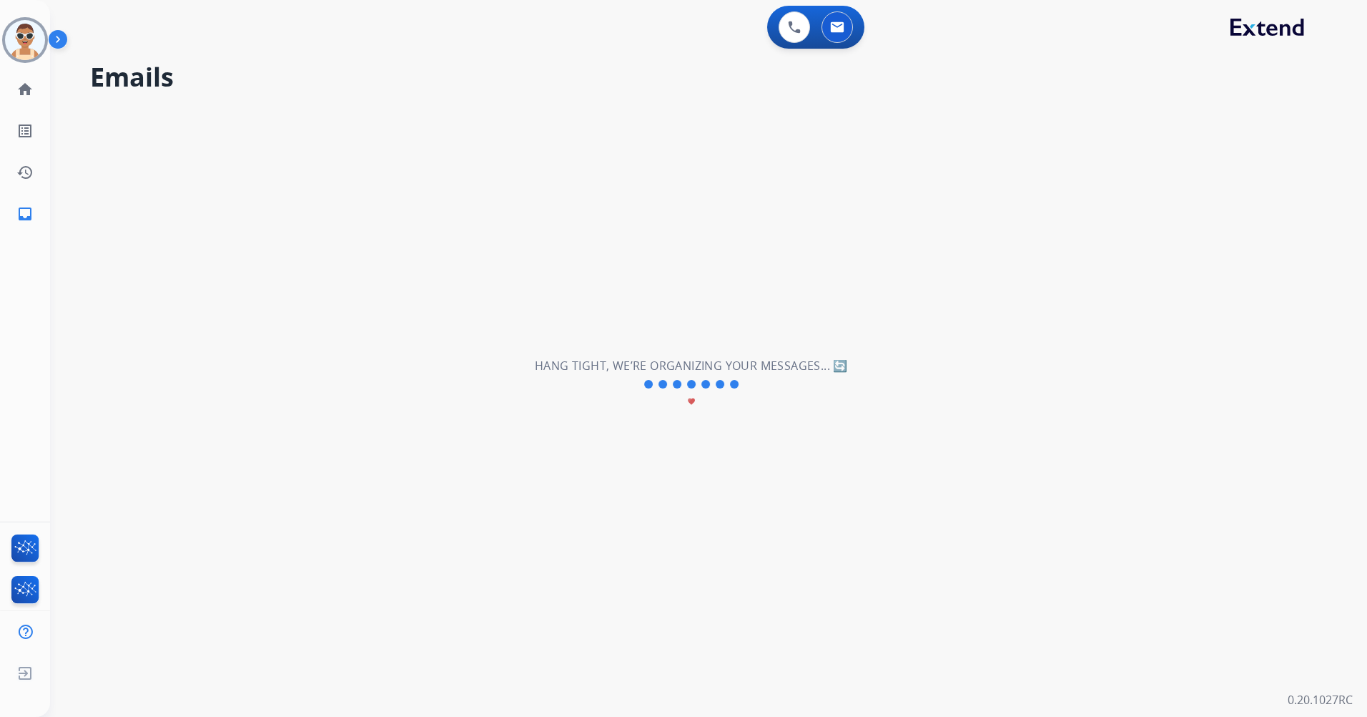
select select "*"
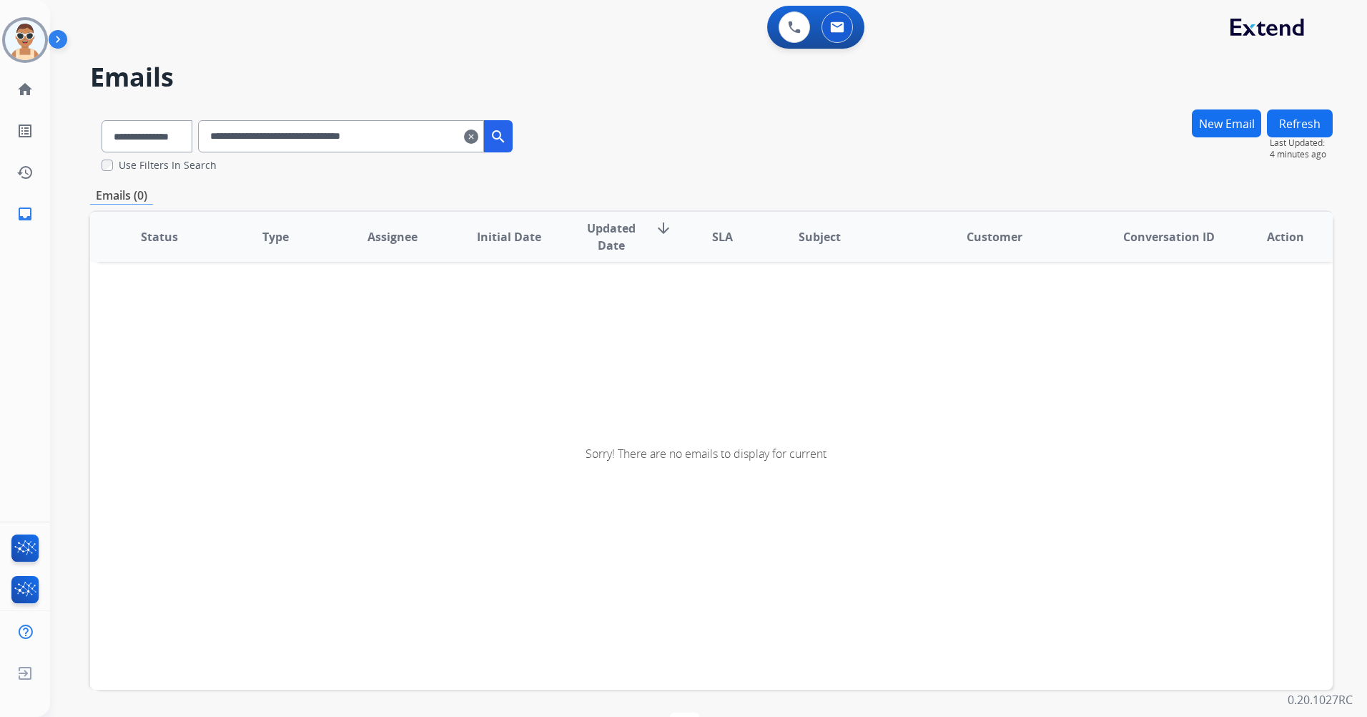
drag, startPoint x: 229, startPoint y: 135, endPoint x: 239, endPoint y: 152, distance: 19.3
click at [228, 136] on input "**********" at bounding box center [341, 136] width 286 height 32
click at [507, 139] on mat-icon "search" at bounding box center [498, 136] width 17 height 17
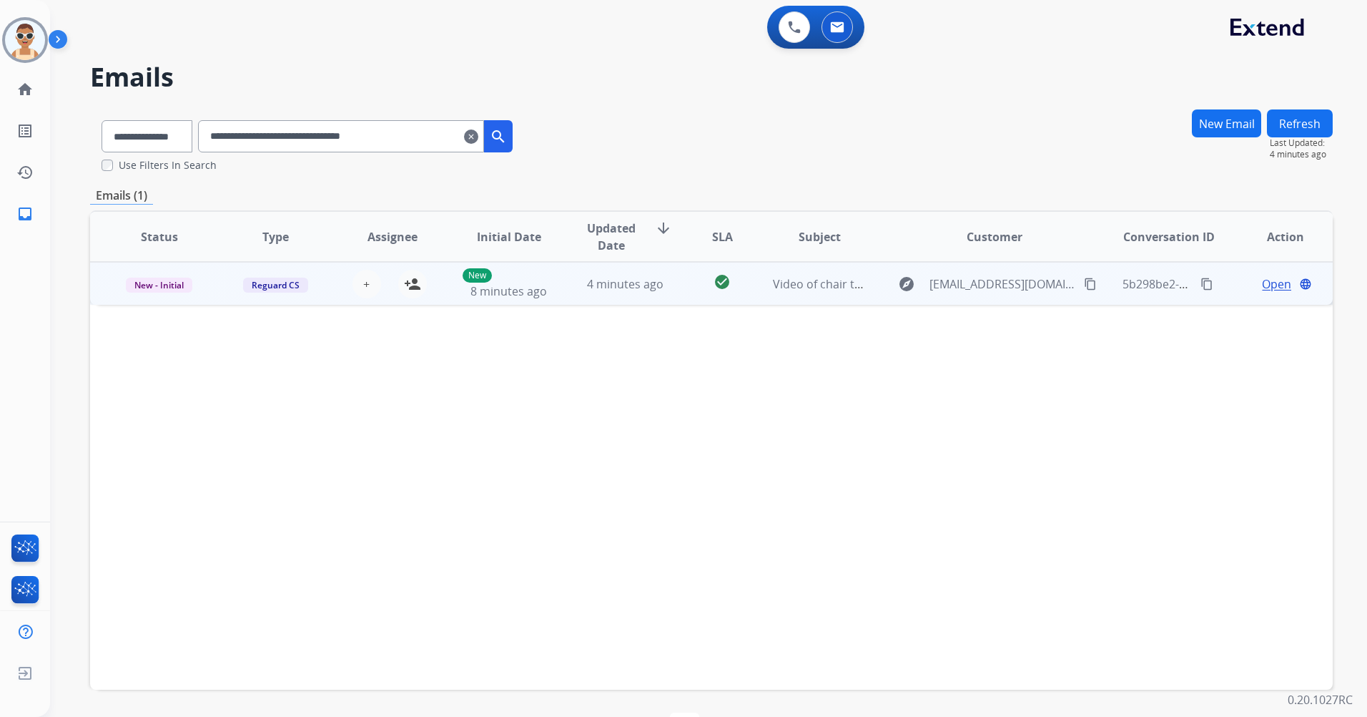
click at [1275, 284] on span "Open" at bounding box center [1276, 283] width 29 height 17
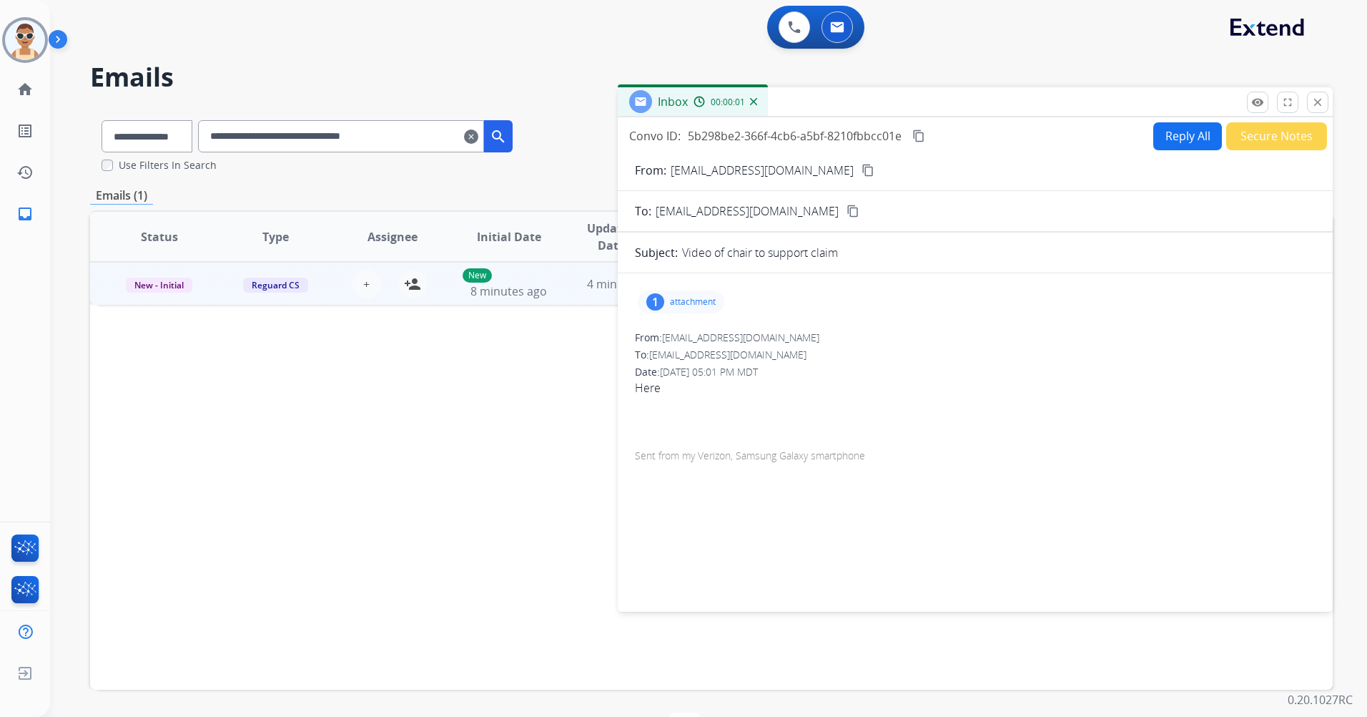
click at [705, 304] on p "attachment" at bounding box center [693, 301] width 46 height 11
click at [742, 336] on p "20250813_153043.mp4" at bounding box center [782, 338] width 122 height 17
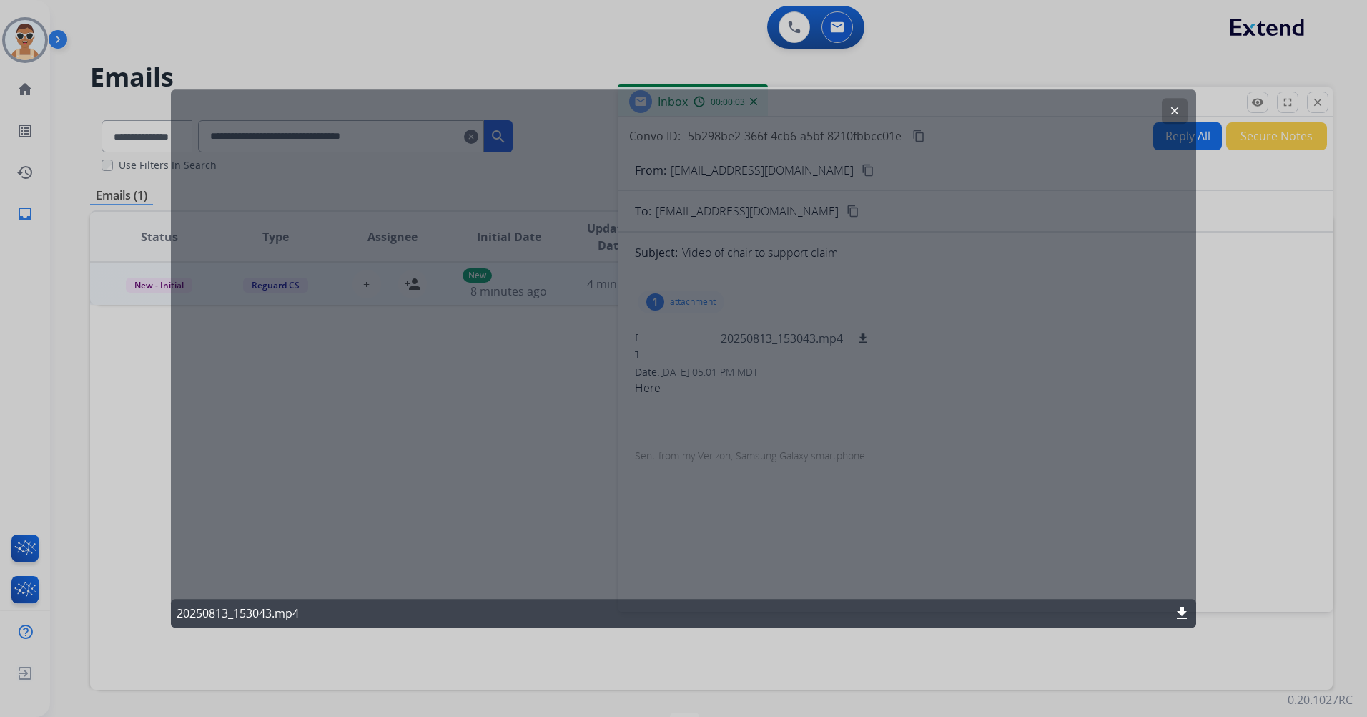
click at [1176, 604] on div "20250813_153043.mp4 download" at bounding box center [684, 613] width 1026 height 29
click at [1181, 601] on div "20250813_153043.mp4 download" at bounding box center [684, 613] width 1026 height 29
click at [1181, 608] on mat-icon "download" at bounding box center [1182, 612] width 17 height 17
click at [1184, 609] on mat-icon "download" at bounding box center [1182, 612] width 17 height 17
click at [1278, 479] on div at bounding box center [683, 358] width 1367 height 717
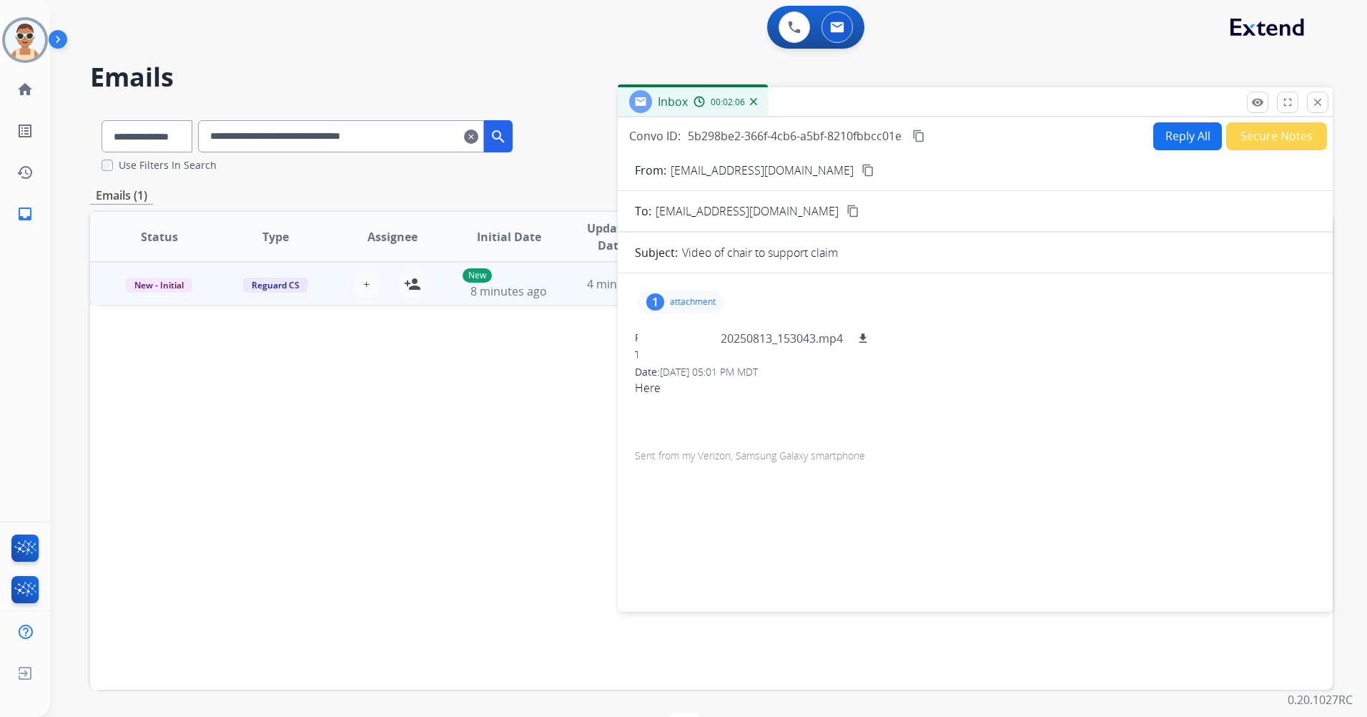
click at [1335, 48] on div "**********" at bounding box center [708, 358] width 1317 height 717
click at [865, 335] on mat-icon "download" at bounding box center [863, 338] width 13 height 13
click at [1000, 39] on div "0 Voice Interactions 0 Email Interactions" at bounding box center [700, 29] width 1266 height 46
click at [867, 339] on mat-icon "download" at bounding box center [863, 338] width 13 height 13
drag, startPoint x: 1012, startPoint y: 505, endPoint x: 1001, endPoint y: 505, distance: 11.4
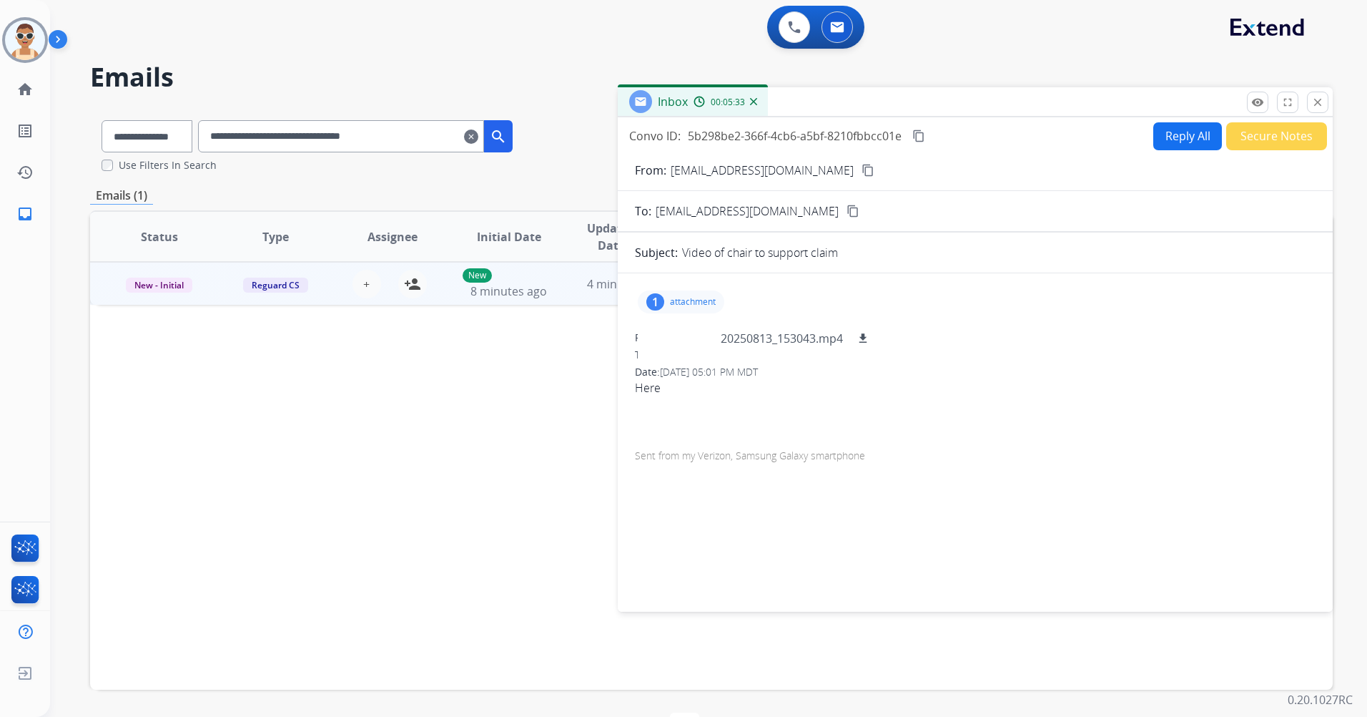
click at [1012, 505] on div "1 attachment 20250813_153043.mp4 download From: [EMAIL_ADDRESS][DOMAIN_NAME] To…" at bounding box center [975, 440] width 715 height 310
click at [1327, 101] on button "close Close" at bounding box center [1317, 102] width 21 height 21
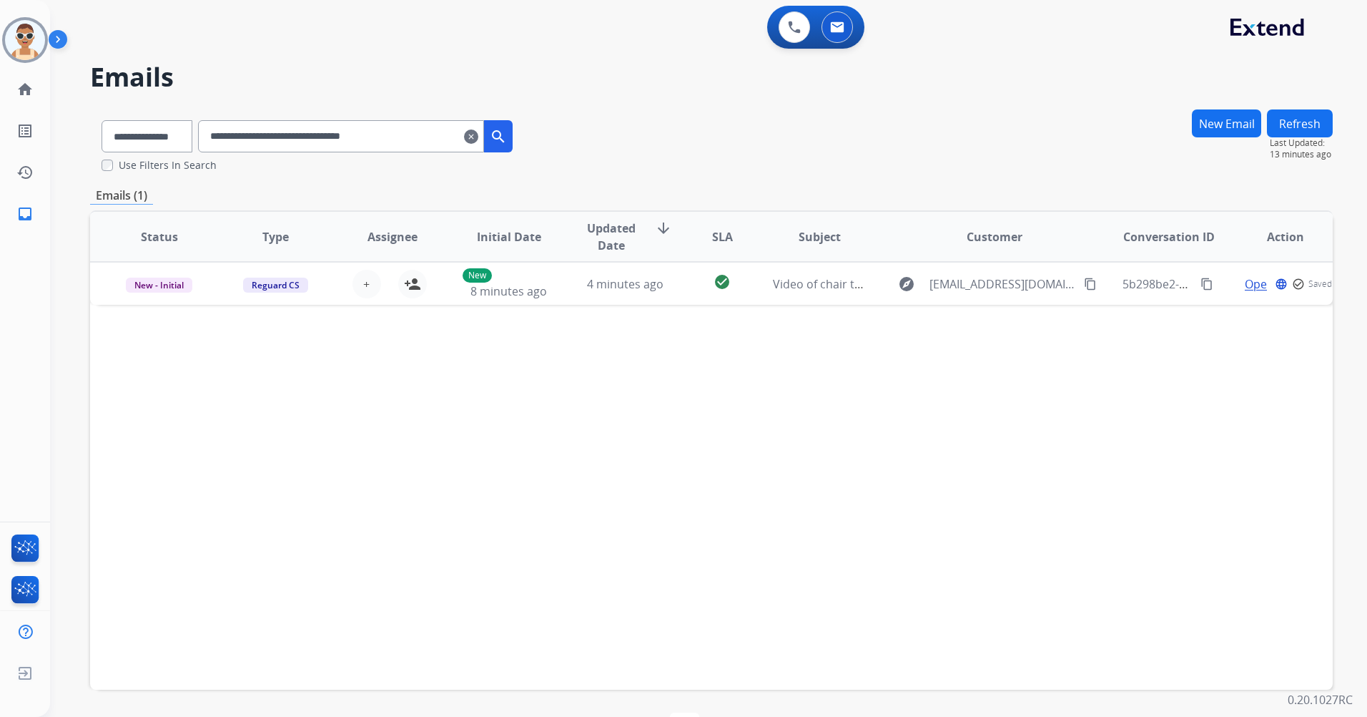
click at [478, 136] on mat-icon "clear" at bounding box center [471, 136] width 14 height 17
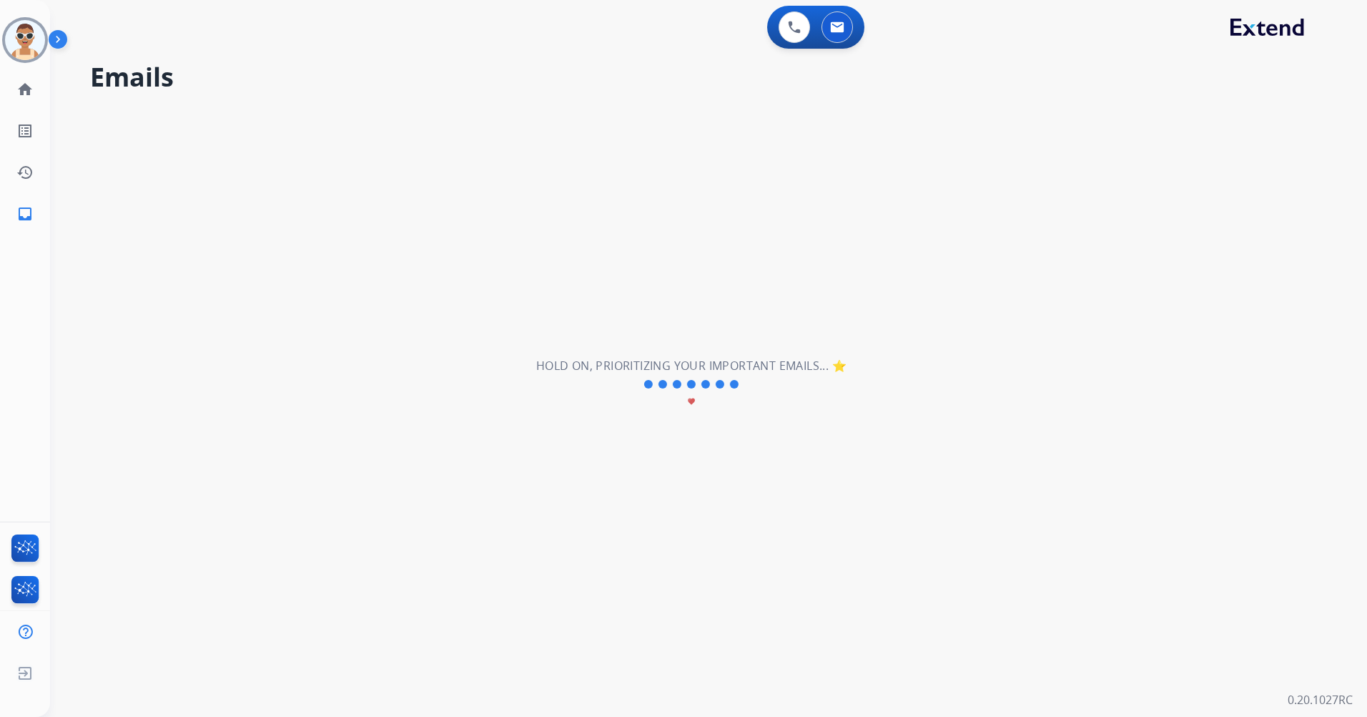
select select "**********"
